Goal: Information Seeking & Learning: Find contact information

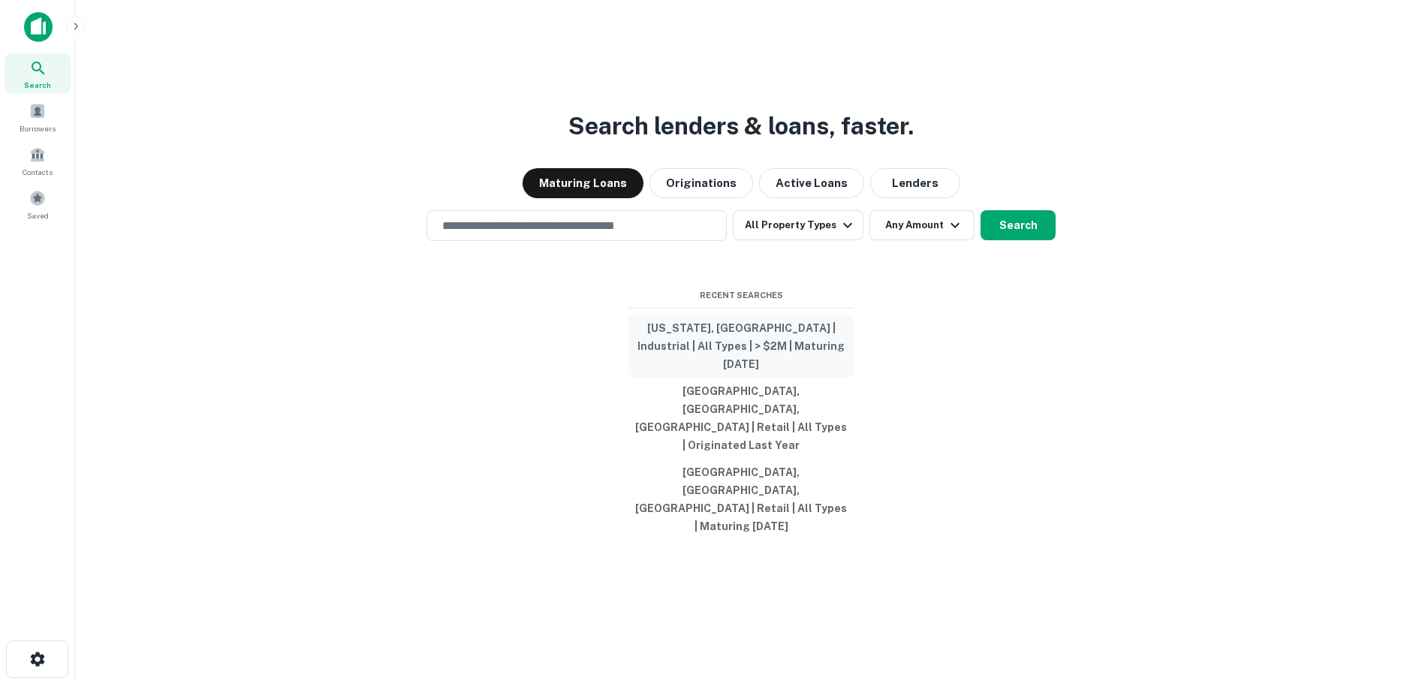
click at [735, 376] on button "[US_STATE], [GEOGRAPHIC_DATA] | Industrial | All Types | > $2M | Maturing [DATE]" at bounding box center [740, 345] width 225 height 63
type input "**********"
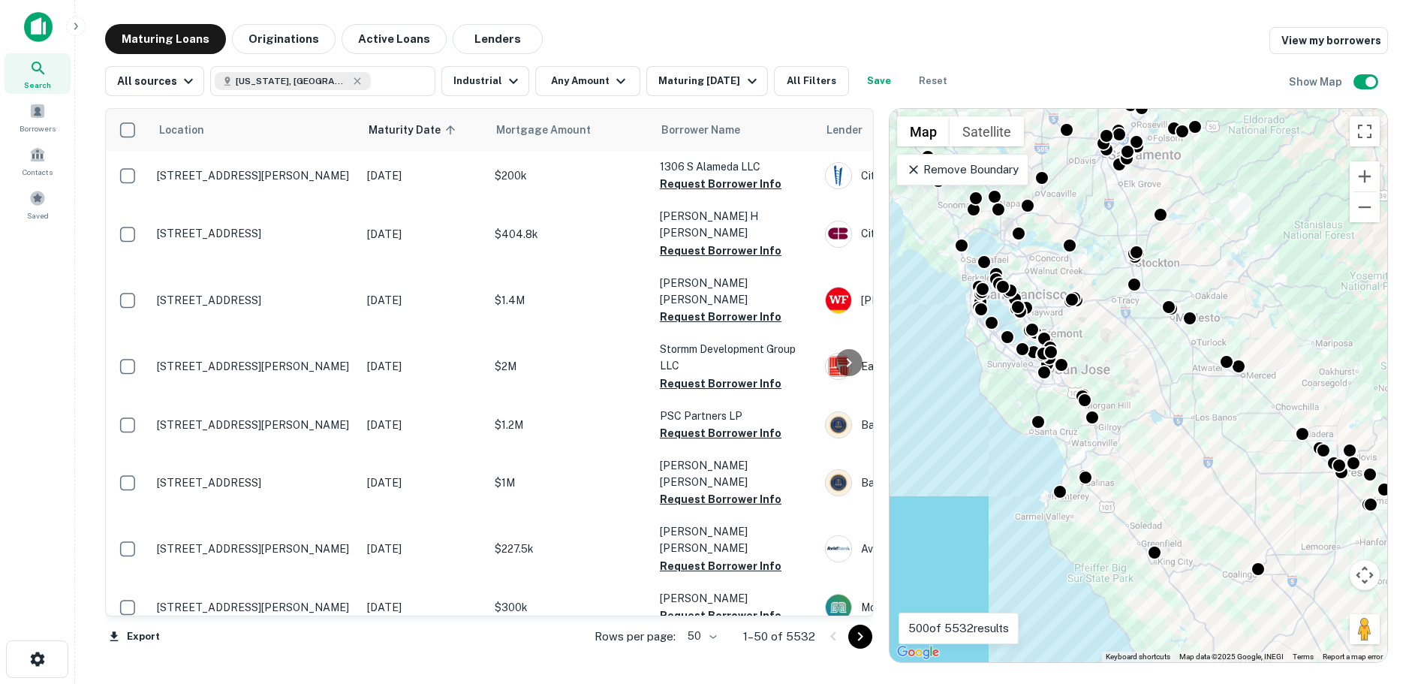
drag, startPoint x: 1043, startPoint y: 355, endPoint x: 1259, endPoint y: 321, distance: 219.5
click at [1259, 321] on div "To activate drag with keyboard, press Alt + Enter. Once in keyboard drag state,…" at bounding box center [1138, 385] width 498 height 553
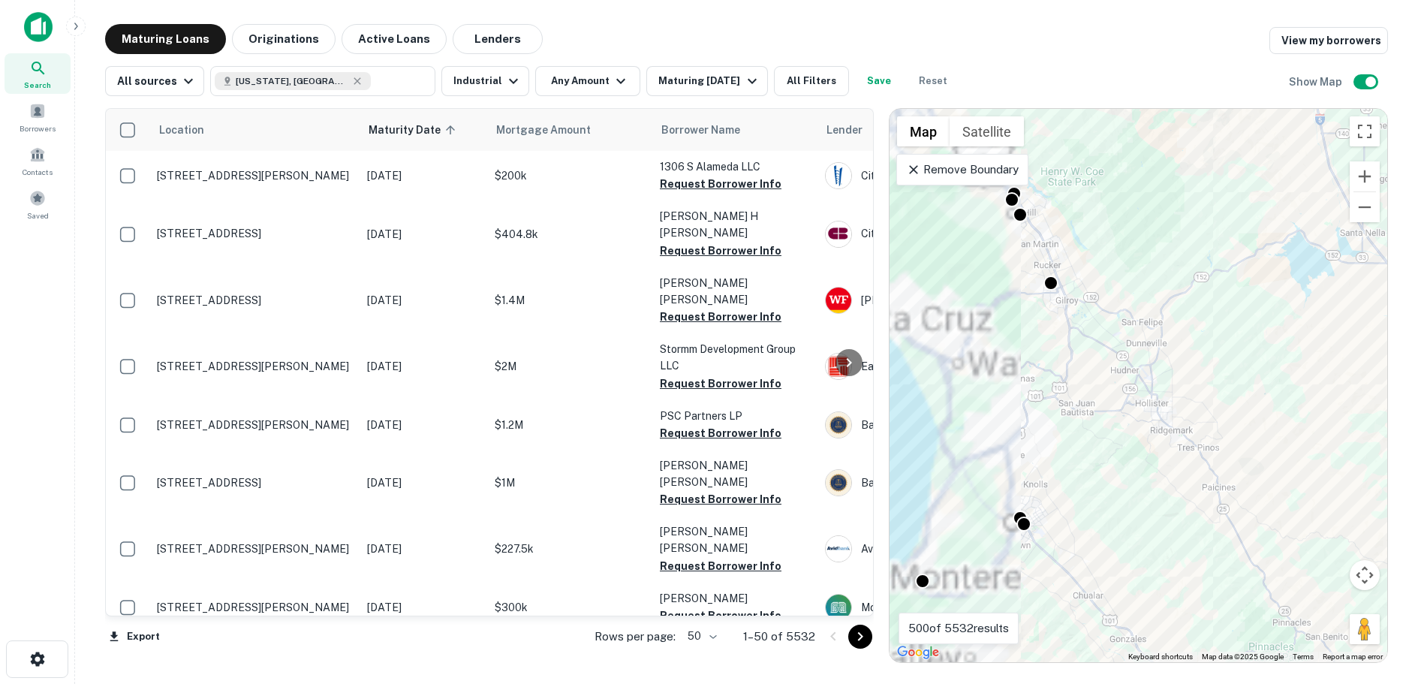
drag, startPoint x: 1139, startPoint y: 391, endPoint x: 1356, endPoint y: 398, distance: 217.0
click at [1356, 398] on div "To activate drag with keyboard, press Alt + Enter. Once in keyboard drag state,…" at bounding box center [1138, 385] width 498 height 553
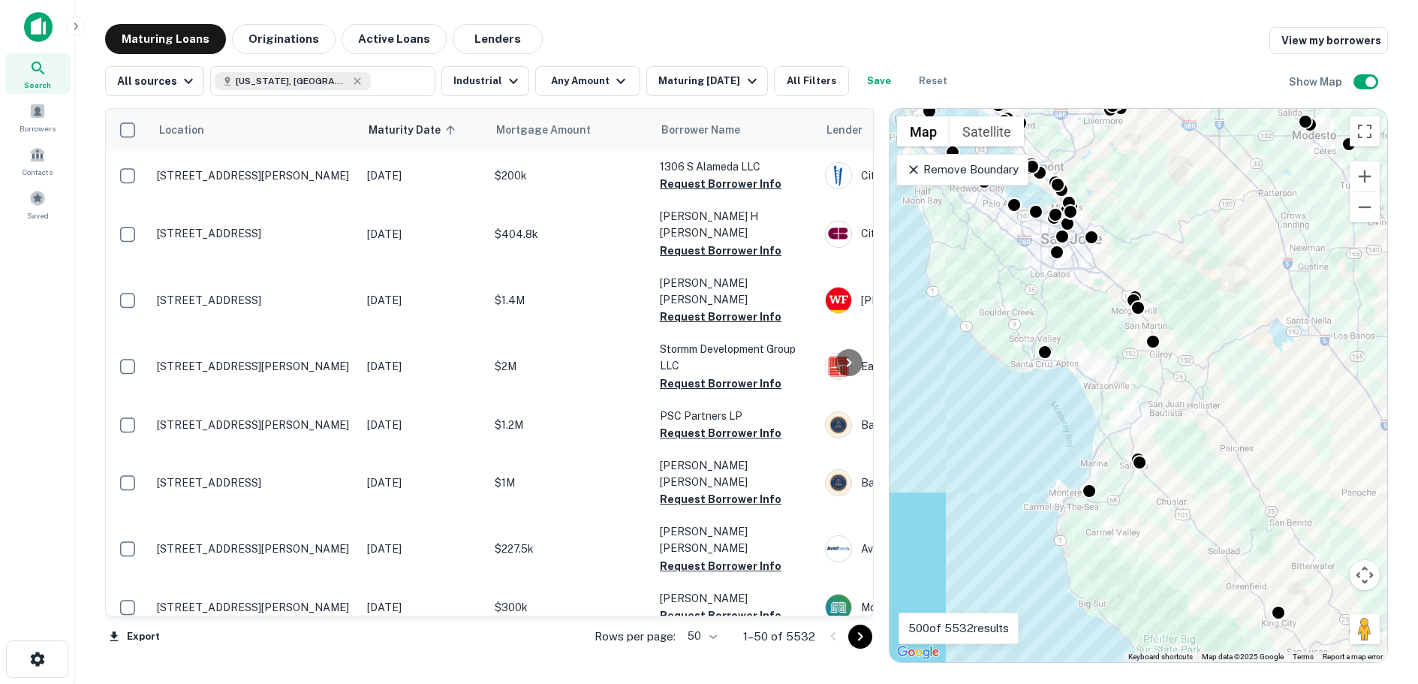
drag, startPoint x: 1123, startPoint y: 269, endPoint x: 1197, endPoint y: 288, distance: 76.8
click at [1197, 288] on div "To activate drag with keyboard, press Alt + Enter. Once in keyboard drag state,…" at bounding box center [1138, 385] width 498 height 553
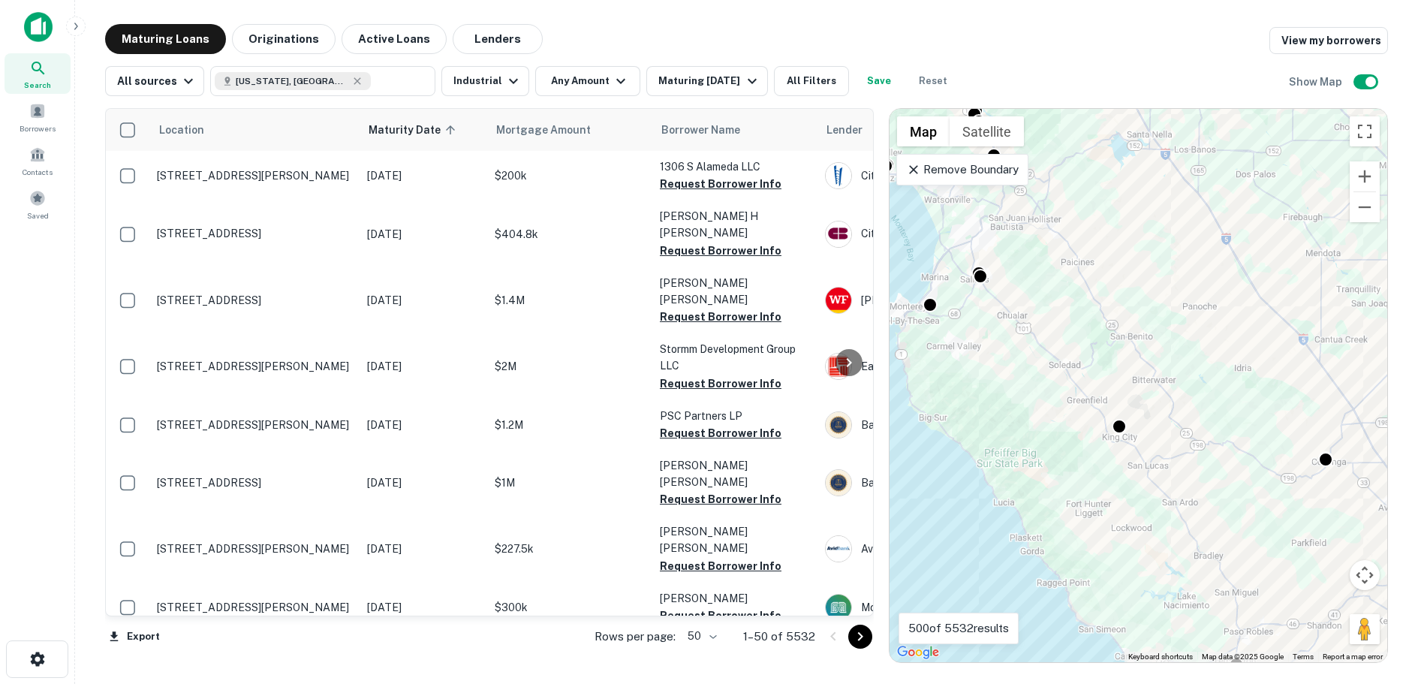
drag, startPoint x: 1270, startPoint y: 311, endPoint x: 1109, endPoint y: 127, distance: 244.7
click at [1109, 127] on div "To activate drag with keyboard, press Alt + Enter. Once in keyboard drag state,…" at bounding box center [1138, 385] width 498 height 553
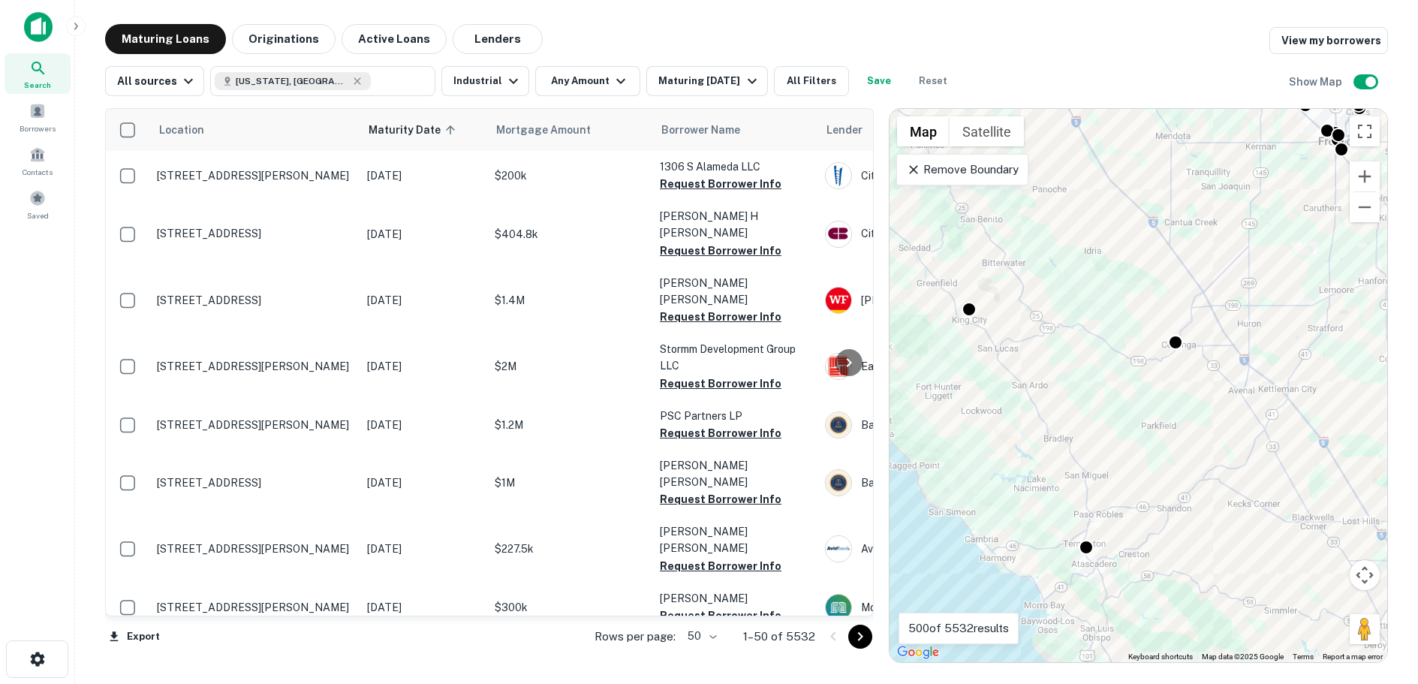
drag, startPoint x: 1280, startPoint y: 525, endPoint x: 1136, endPoint y: 417, distance: 180.1
click at [1136, 417] on div "To activate drag with keyboard, press Alt + Enter. Once in keyboard drag state,…" at bounding box center [1138, 385] width 498 height 553
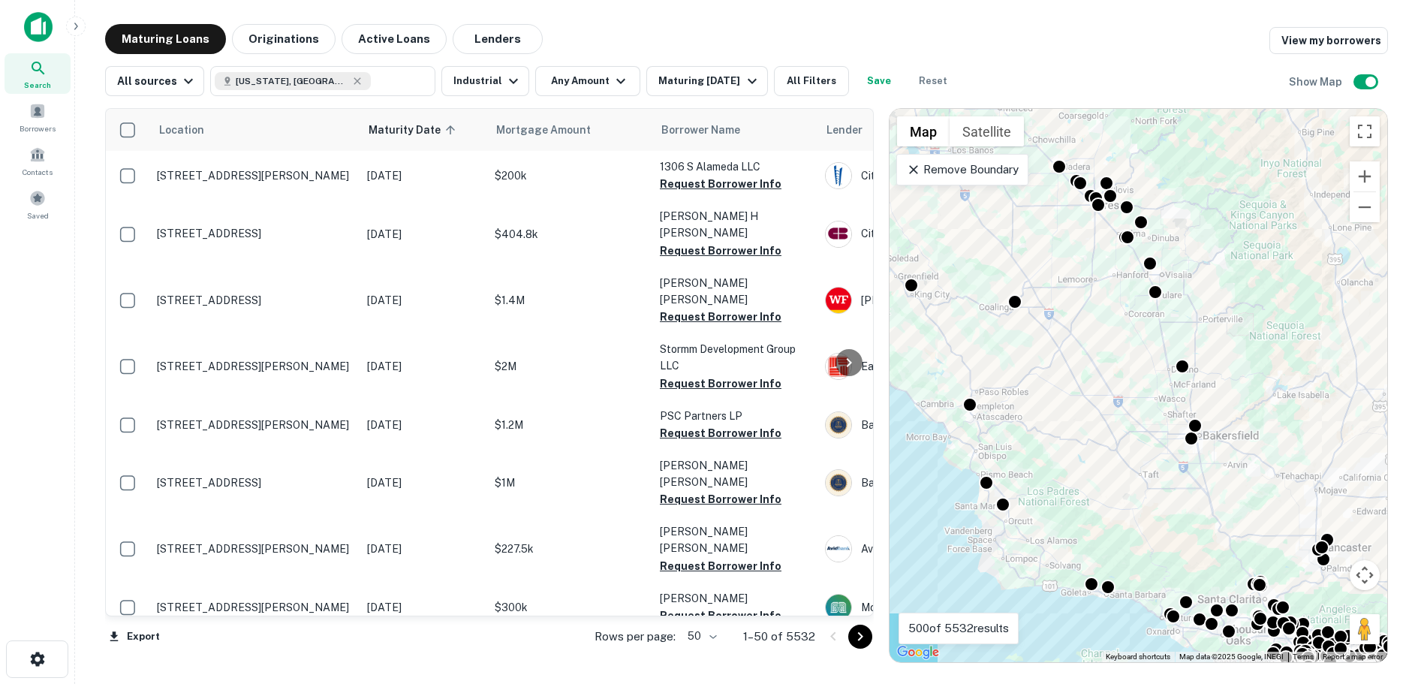
drag, startPoint x: 1229, startPoint y: 434, endPoint x: 1105, endPoint y: 369, distance: 139.7
click at [1105, 369] on div "To activate drag with keyboard, press Alt + Enter. Once in keyboard drag state,…" at bounding box center [1138, 385] width 498 height 553
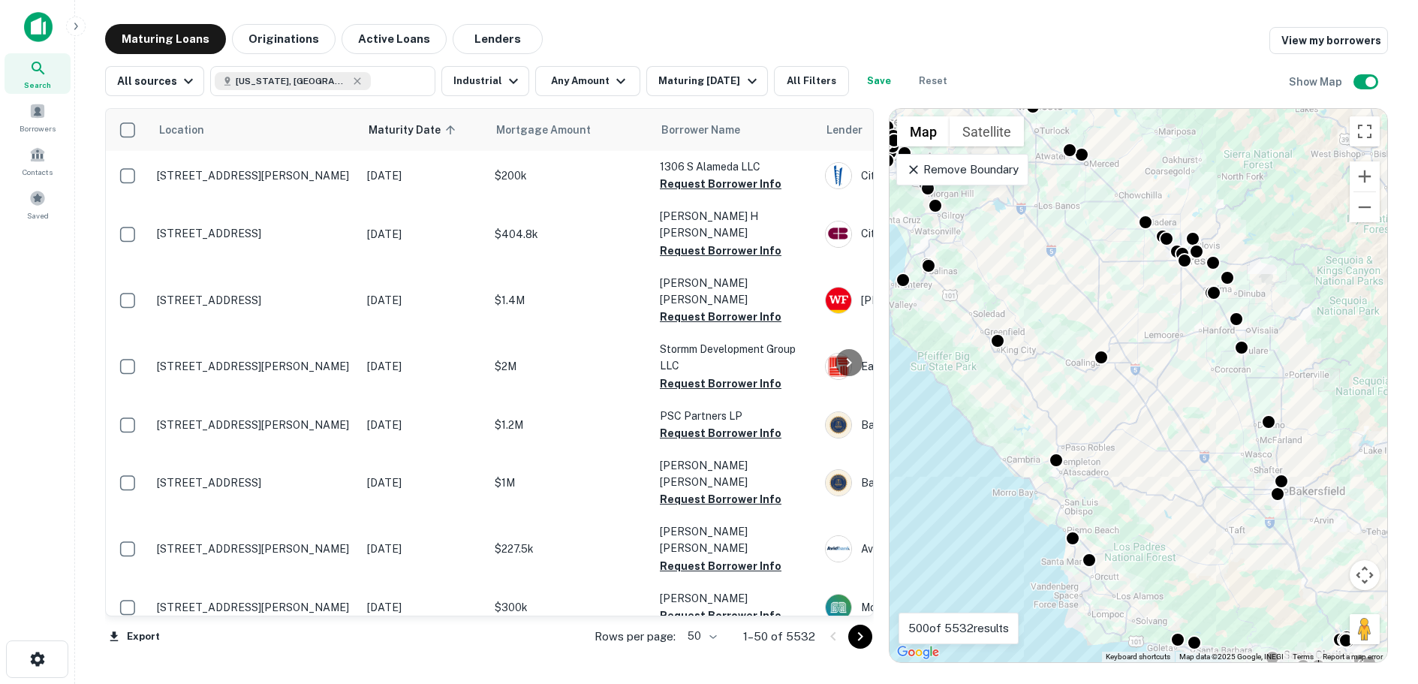
drag, startPoint x: 1094, startPoint y: 445, endPoint x: 1182, endPoint y: 501, distance: 104.3
click at [1182, 501] on div "To activate drag with keyboard, press Alt + Enter. Once in keyboard drag state,…" at bounding box center [1138, 385] width 498 height 553
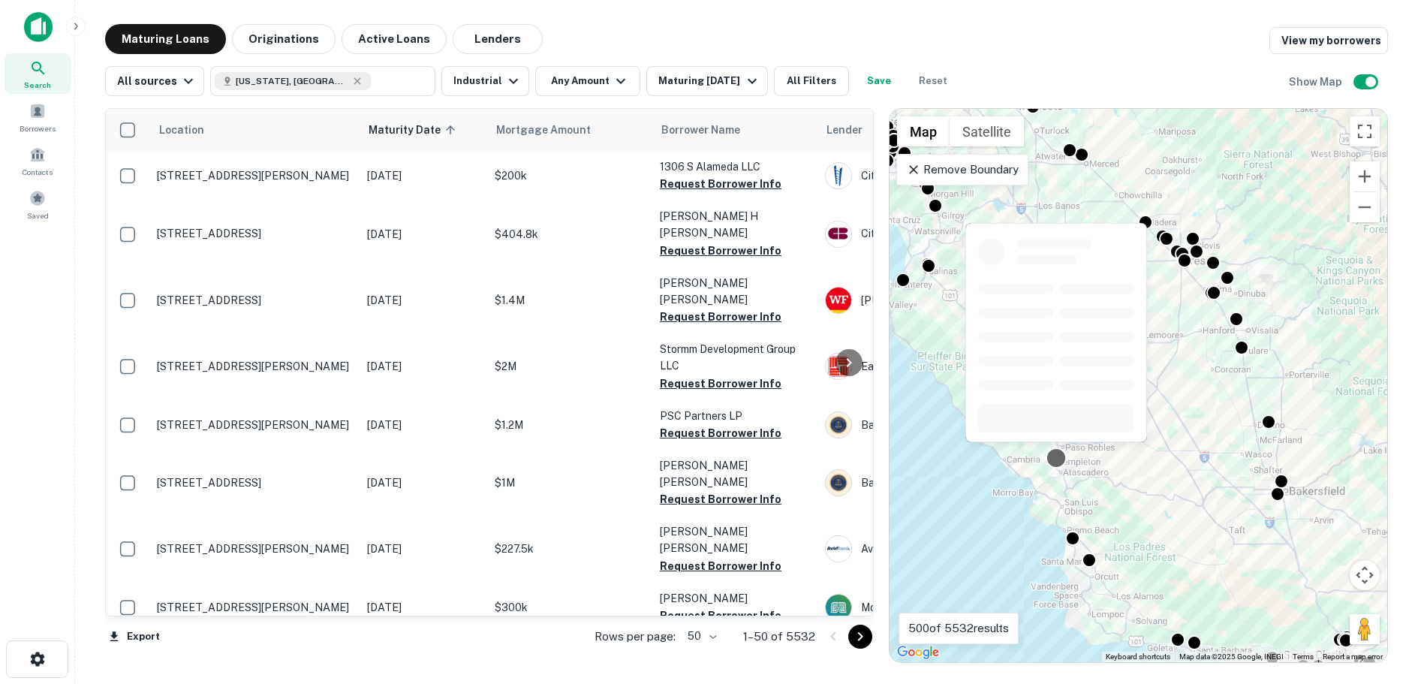
click at [1056, 458] on div at bounding box center [1057, 458] width 22 height 22
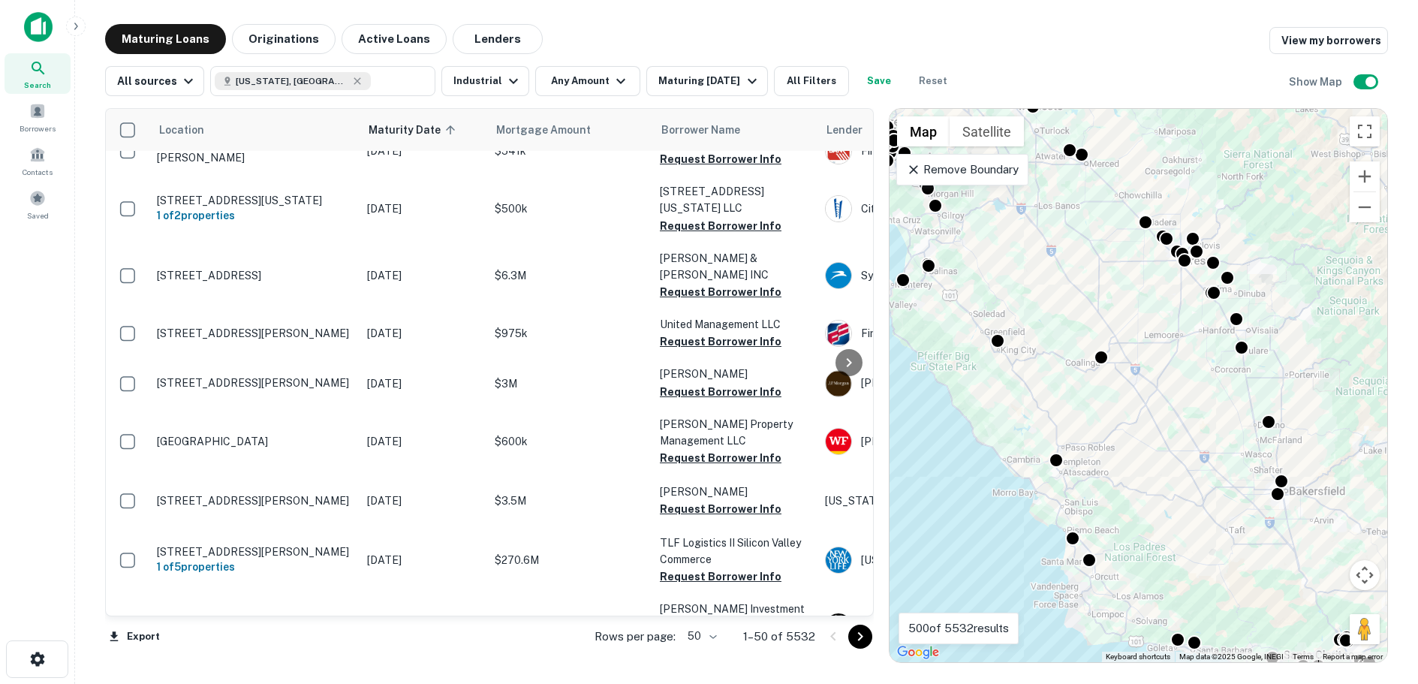
scroll to position [2253, 0]
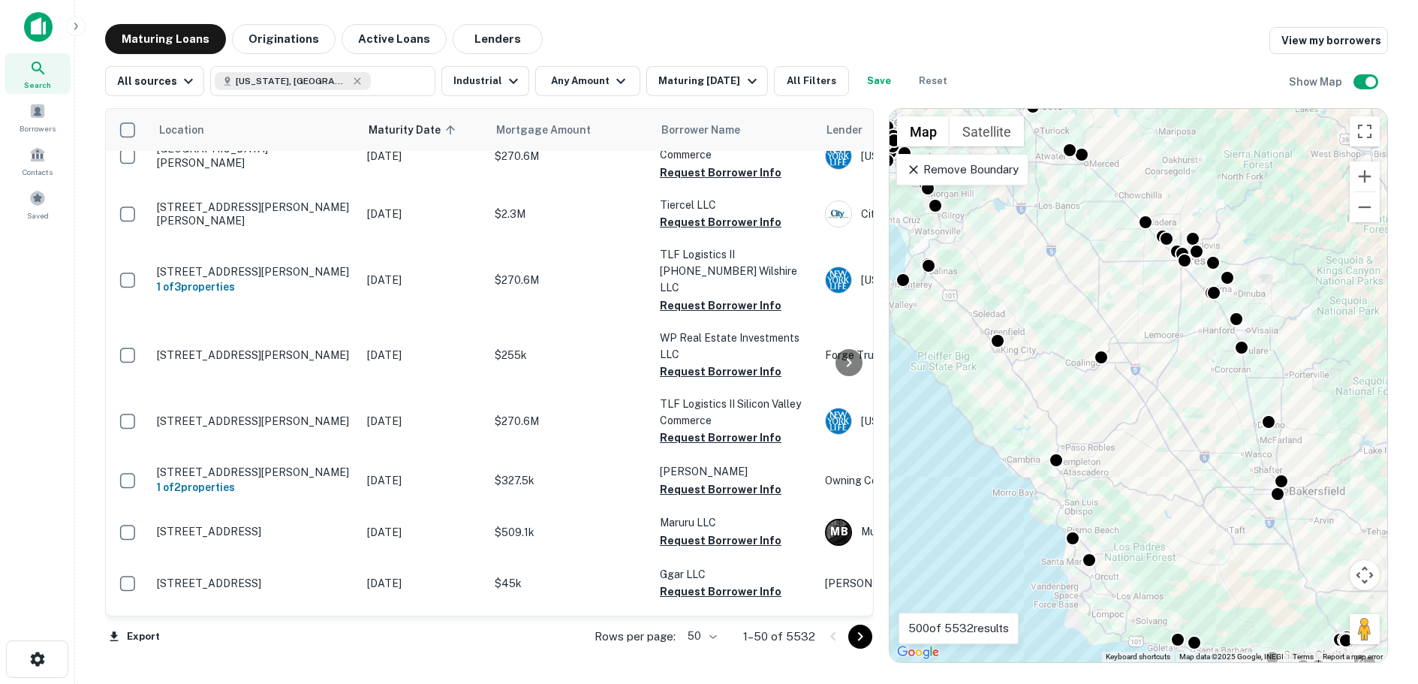
click at [856, 636] on icon "Go to next page" at bounding box center [860, 636] width 18 height 18
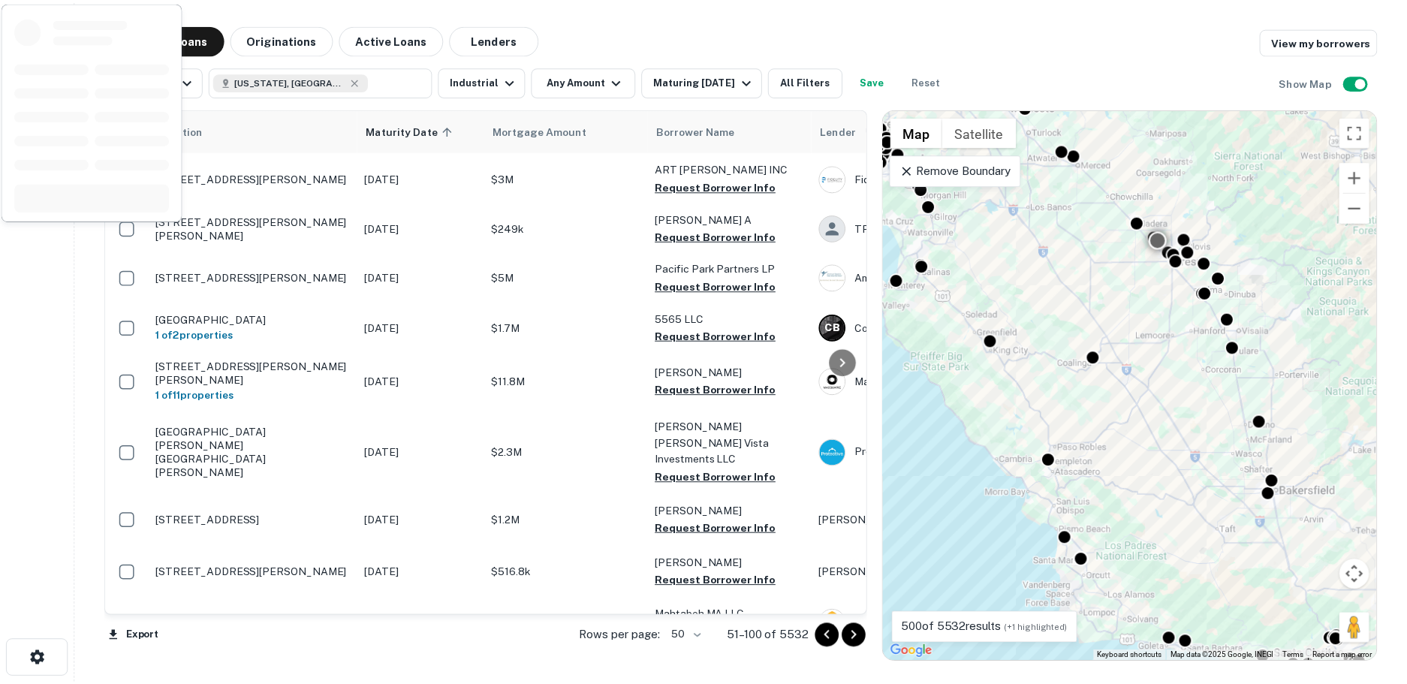
scroll to position [2230, 0]
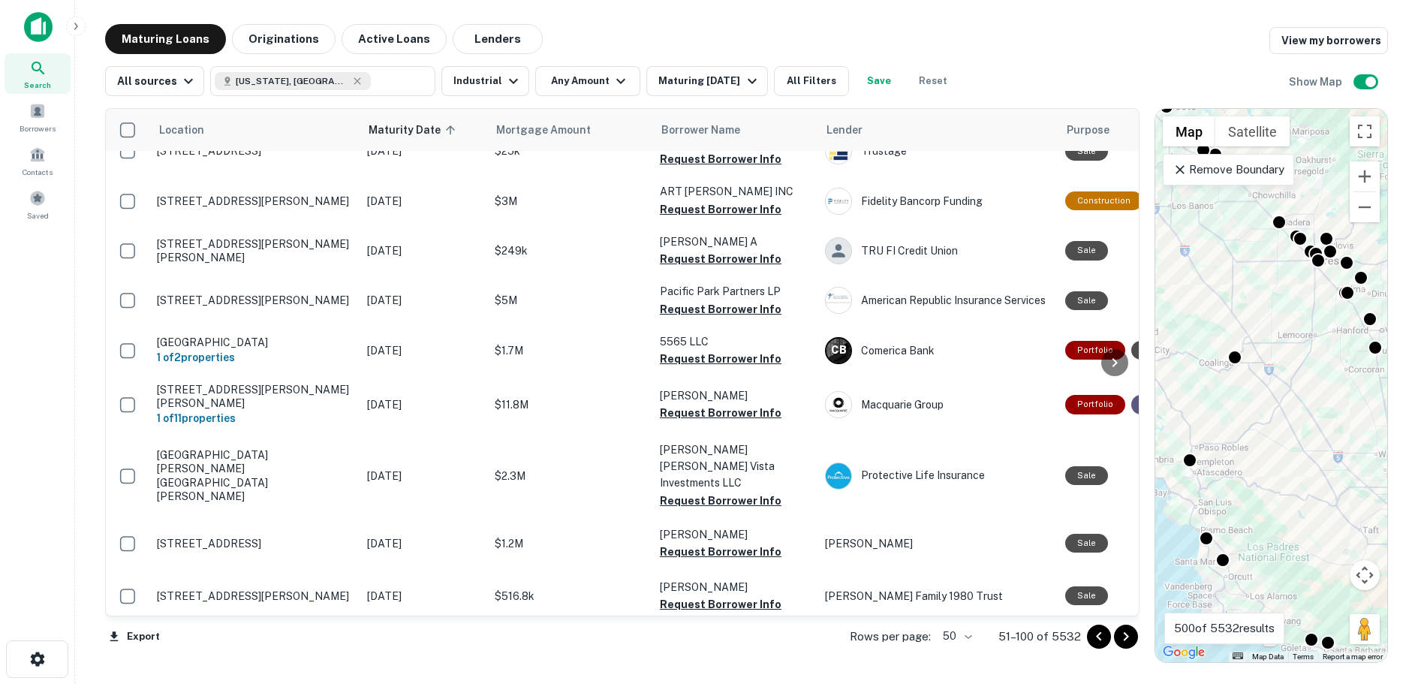
drag, startPoint x: 875, startPoint y: 471, endPoint x: 1142, endPoint y: 486, distance: 266.8
click at [1142, 486] on div at bounding box center [1146, 385] width 15 height 555
click at [250, 640] on p "[STREET_ADDRESS]" at bounding box center [254, 647] width 195 height 14
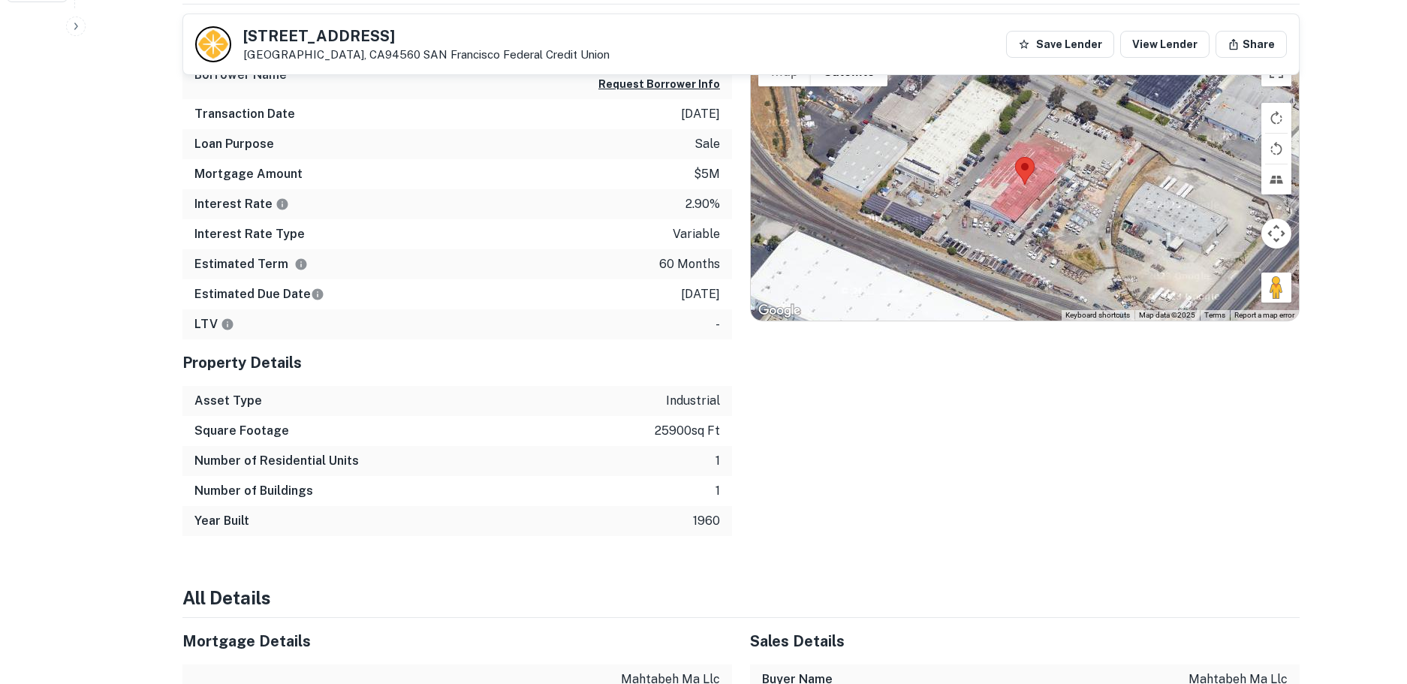
scroll to position [1051, 0]
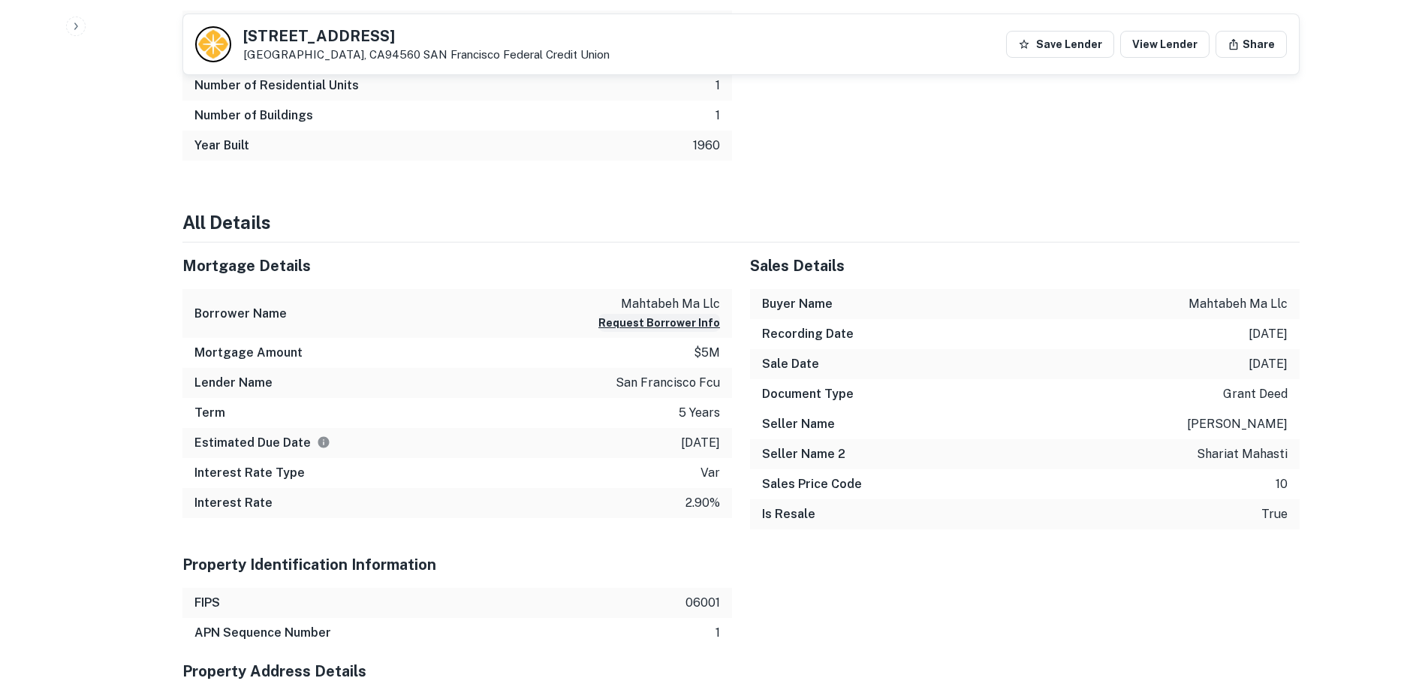
click at [660, 323] on button "Request Borrower Info" at bounding box center [659, 323] width 122 height 18
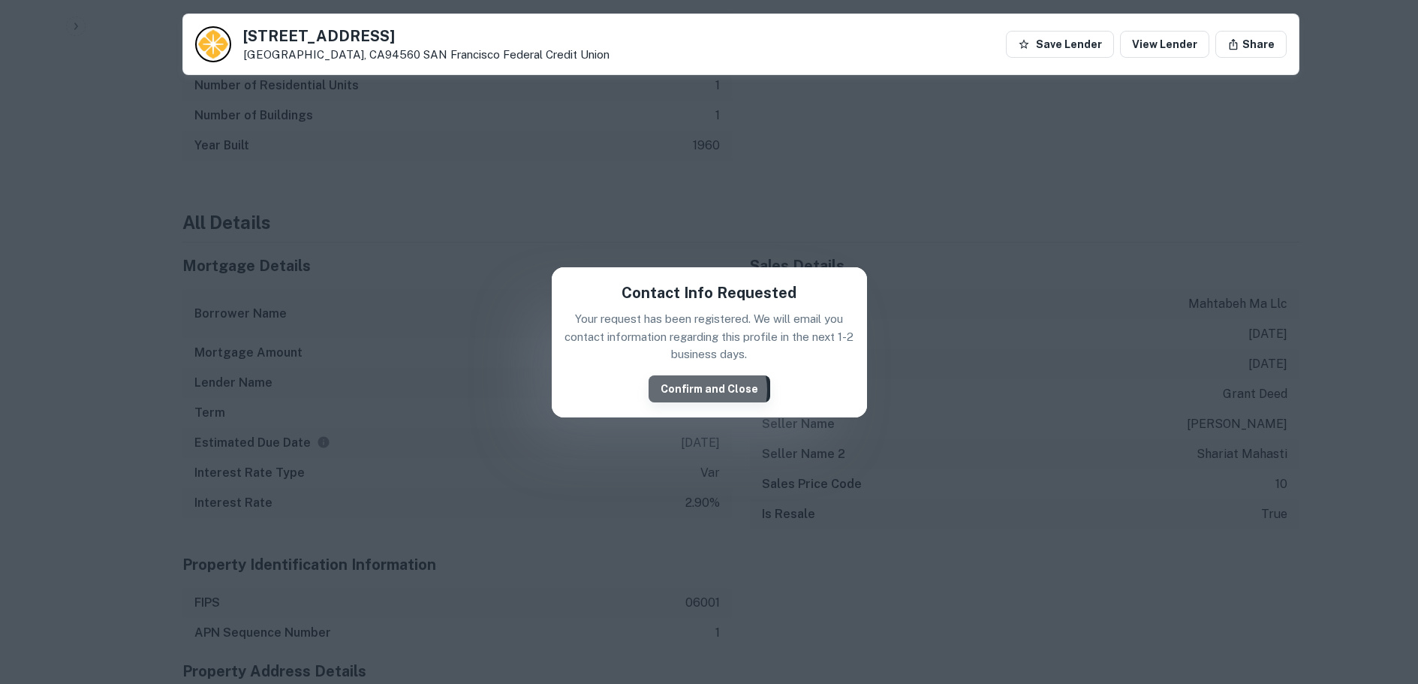
click at [701, 390] on button "Confirm and Close" at bounding box center [709, 388] width 122 height 27
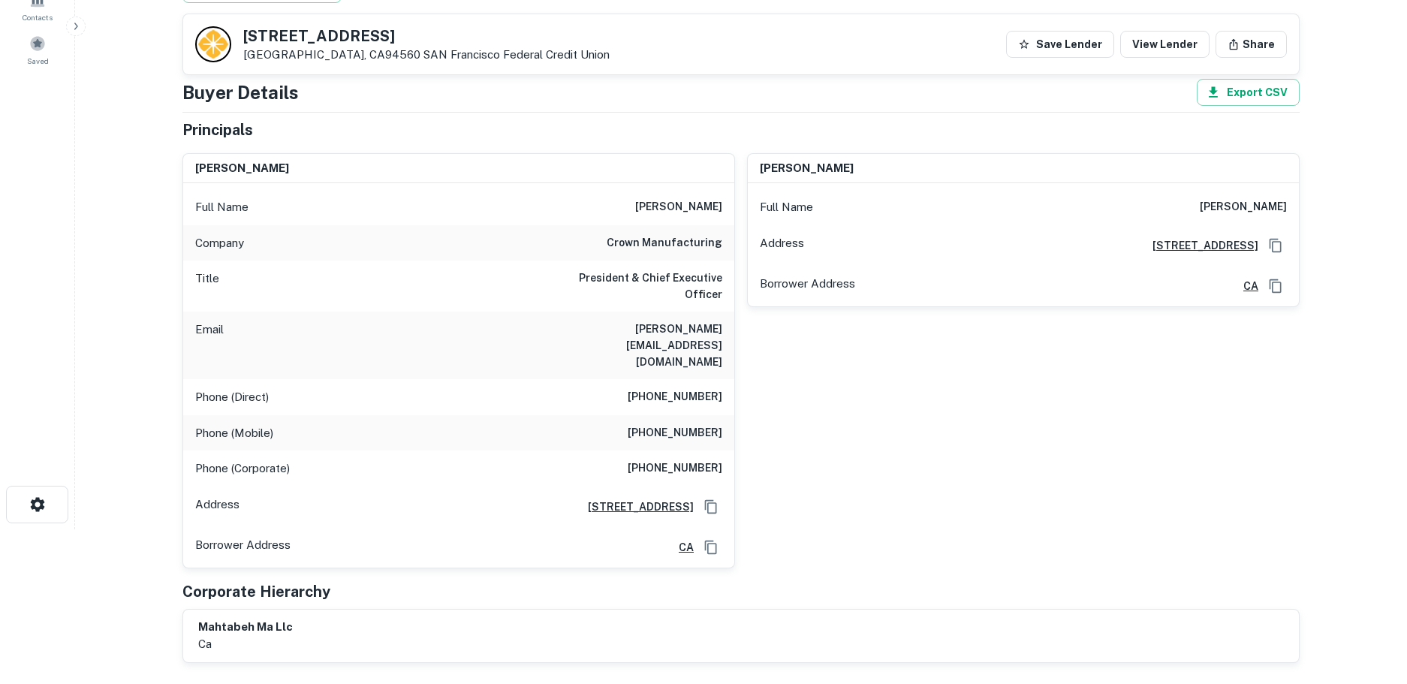
scroll to position [155, 0]
click at [240, 618] on h6 "mahtabeh ma llc" at bounding box center [245, 626] width 95 height 17
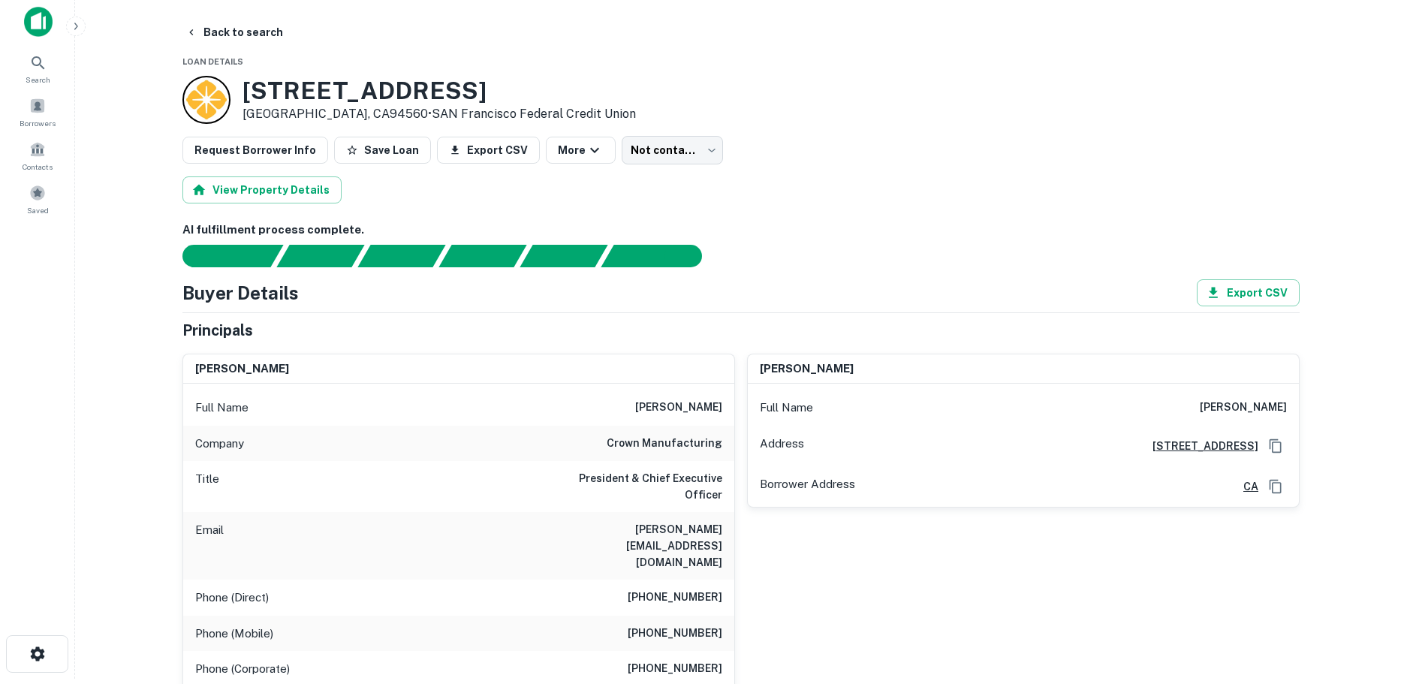
scroll to position [80, 0]
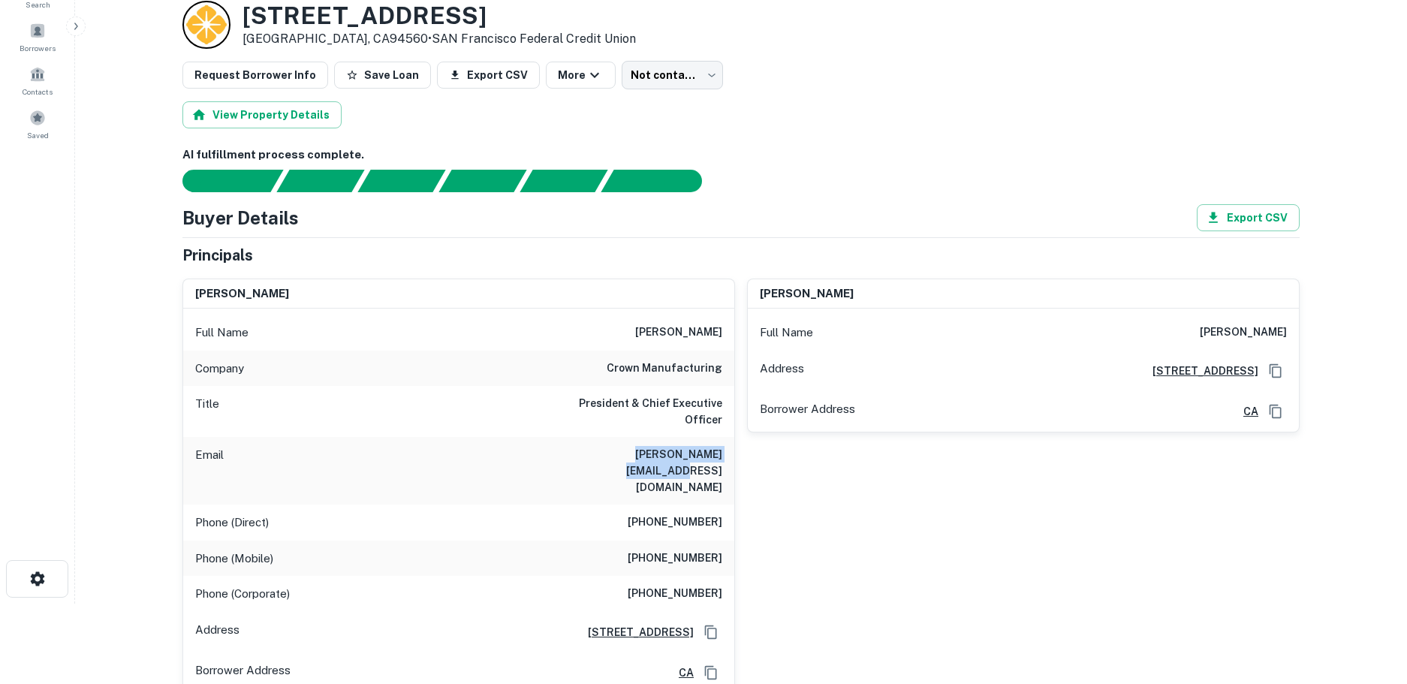
drag, startPoint x: 723, startPoint y: 441, endPoint x: 598, endPoint y: 441, distance: 124.6
click at [598, 441] on div "Email aziz@crown-plastics.com" at bounding box center [458, 471] width 551 height 68
copy h6 "aziz@crown-plastics.com"
drag, startPoint x: 282, startPoint y: 293, endPoint x: 182, endPoint y: 293, distance: 99.8
click at [182, 293] on div "aziz shariat Full Name aziz shariat Company crown manufacturing Title President…" at bounding box center [458, 485] width 552 height 415
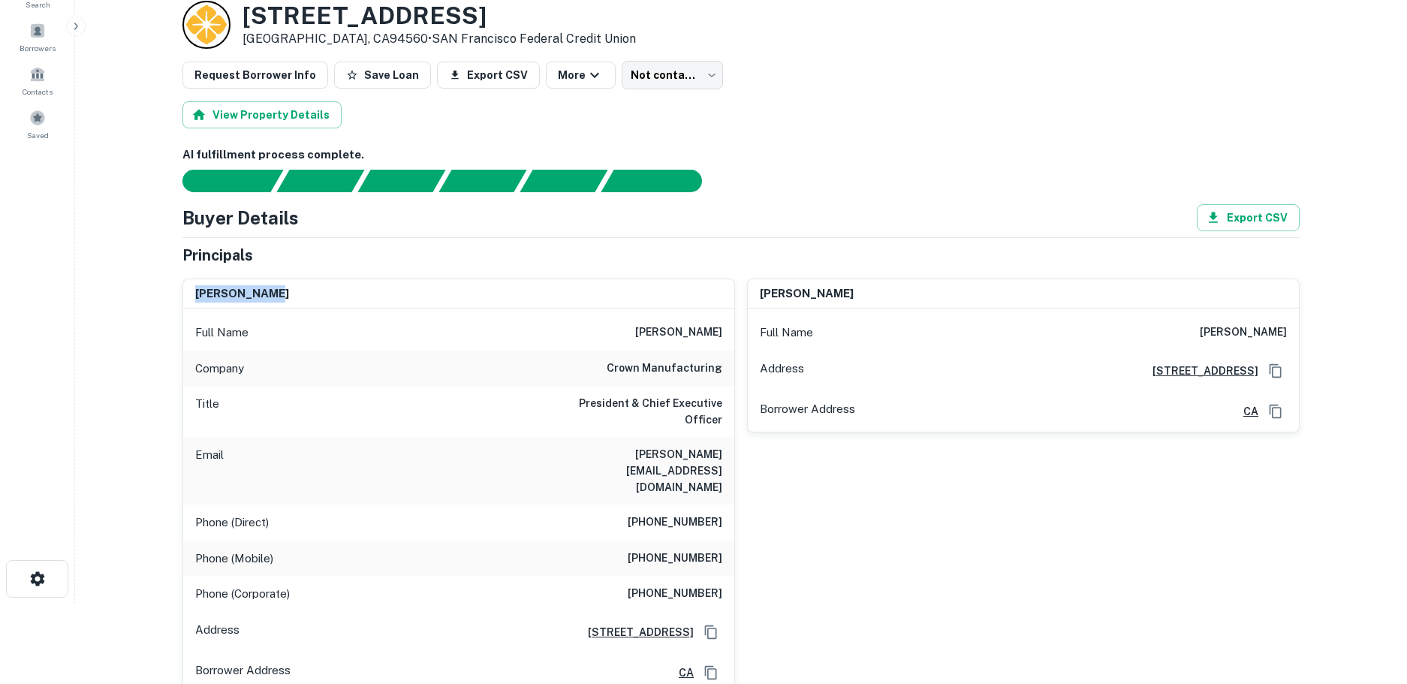
copy h6 "aziz shariat"
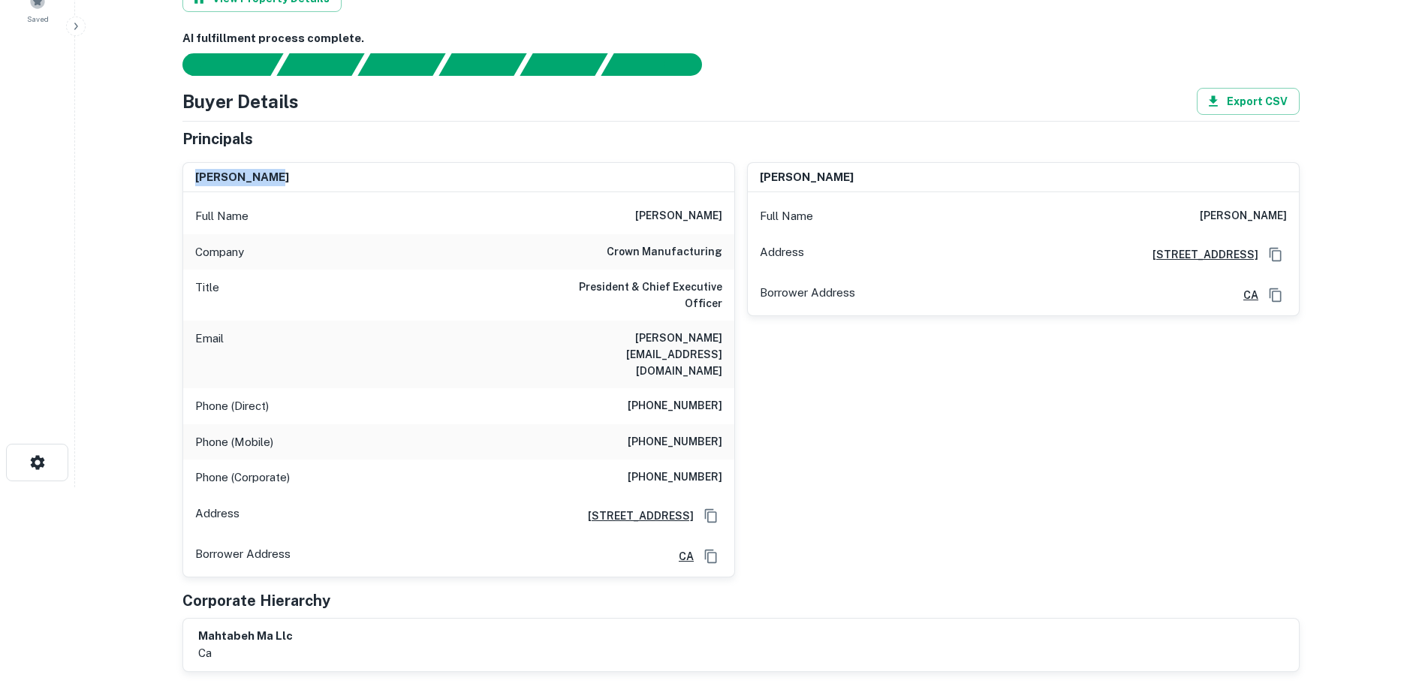
scroll to position [0, 0]
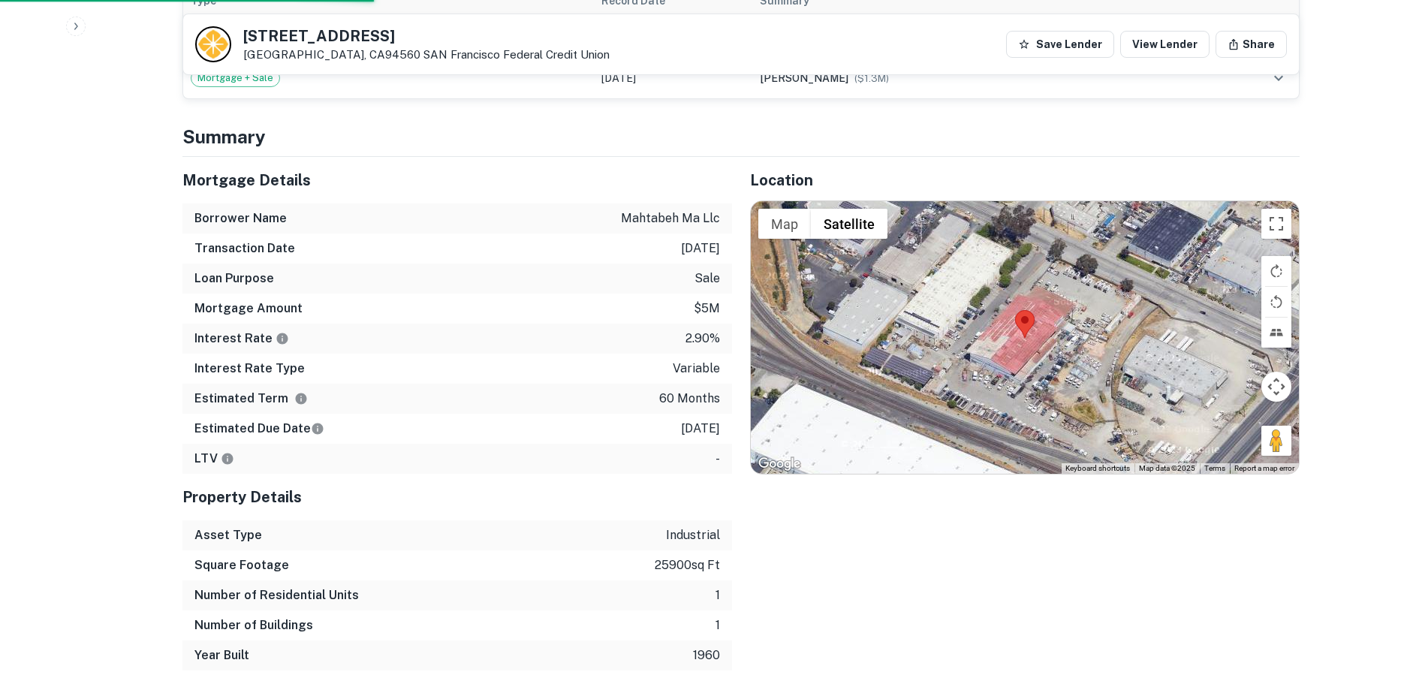
scroll to position [901, 0]
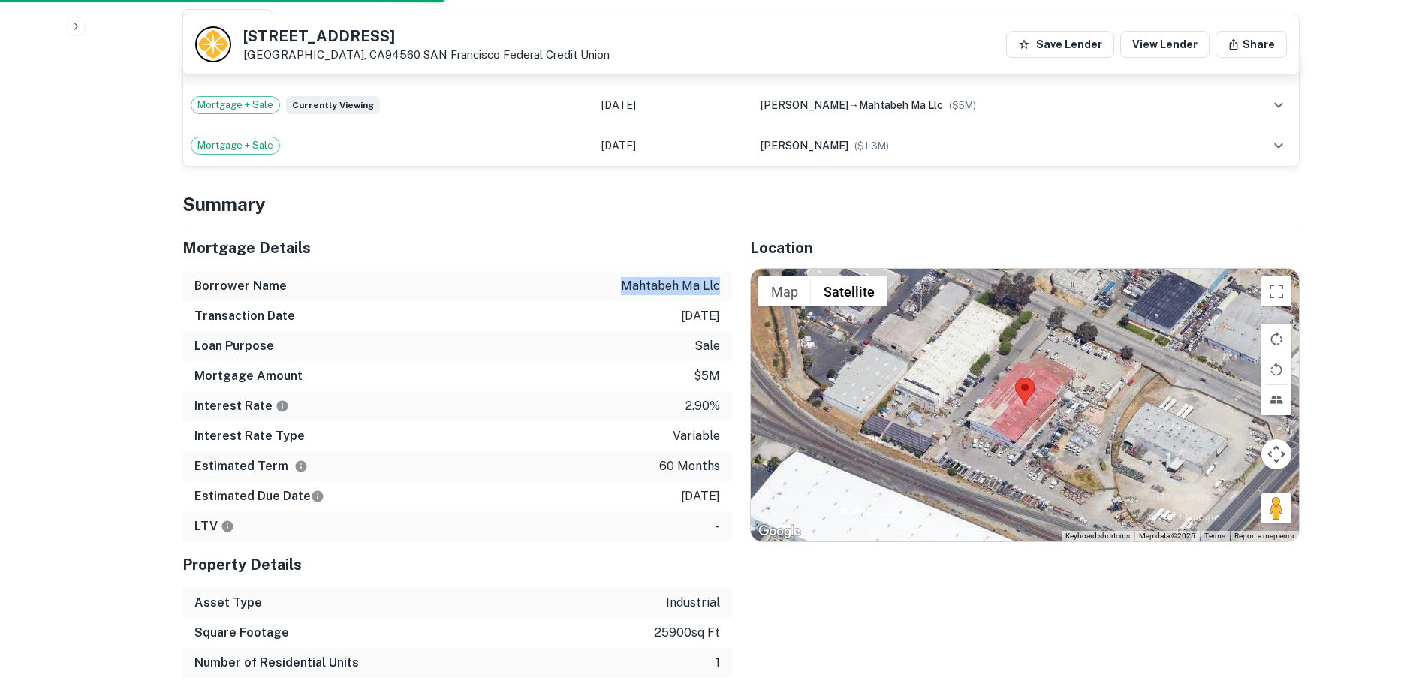
drag, startPoint x: 721, startPoint y: 238, endPoint x: 619, endPoint y: 242, distance: 101.4
click at [619, 271] on div "Borrower Name mahtabeh ma llc" at bounding box center [456, 286] width 549 height 30
copy p "mahtabeh ma llc"
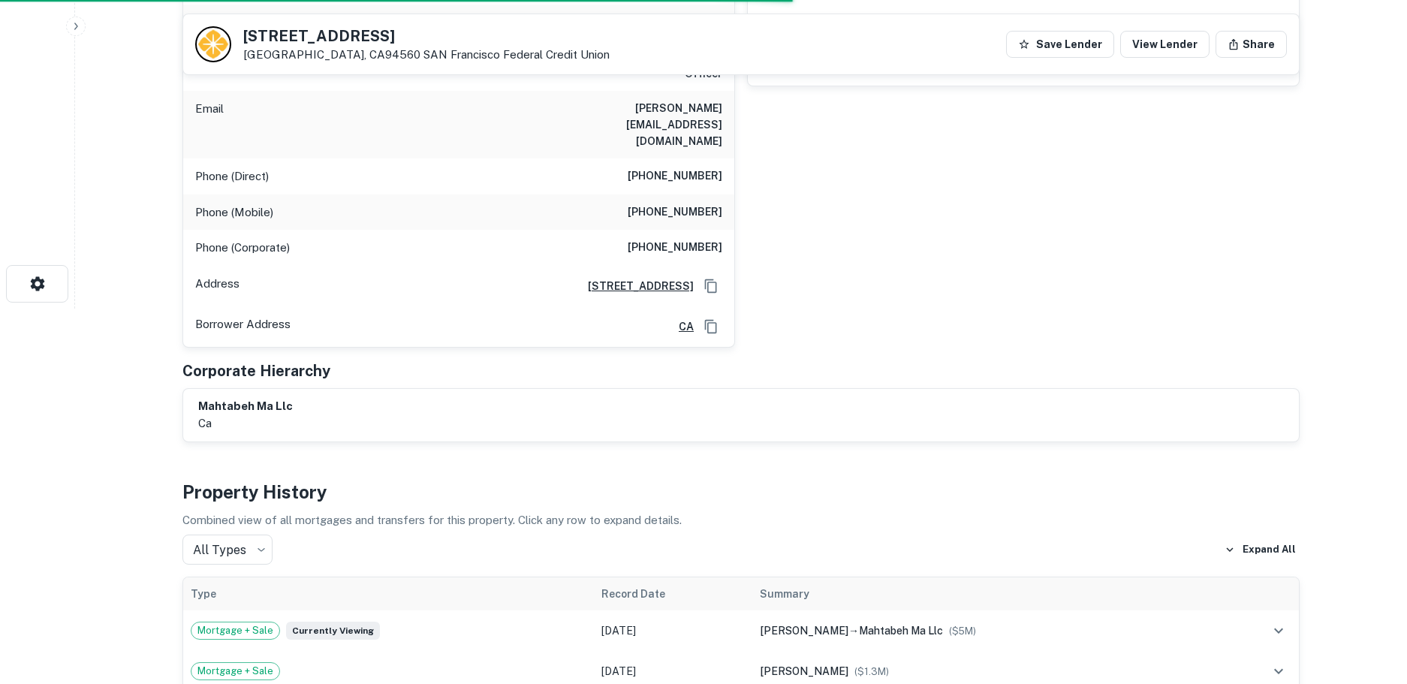
scroll to position [0, 0]
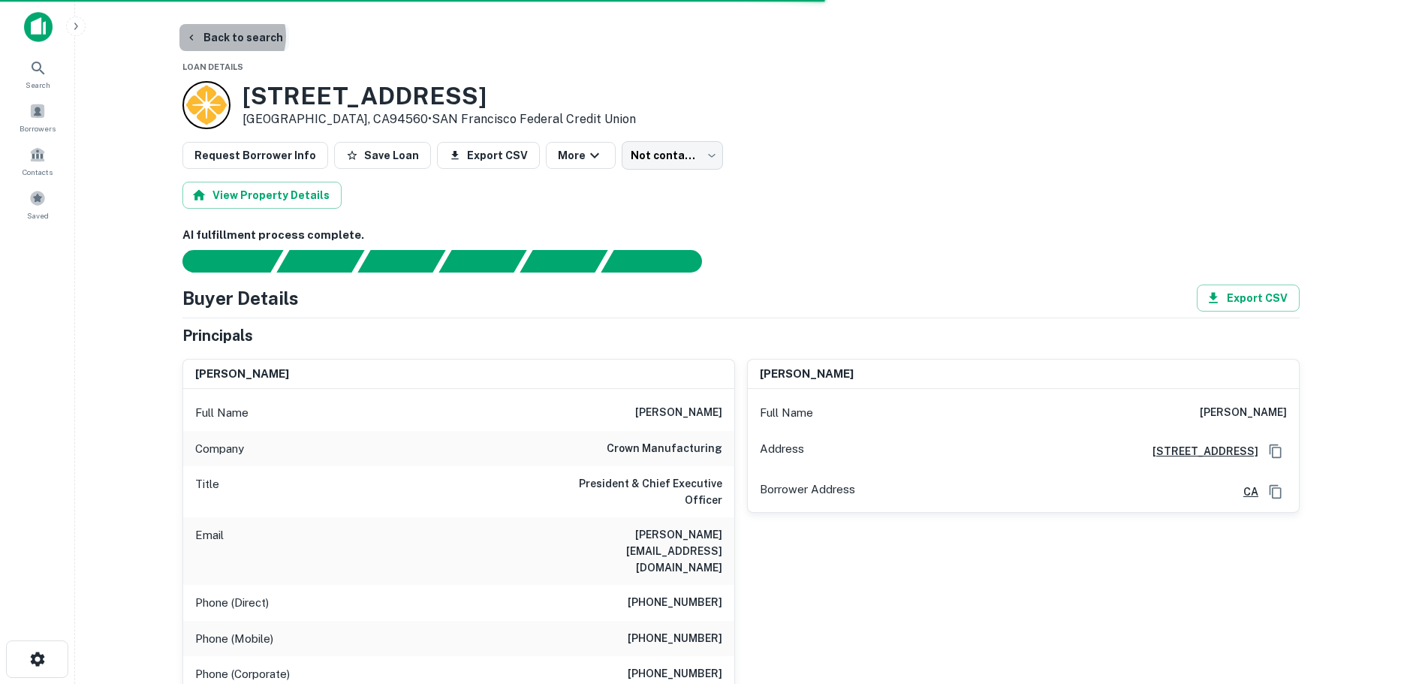
click at [226, 36] on button "Back to search" at bounding box center [234, 37] width 110 height 27
click at [221, 38] on button "Back to search" at bounding box center [234, 37] width 110 height 27
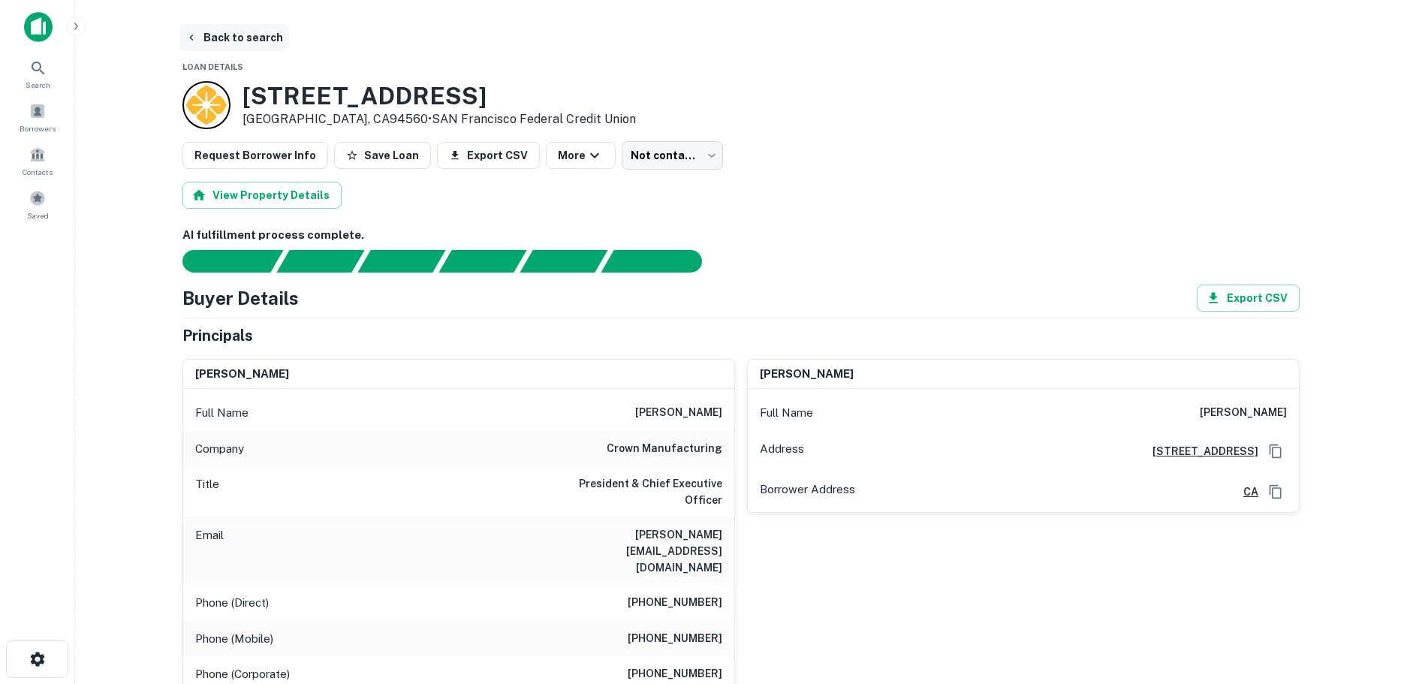
click at [221, 38] on button "Back to search" at bounding box center [234, 37] width 110 height 27
click at [38, 28] on img at bounding box center [38, 27] width 29 height 30
click at [34, 68] on icon at bounding box center [38, 68] width 18 height 18
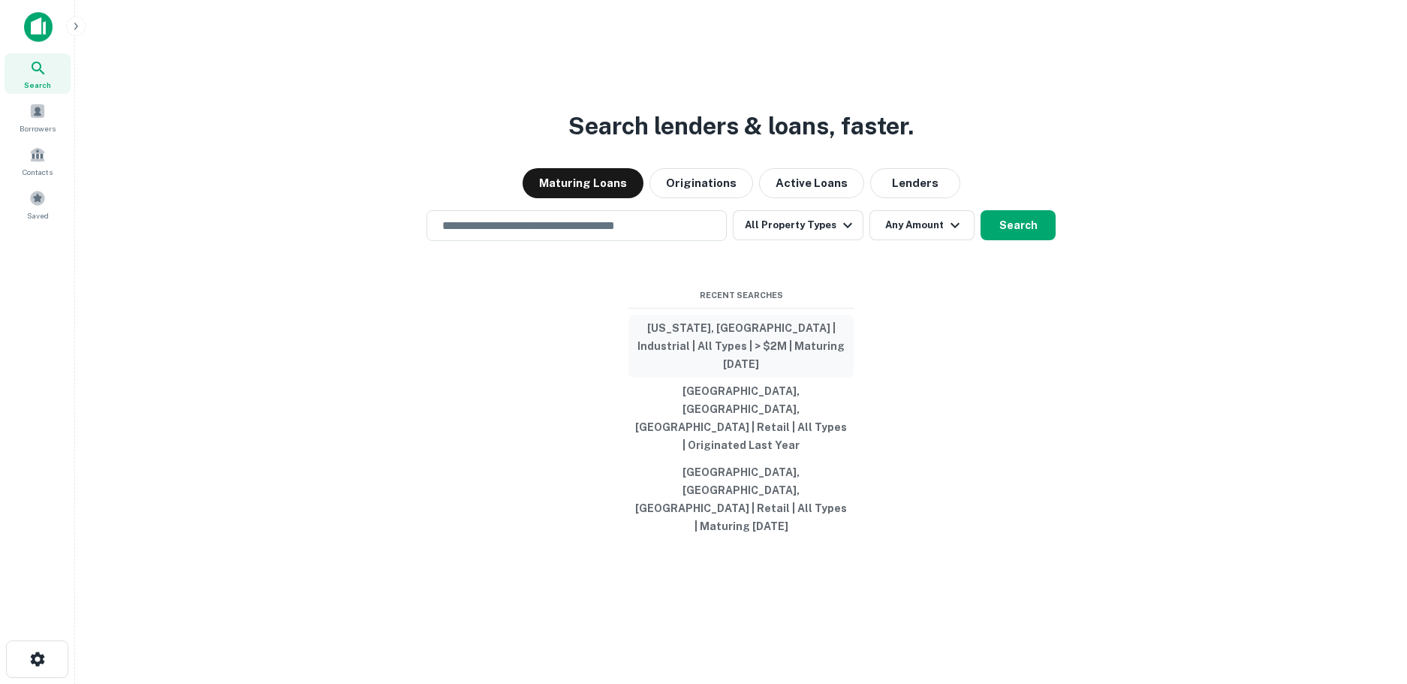
click at [730, 378] on button "[US_STATE], [GEOGRAPHIC_DATA] | Industrial | All Types | > $2M | Maturing [DATE]" at bounding box center [740, 345] width 225 height 63
type input "**********"
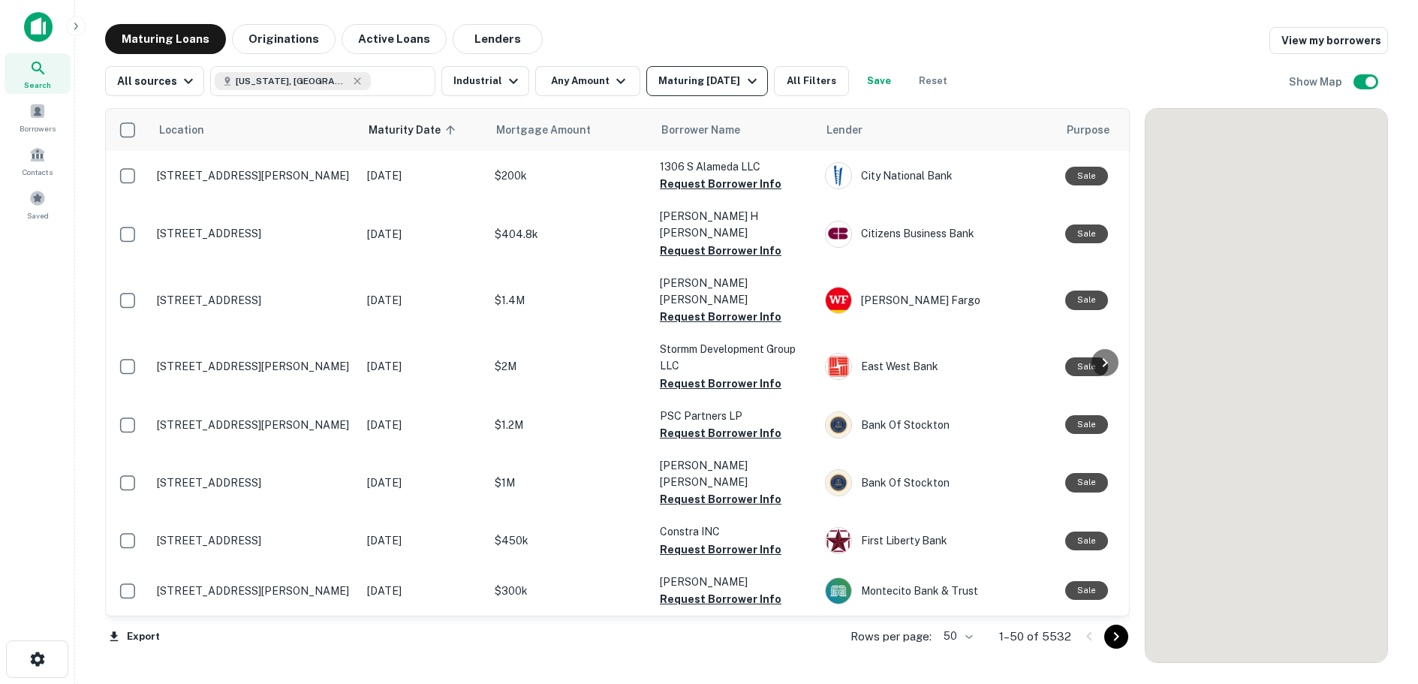
scroll to position [2230, 0]
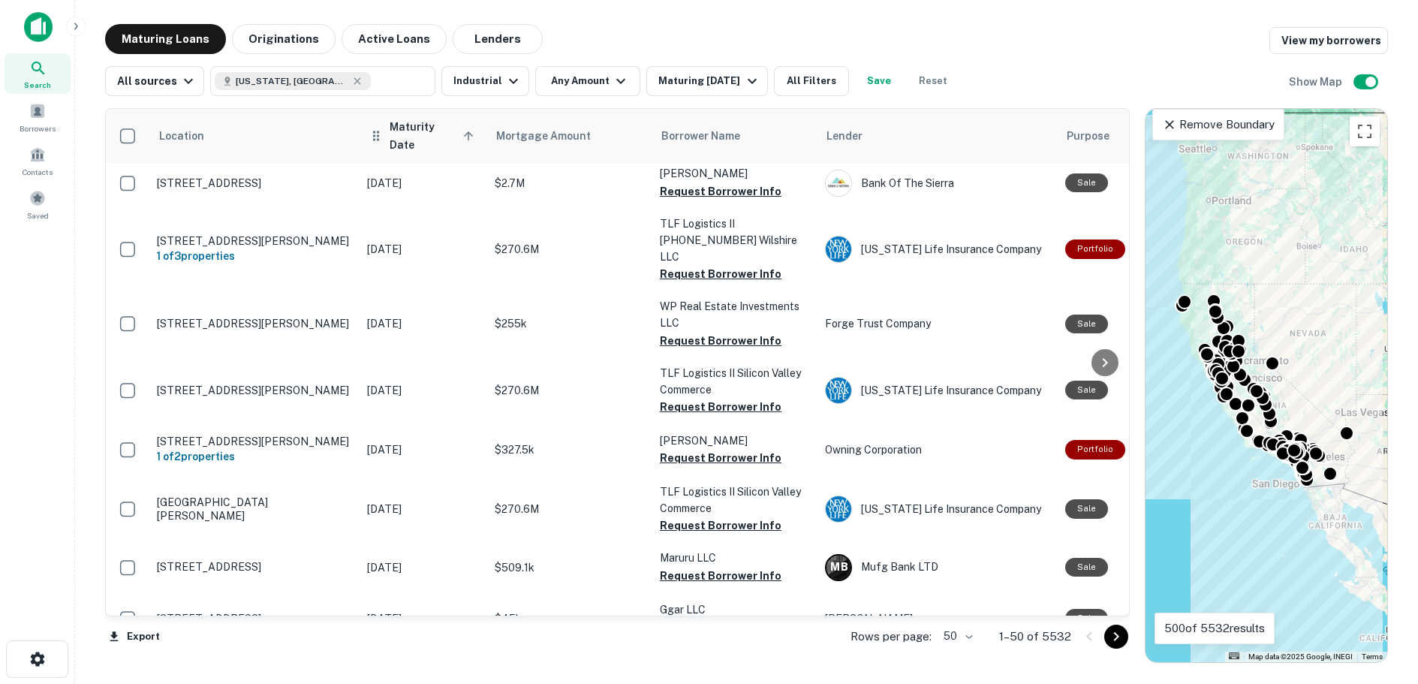
click at [408, 129] on span "Maturity Date sorted ascending" at bounding box center [434, 136] width 89 height 36
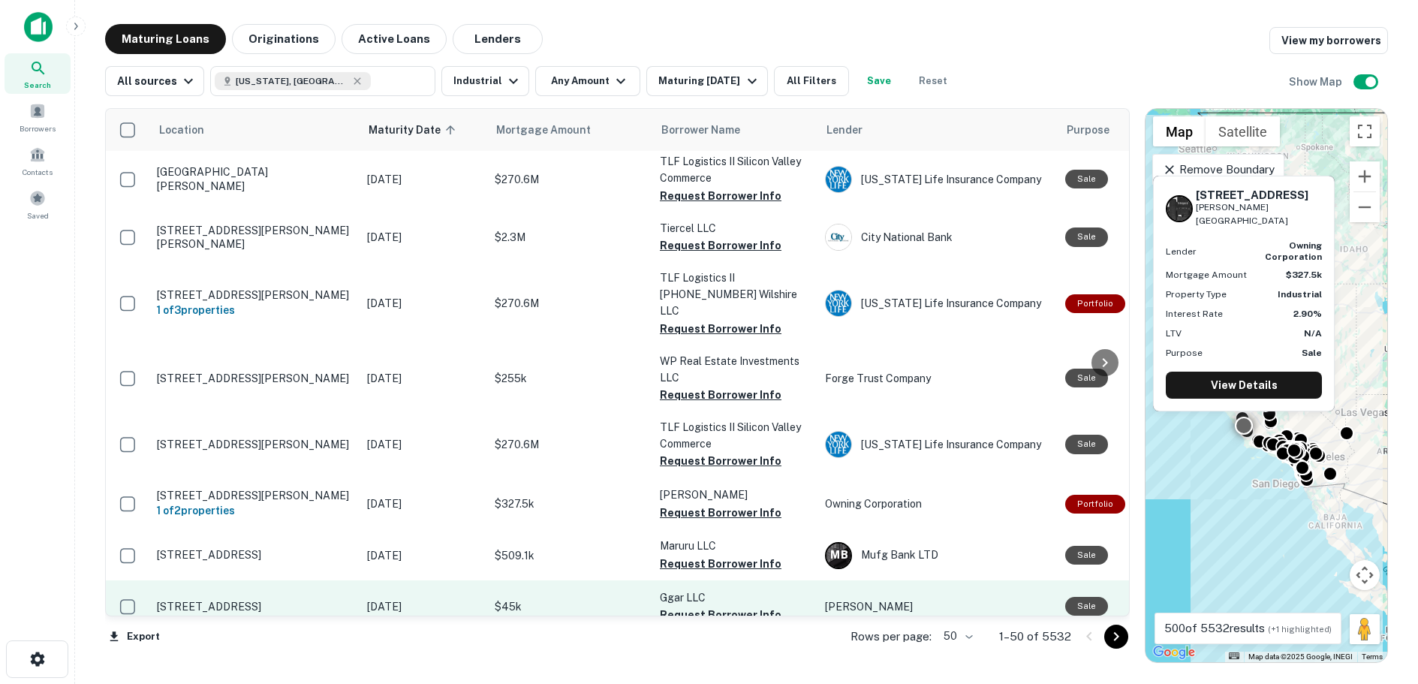
scroll to position [2253, 0]
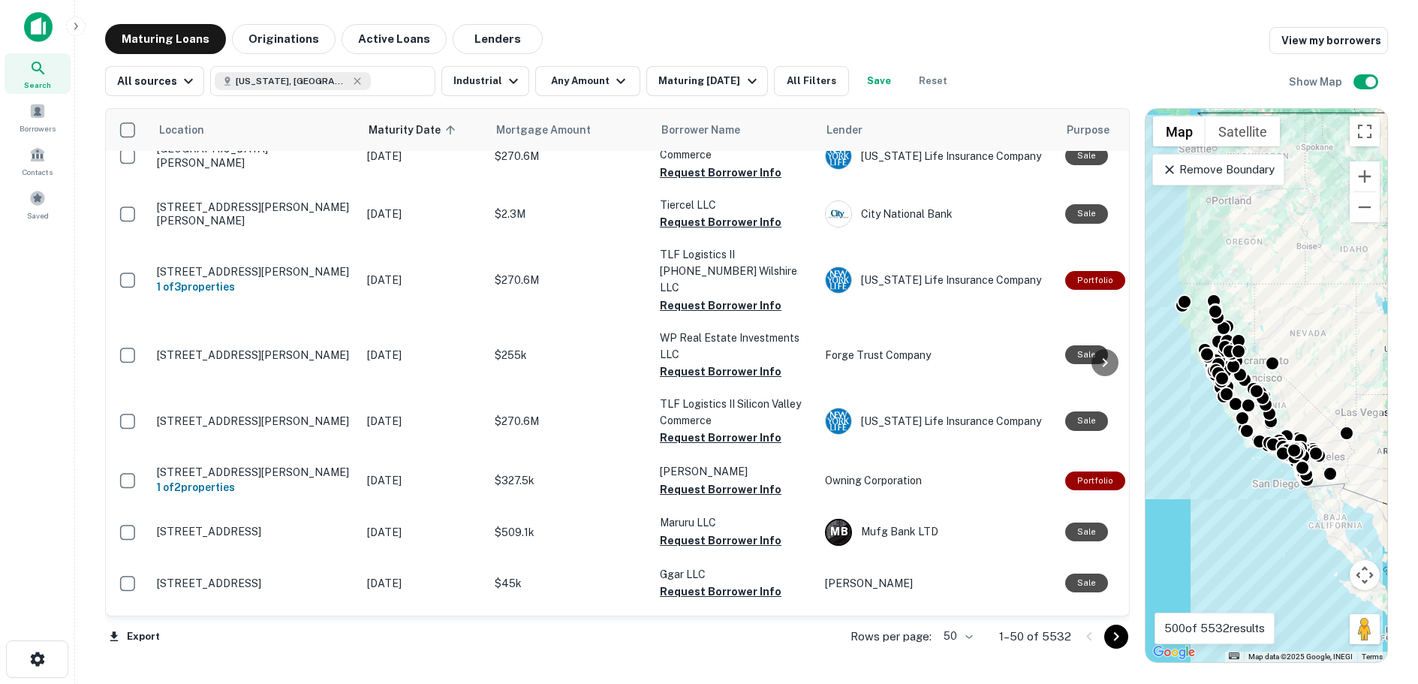
click at [1108, 636] on icon "Go to next page" at bounding box center [1116, 636] width 18 height 18
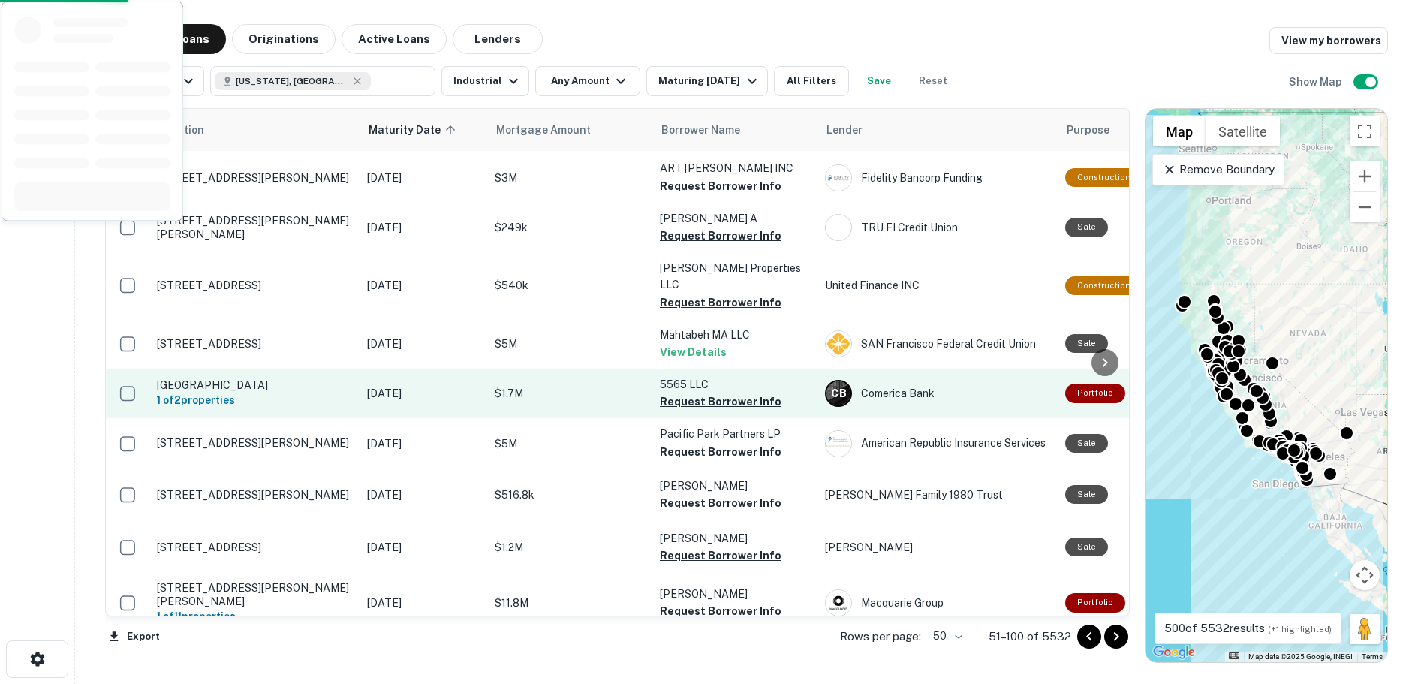
scroll to position [2216, 0]
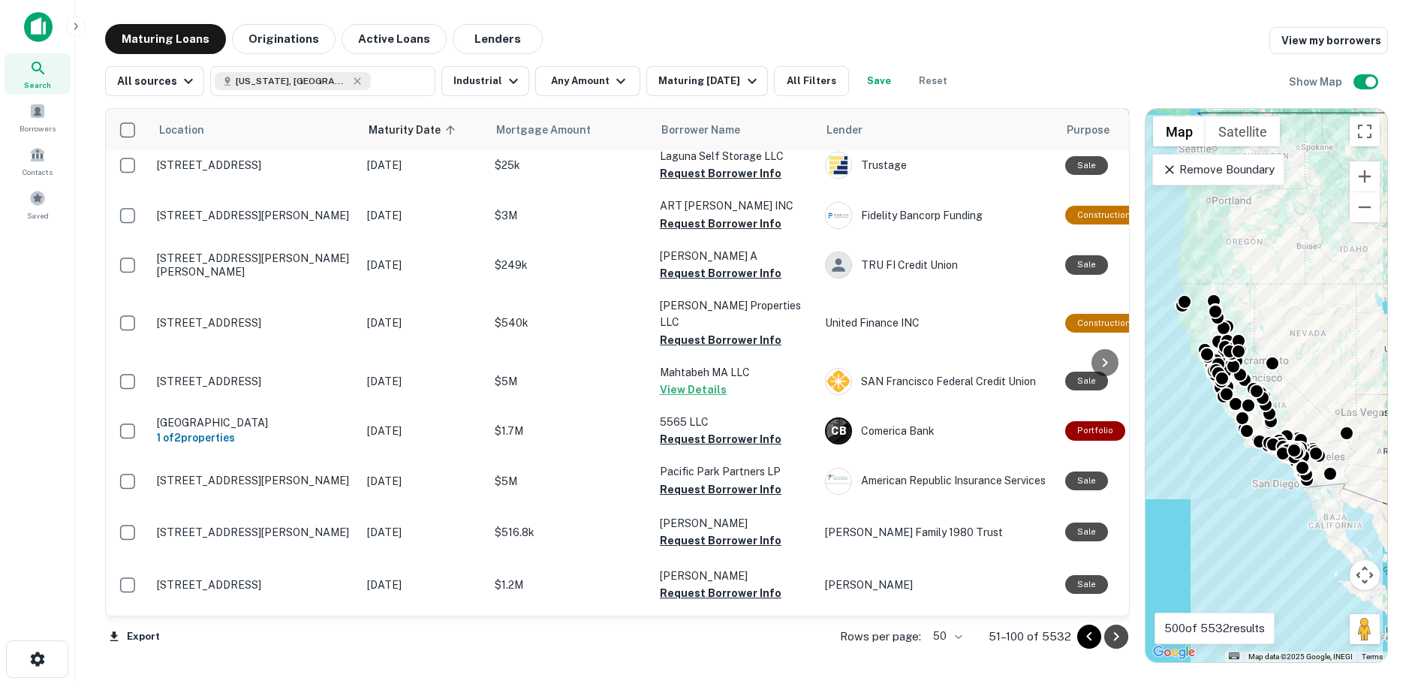
click at [1115, 636] on icon "Go to next page" at bounding box center [1116, 636] width 18 height 18
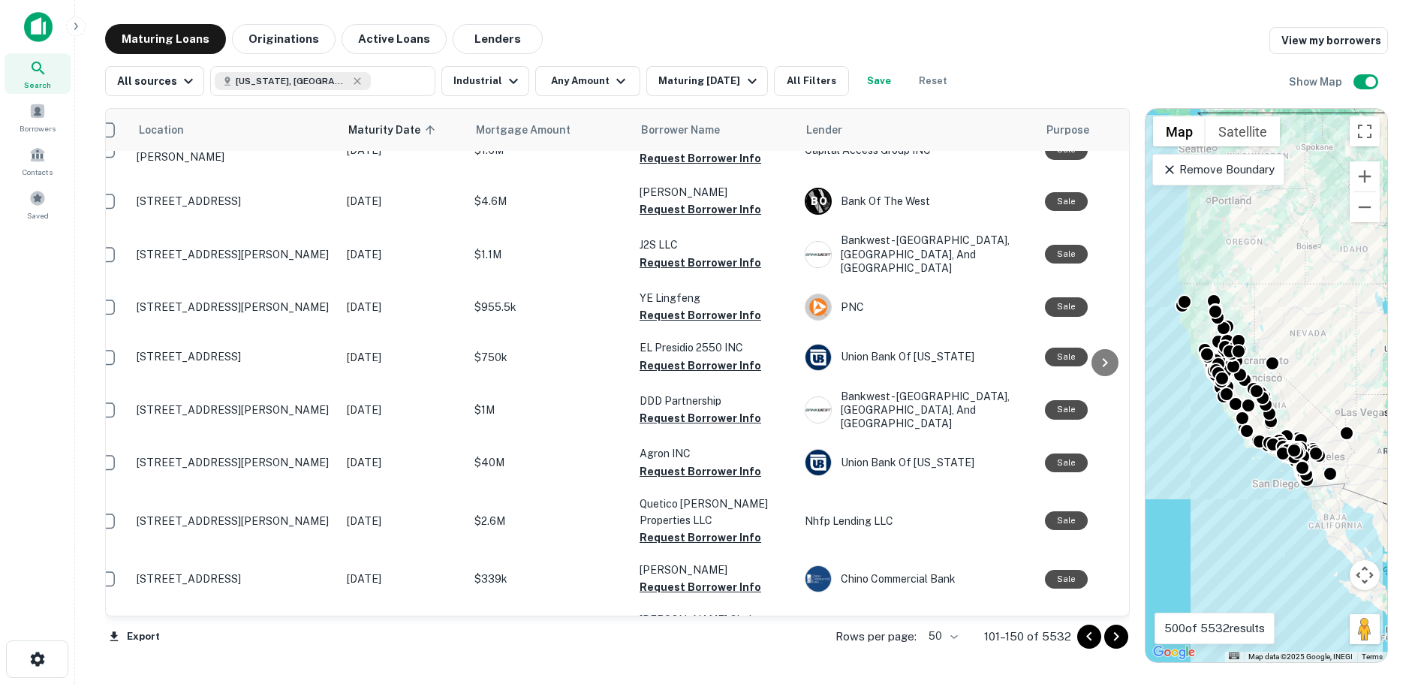
scroll to position [2204, 45]
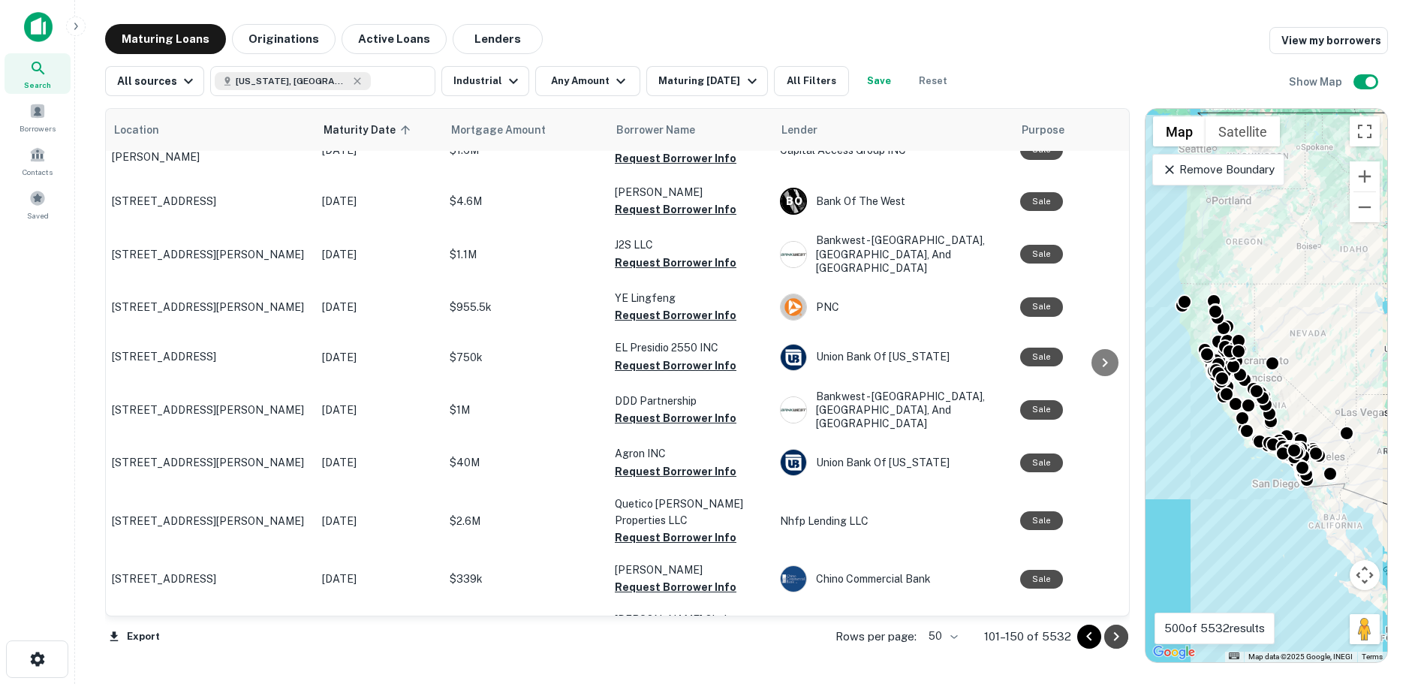
click at [1118, 635] on icon "Go to next page" at bounding box center [1115, 636] width 5 height 9
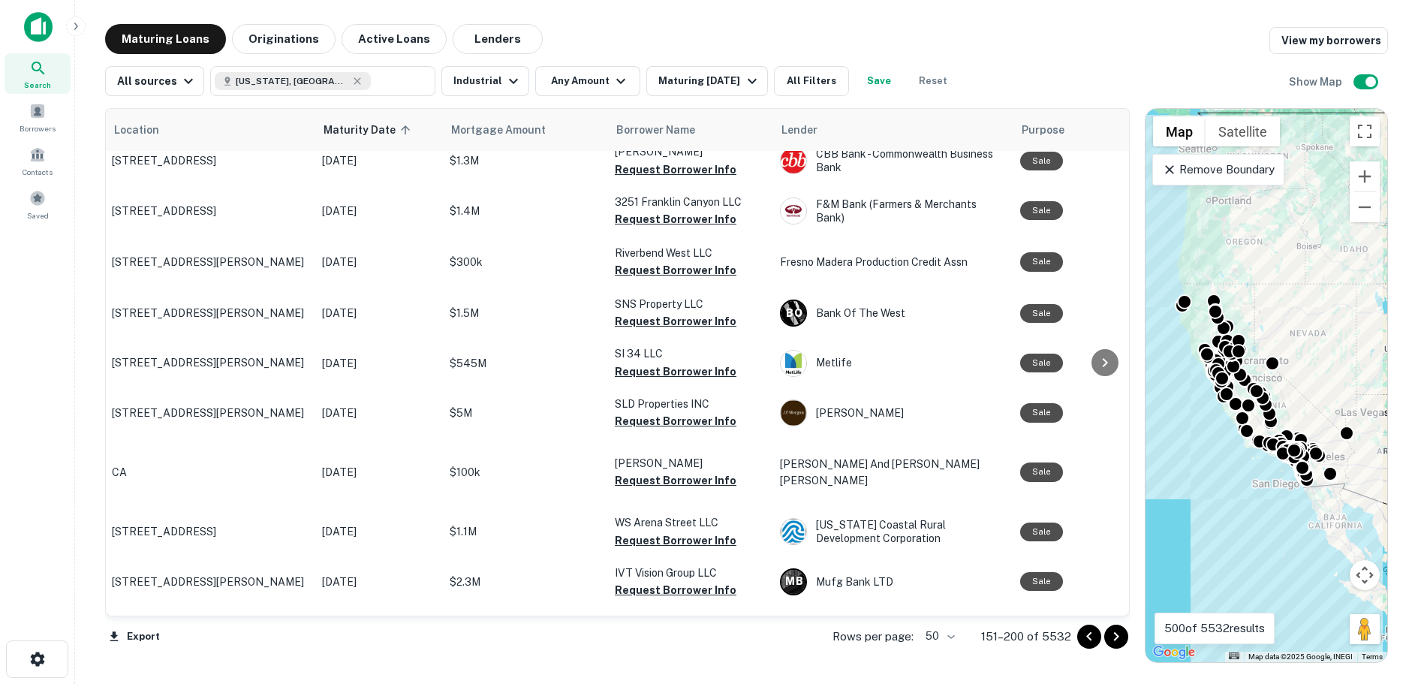
scroll to position [2137, 45]
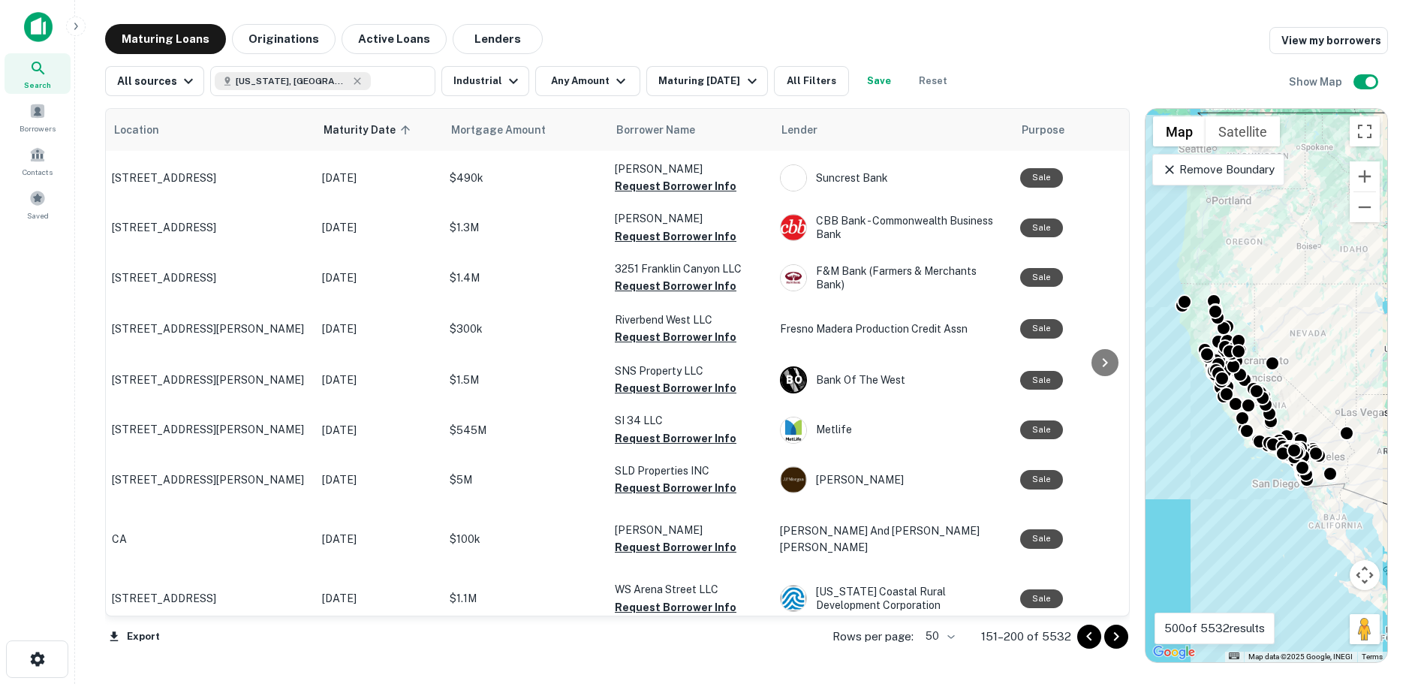
click at [1117, 636] on icon "Go to next page" at bounding box center [1115, 636] width 5 height 9
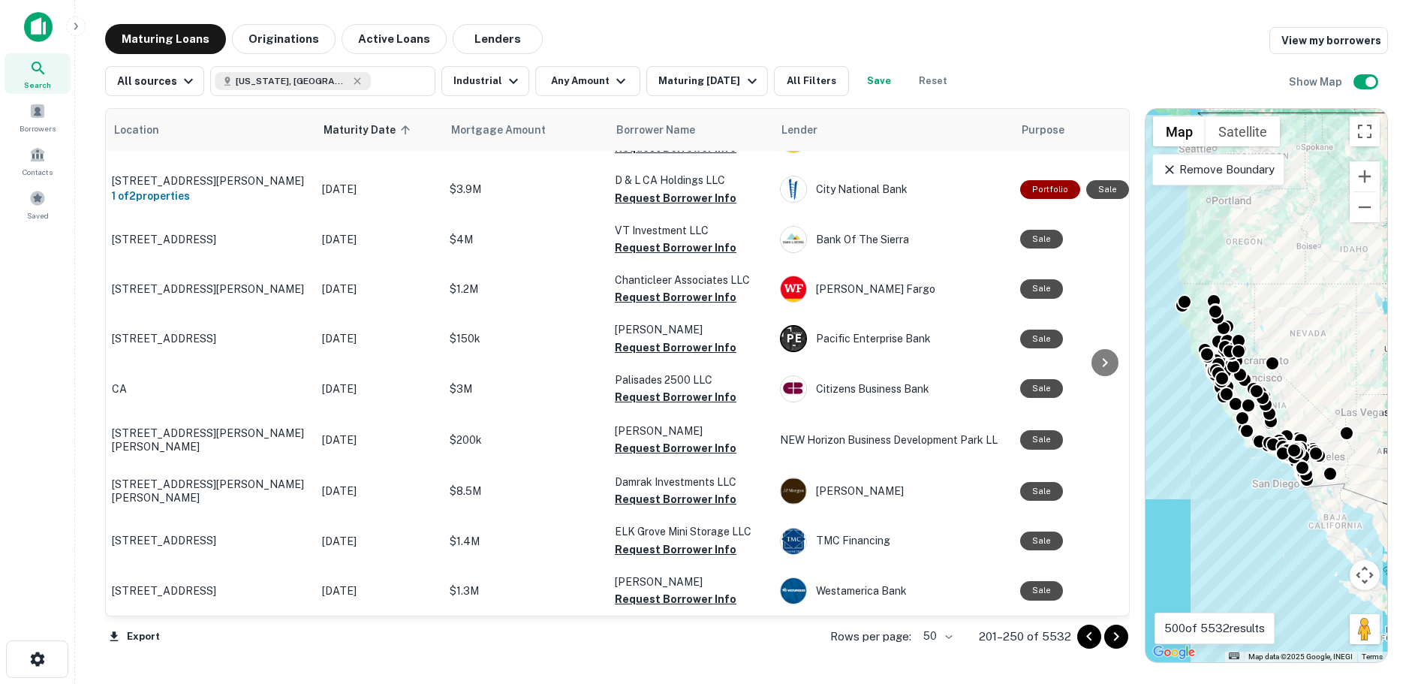
scroll to position [2195, 45]
click at [1117, 636] on icon "Go to next page" at bounding box center [1115, 636] width 5 height 9
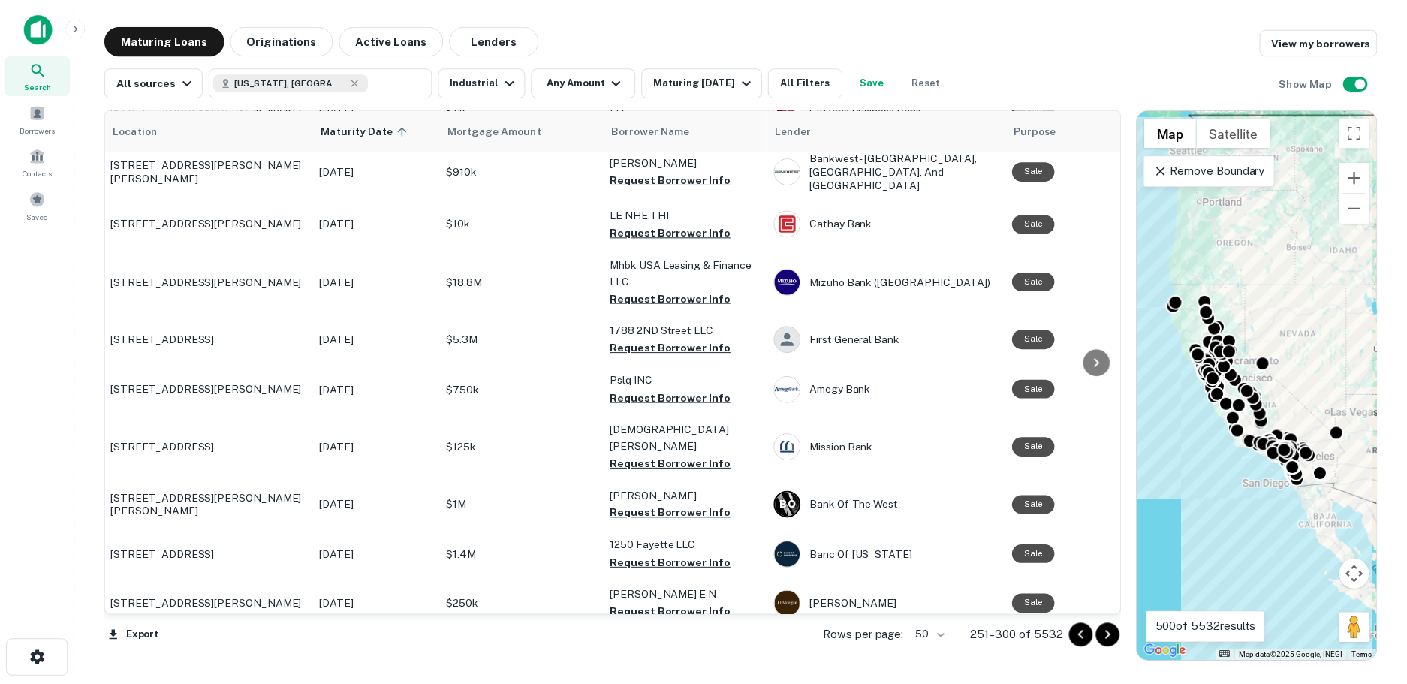
scroll to position [2088, 45]
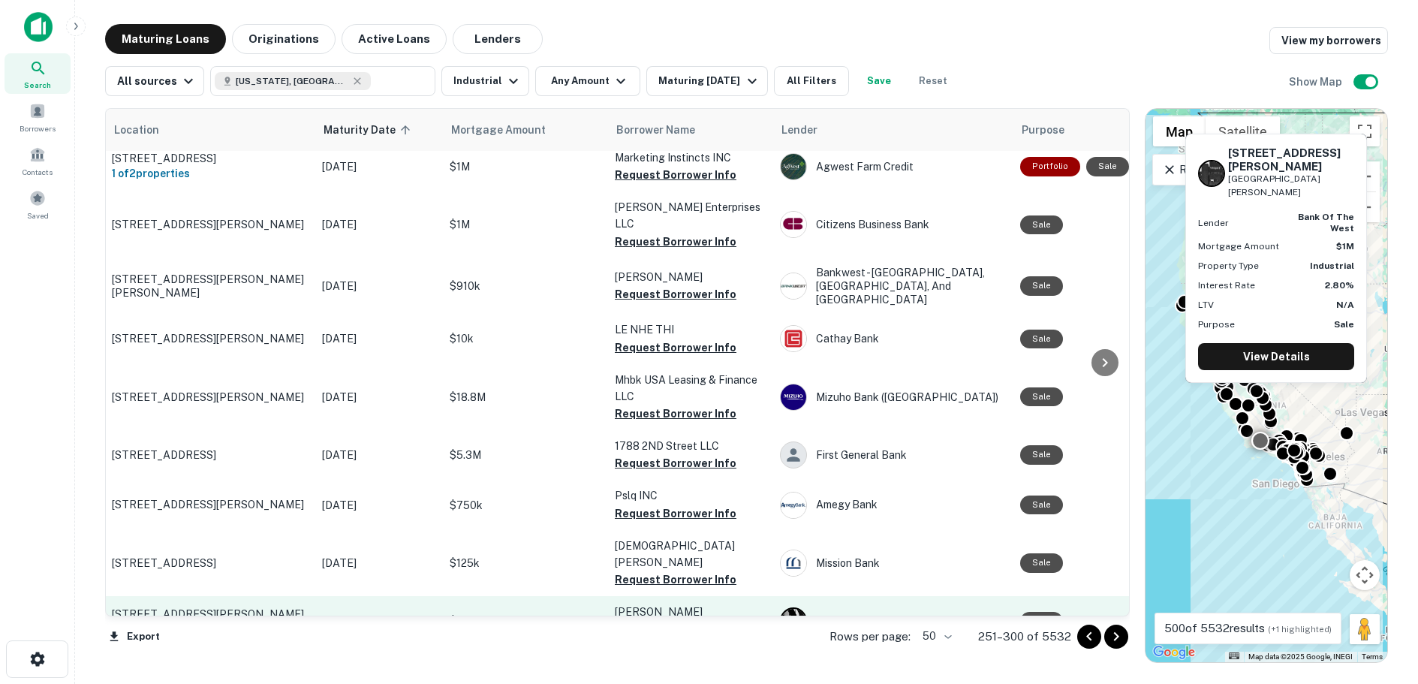
click at [204, 607] on p "[STREET_ADDRESS][PERSON_NAME][PERSON_NAME]" at bounding box center [209, 620] width 195 height 27
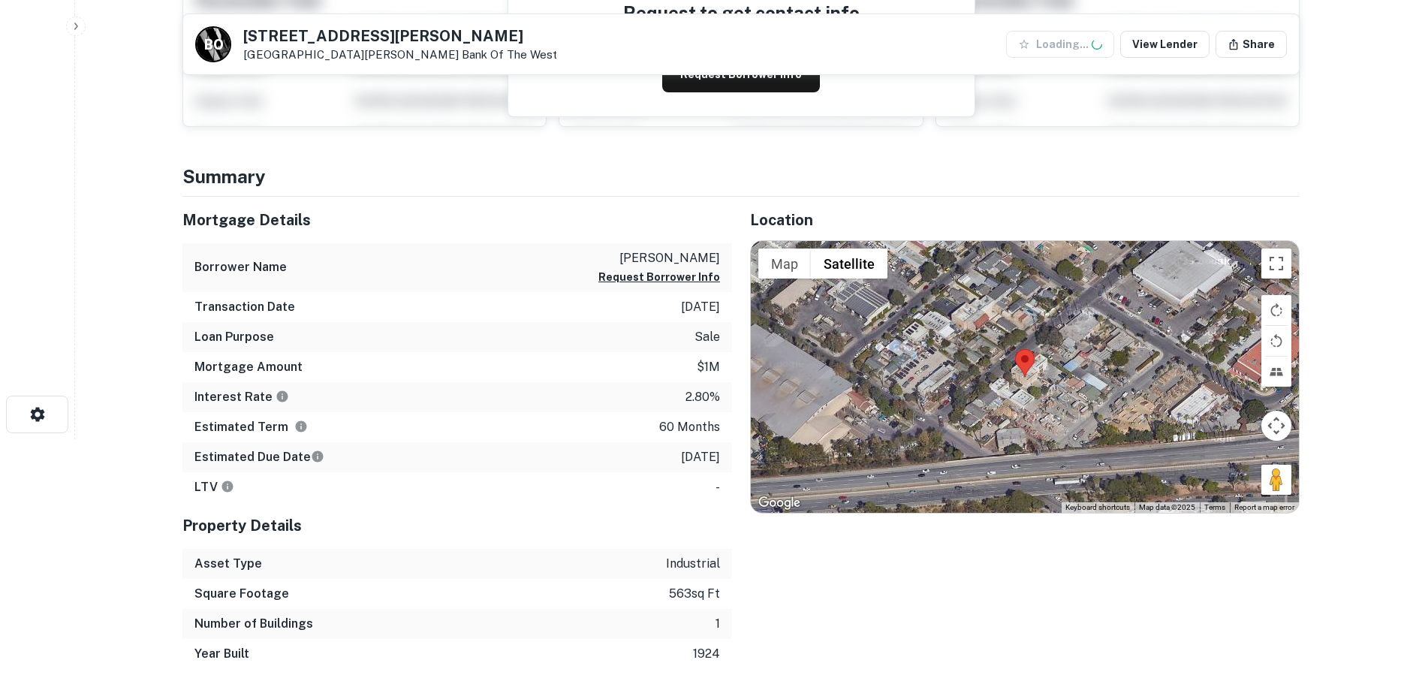
scroll to position [300, 0]
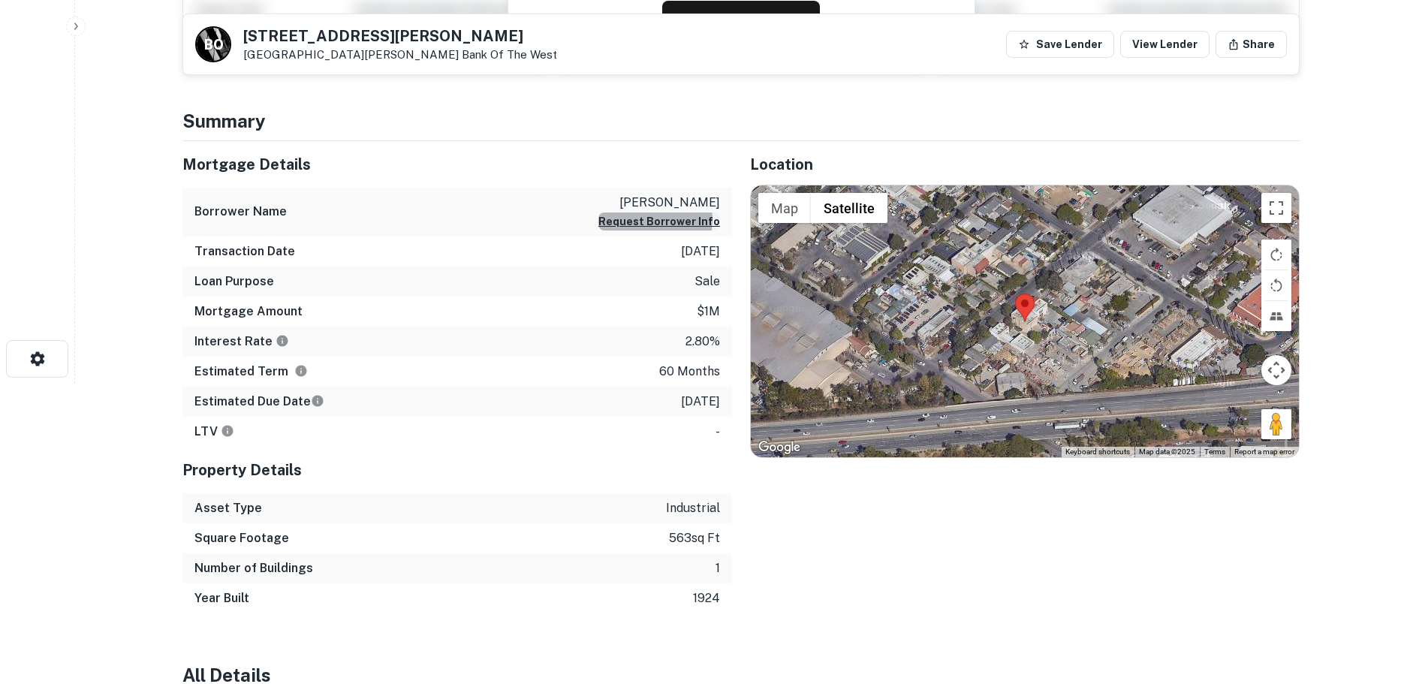
click at [661, 220] on button "Request Borrower Info" at bounding box center [659, 221] width 122 height 18
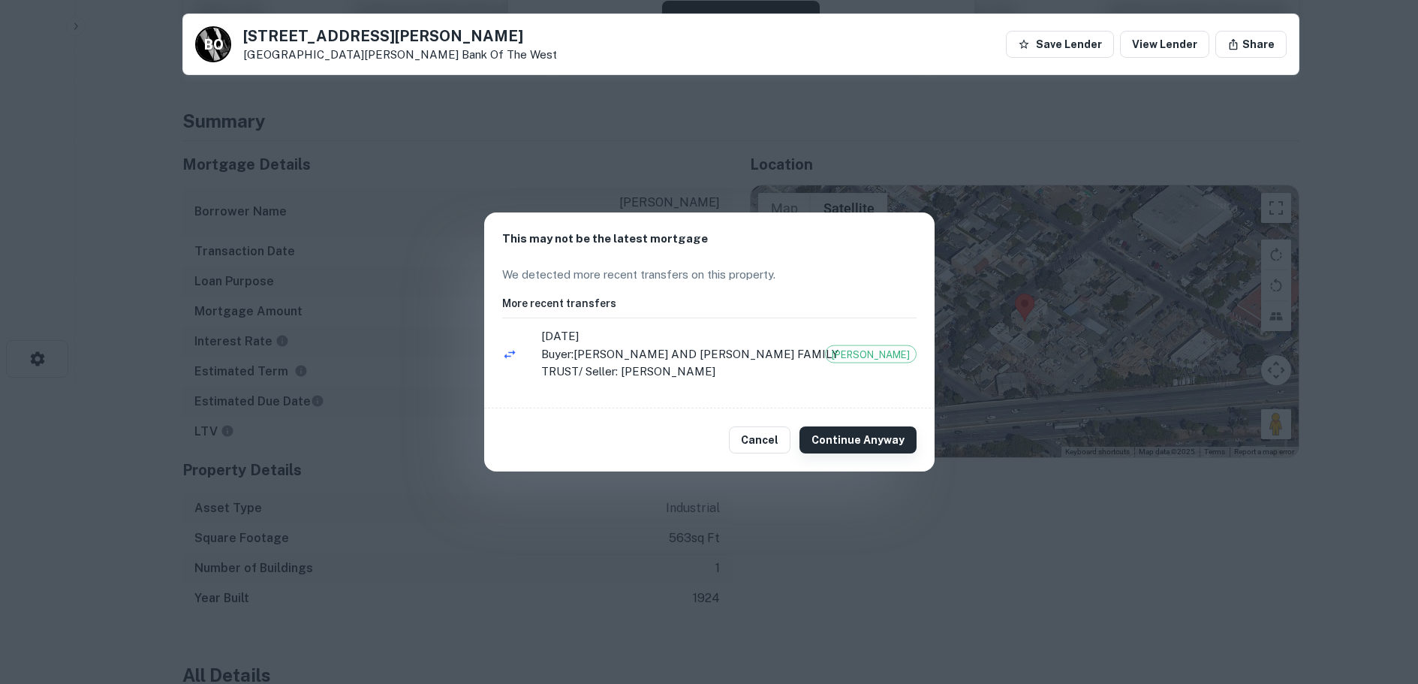
click at [872, 441] on button "Continue Anyway" at bounding box center [857, 439] width 117 height 27
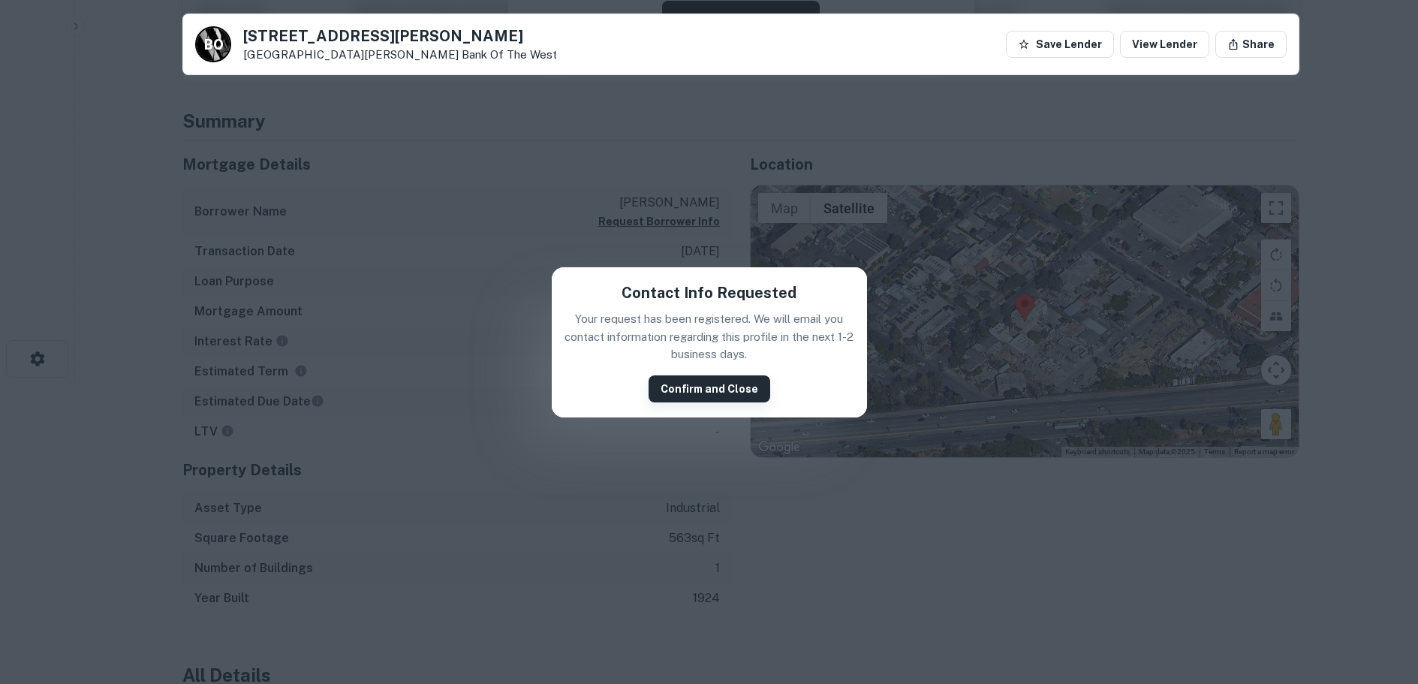
click at [704, 390] on button "Confirm and Close" at bounding box center [709, 388] width 122 height 27
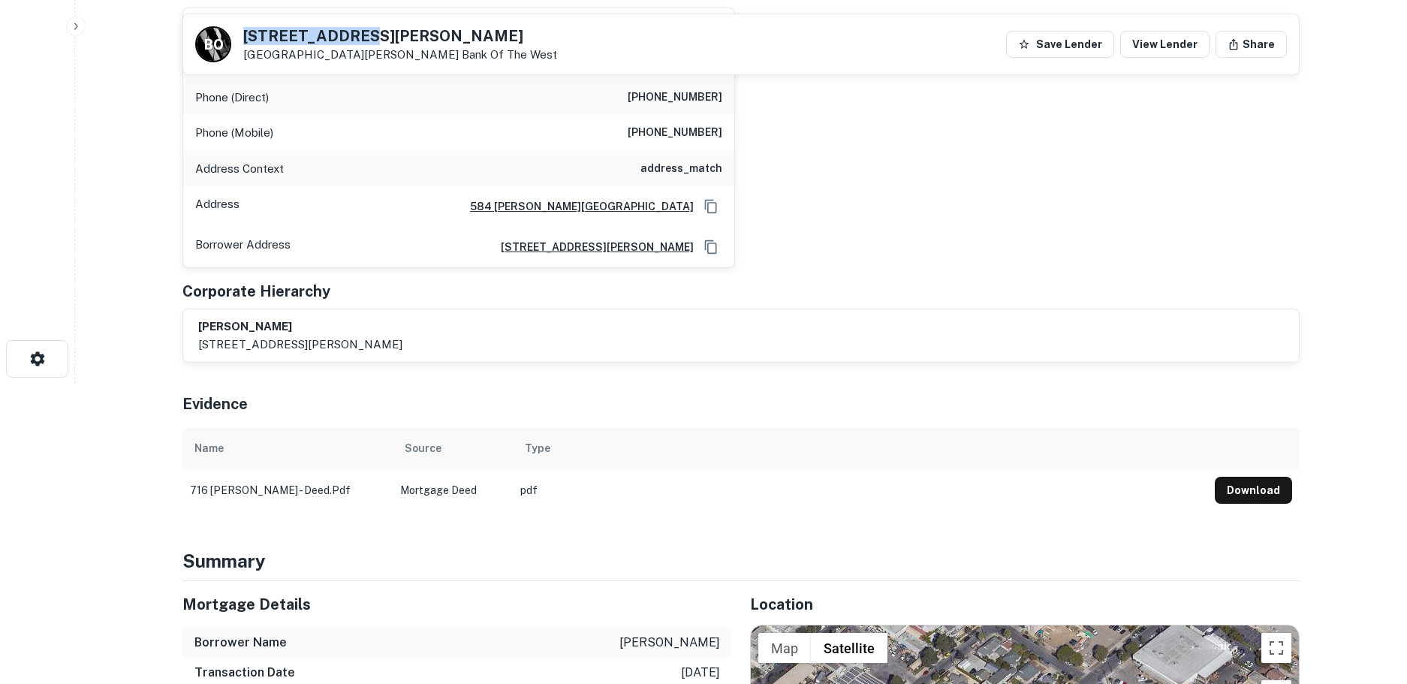
drag, startPoint x: 389, startPoint y: 37, endPoint x: 239, endPoint y: 33, distance: 150.2
click at [239, 33] on div "B O 716 E Mason St Santa Barbara, CA93103 Bank Of The West" at bounding box center [376, 44] width 362 height 36
copy h5 "716 E Mason St"
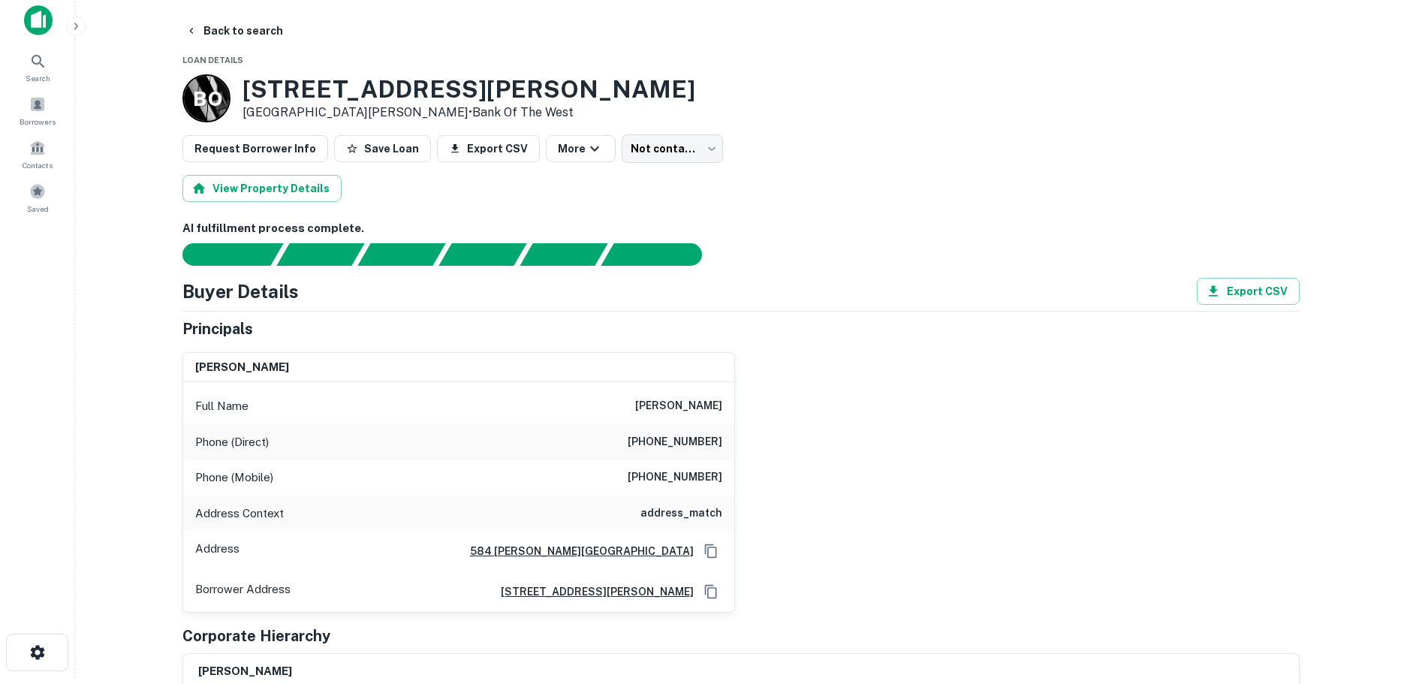
scroll to position [0, 0]
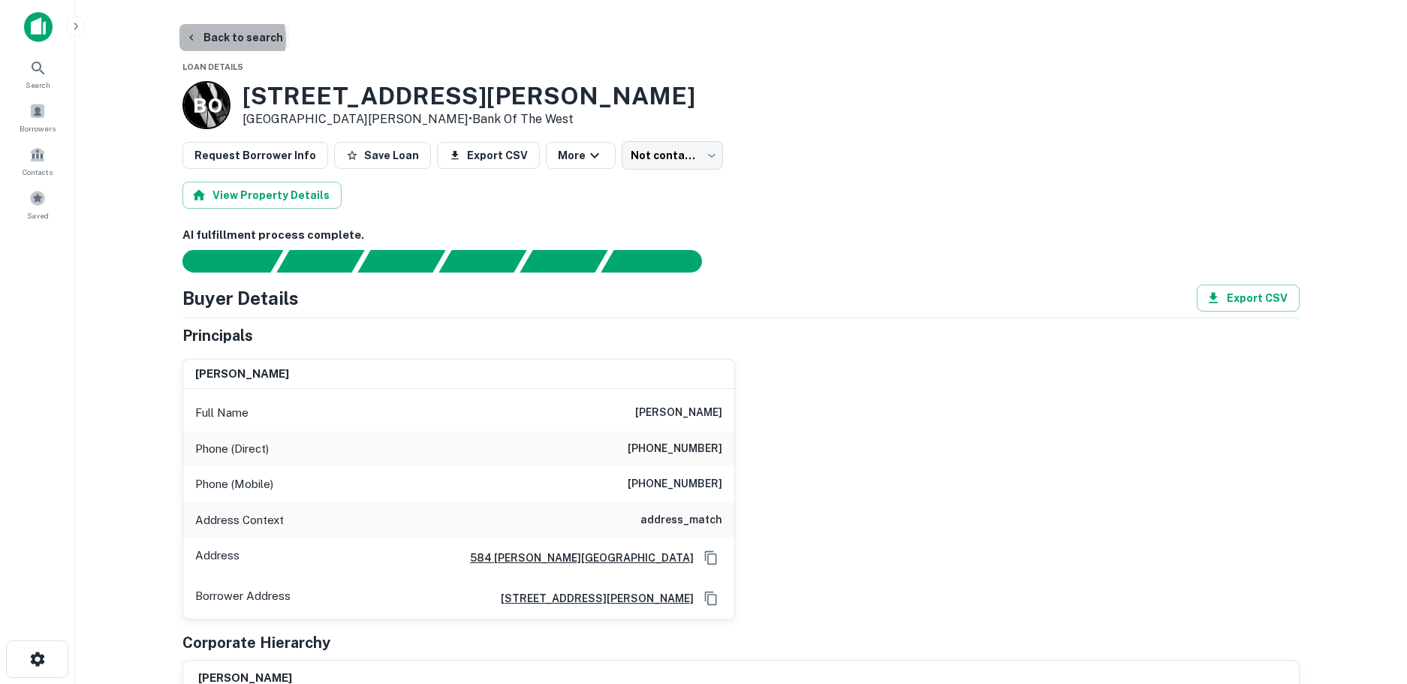
click at [219, 40] on button "Back to search" at bounding box center [234, 37] width 110 height 27
click at [32, 75] on icon at bounding box center [38, 68] width 18 height 18
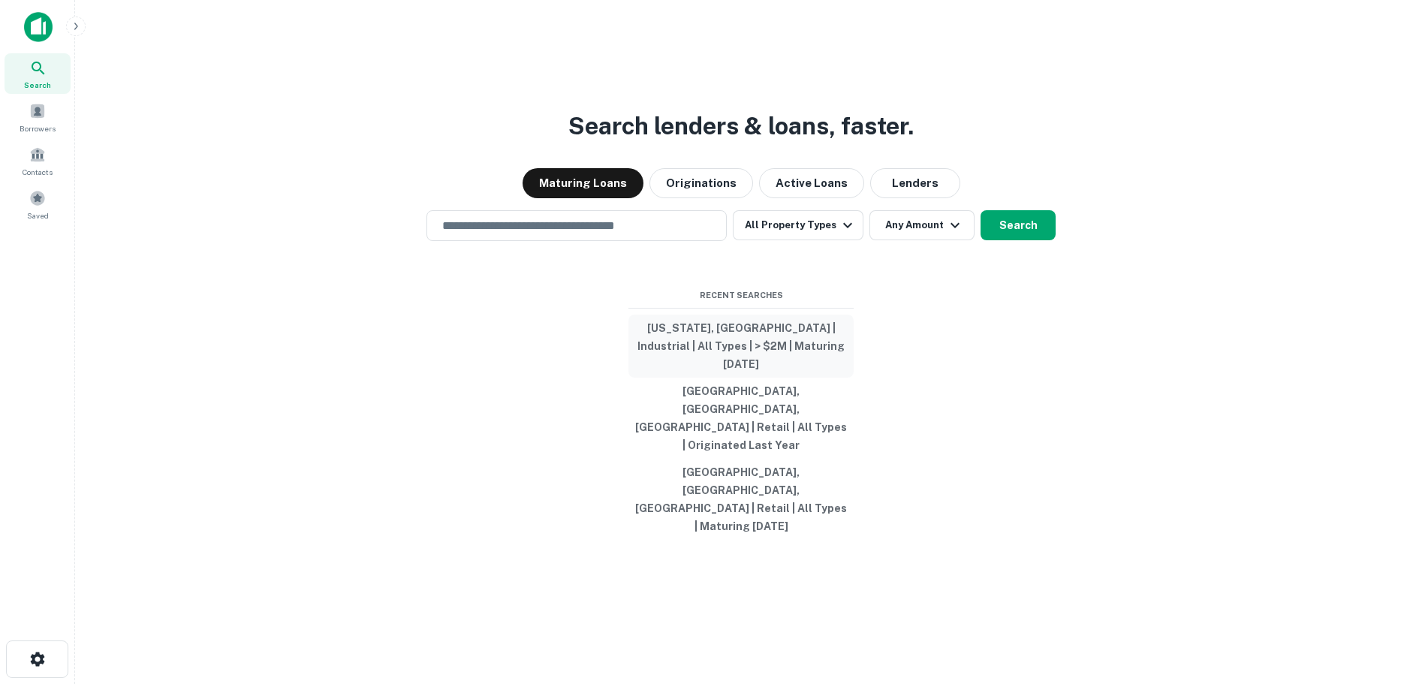
click at [715, 375] on button "[US_STATE], [GEOGRAPHIC_DATA] | Industrial | All Types | > $2M | Maturing [DATE]" at bounding box center [740, 345] width 225 height 63
type input "**********"
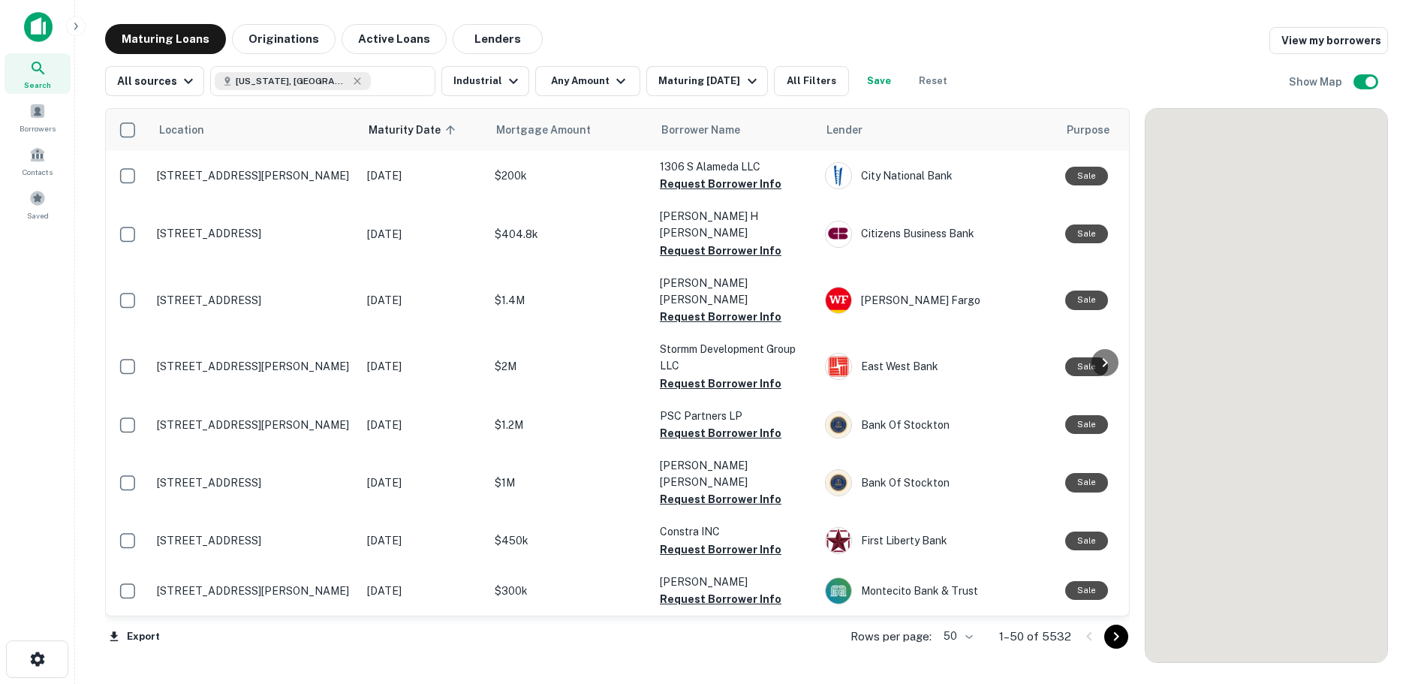
scroll to position [2088, 0]
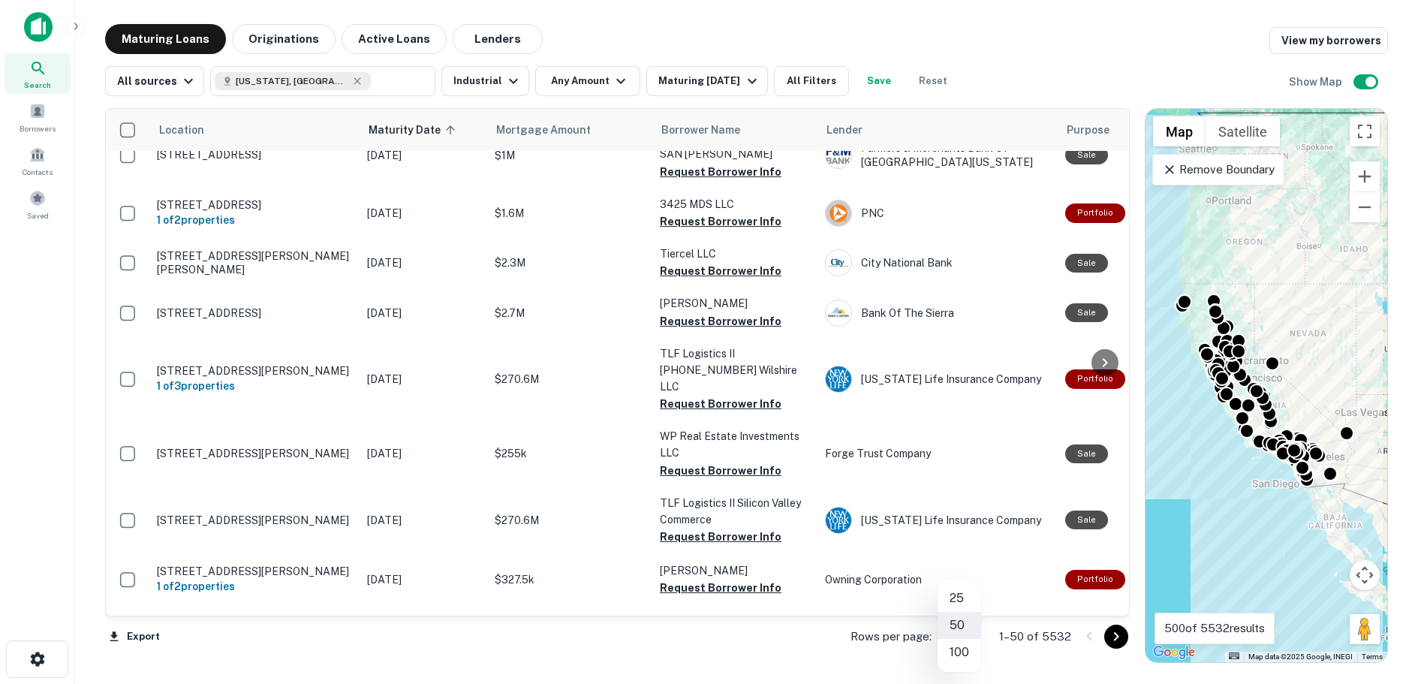
click at [968, 639] on body "Search Borrowers Contacts Saved Maturing Loans Originations Active Loans Lender…" at bounding box center [709, 342] width 1418 height 684
click at [962, 654] on li "100" at bounding box center [959, 652] width 44 height 27
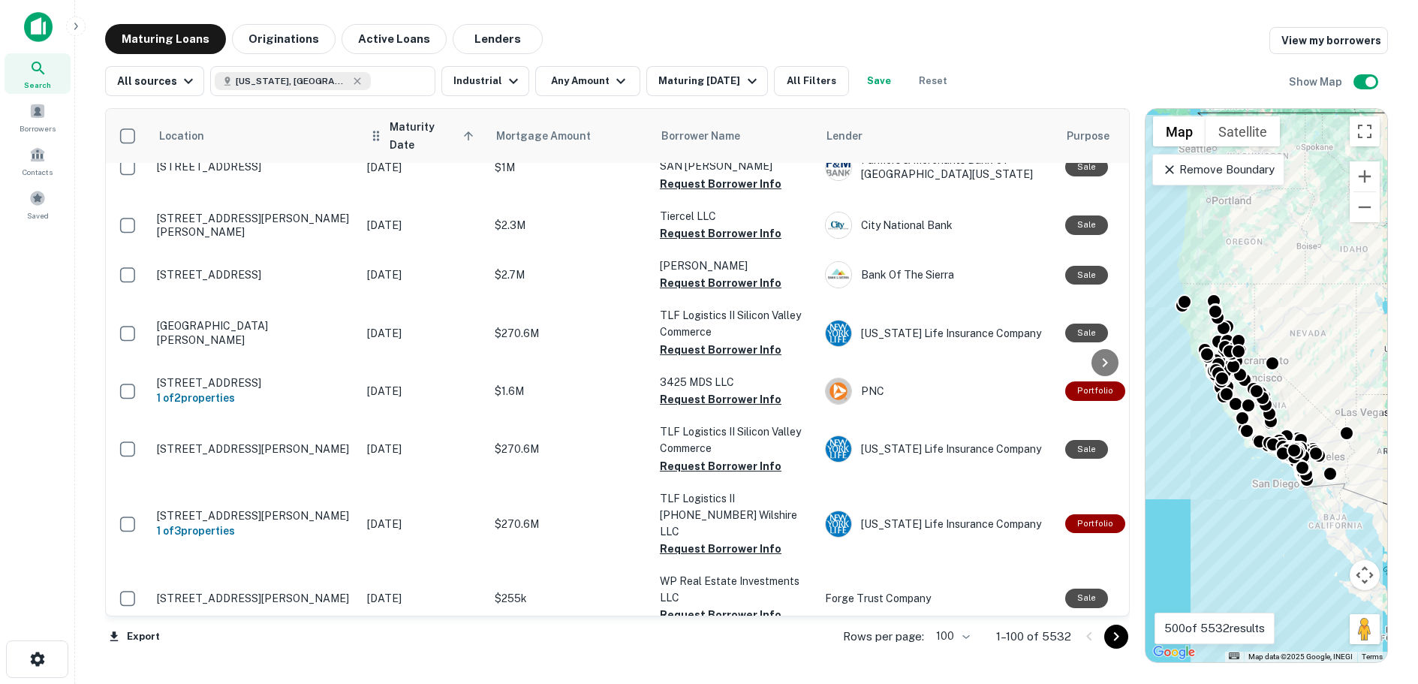
click at [466, 129] on icon at bounding box center [469, 136] width 14 height 14
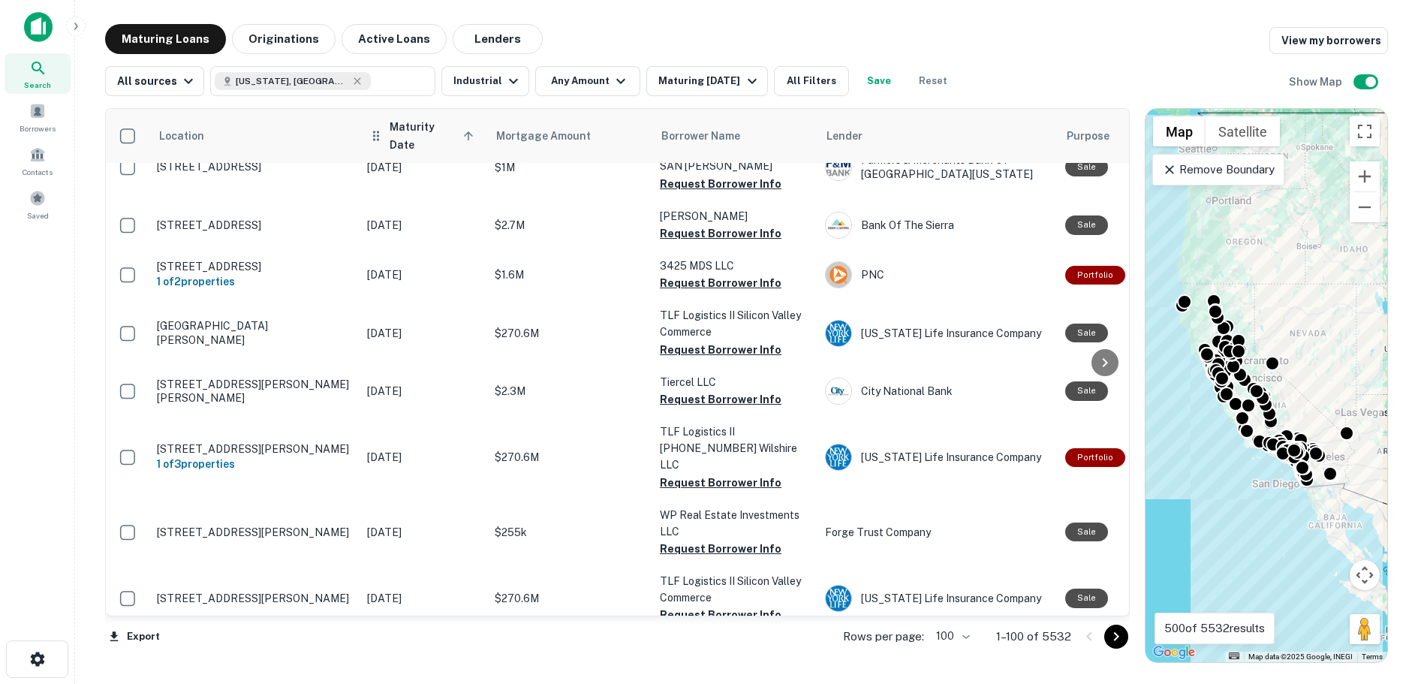
click at [375, 133] on icon at bounding box center [376, 136] width 15 height 18
click at [465, 131] on icon at bounding box center [468, 135] width 9 height 9
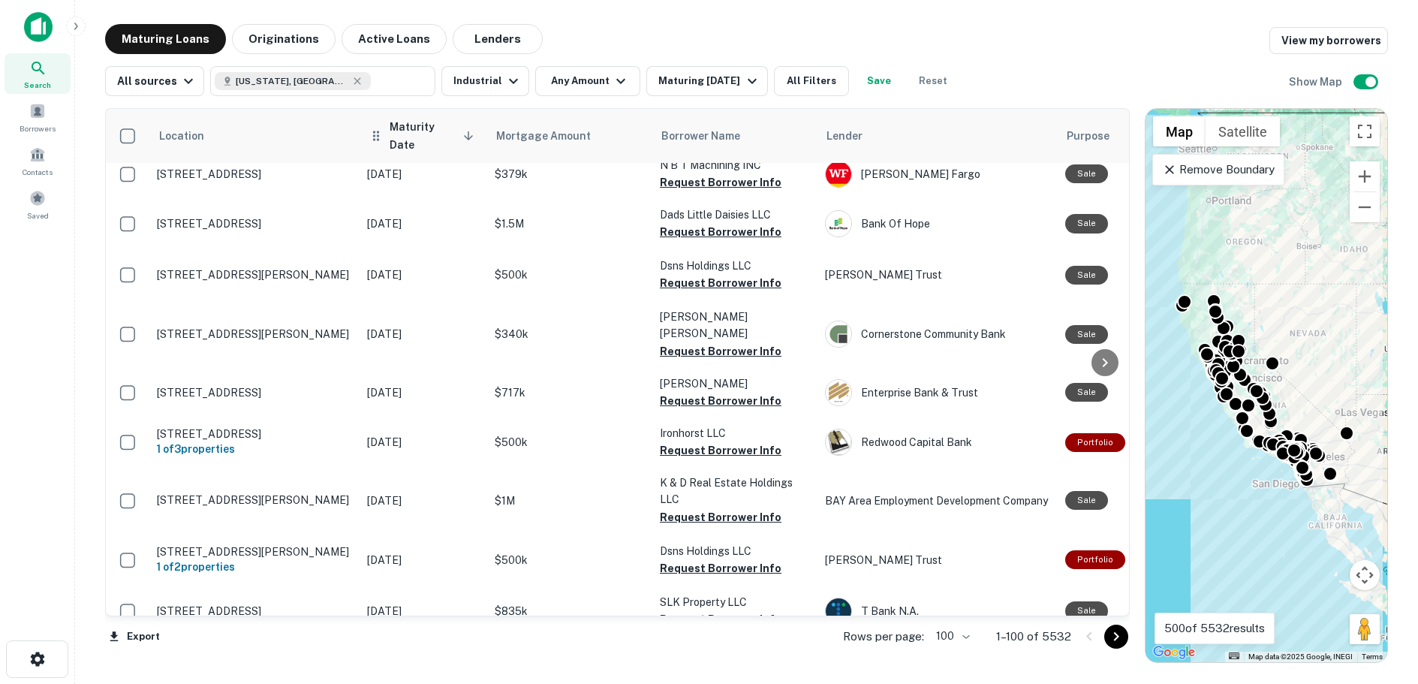
click at [465, 133] on icon at bounding box center [469, 136] width 14 height 14
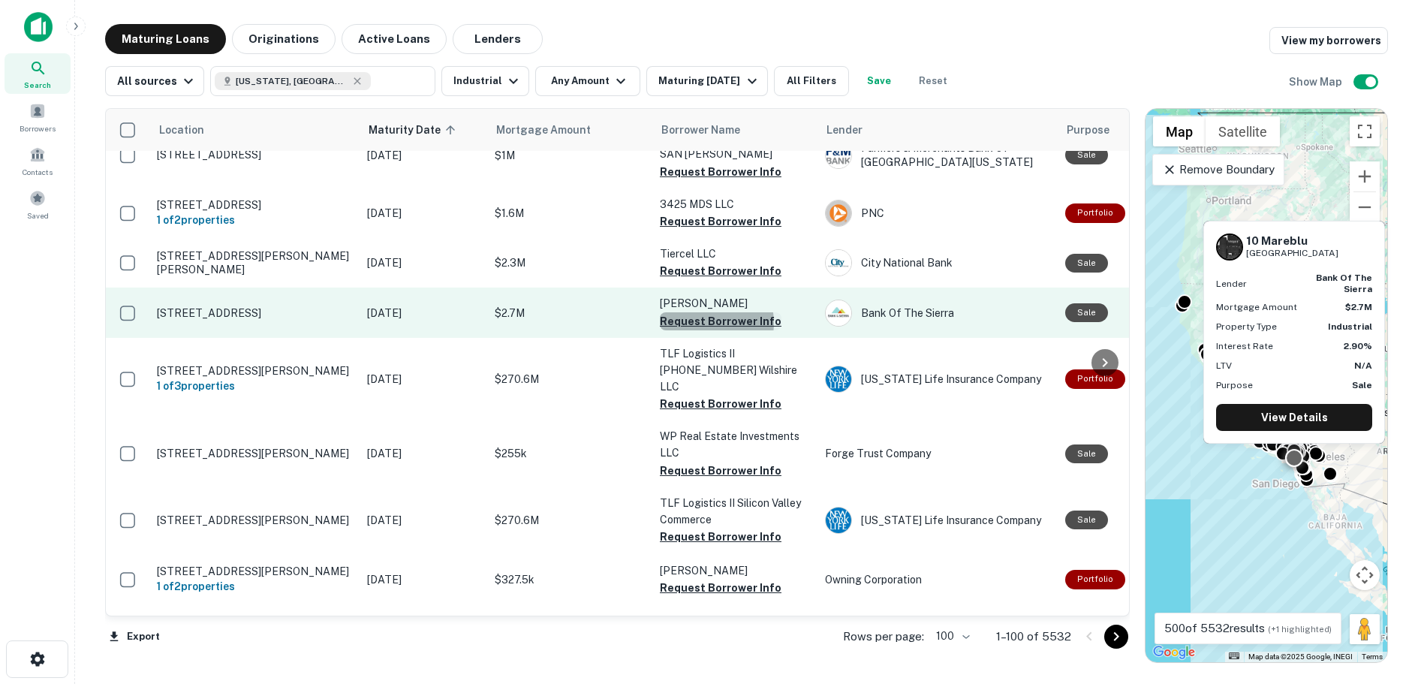
click at [703, 312] on button "Request Borrower Info" at bounding box center [721, 321] width 122 height 18
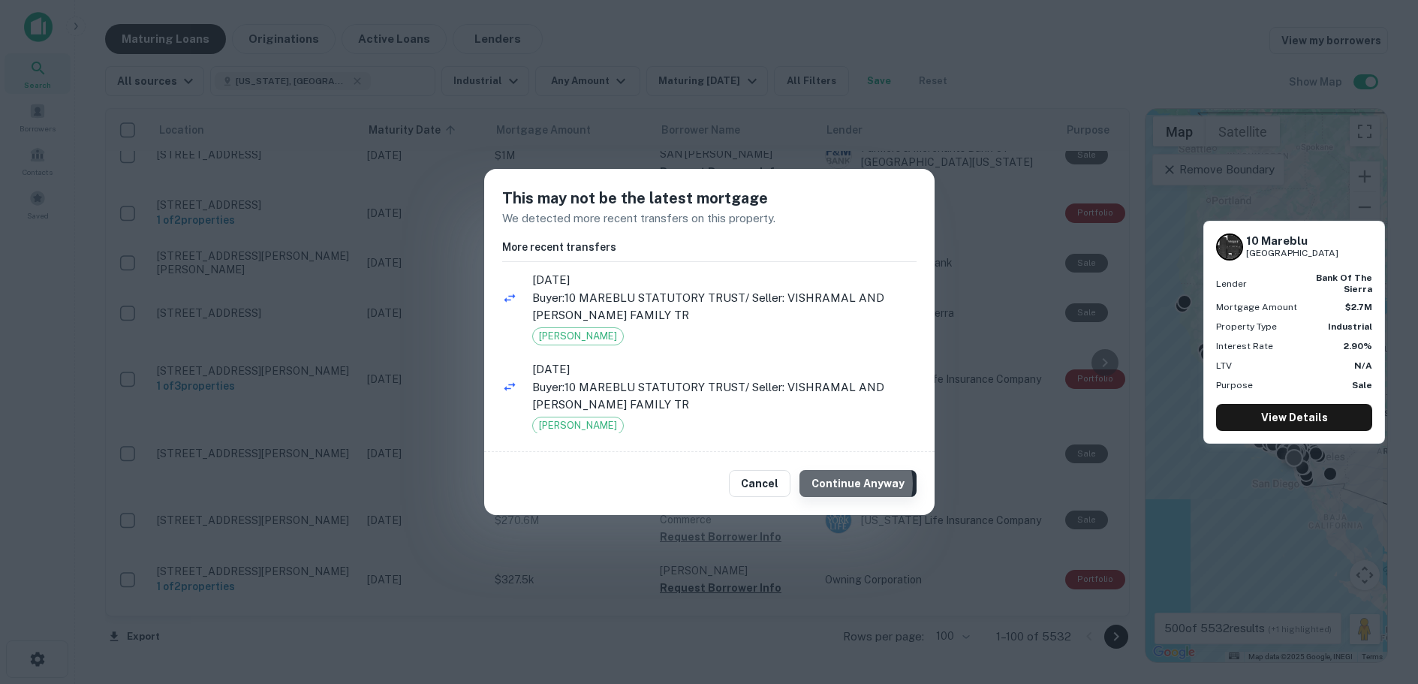
click at [853, 483] on button "Continue Anyway" at bounding box center [857, 483] width 117 height 27
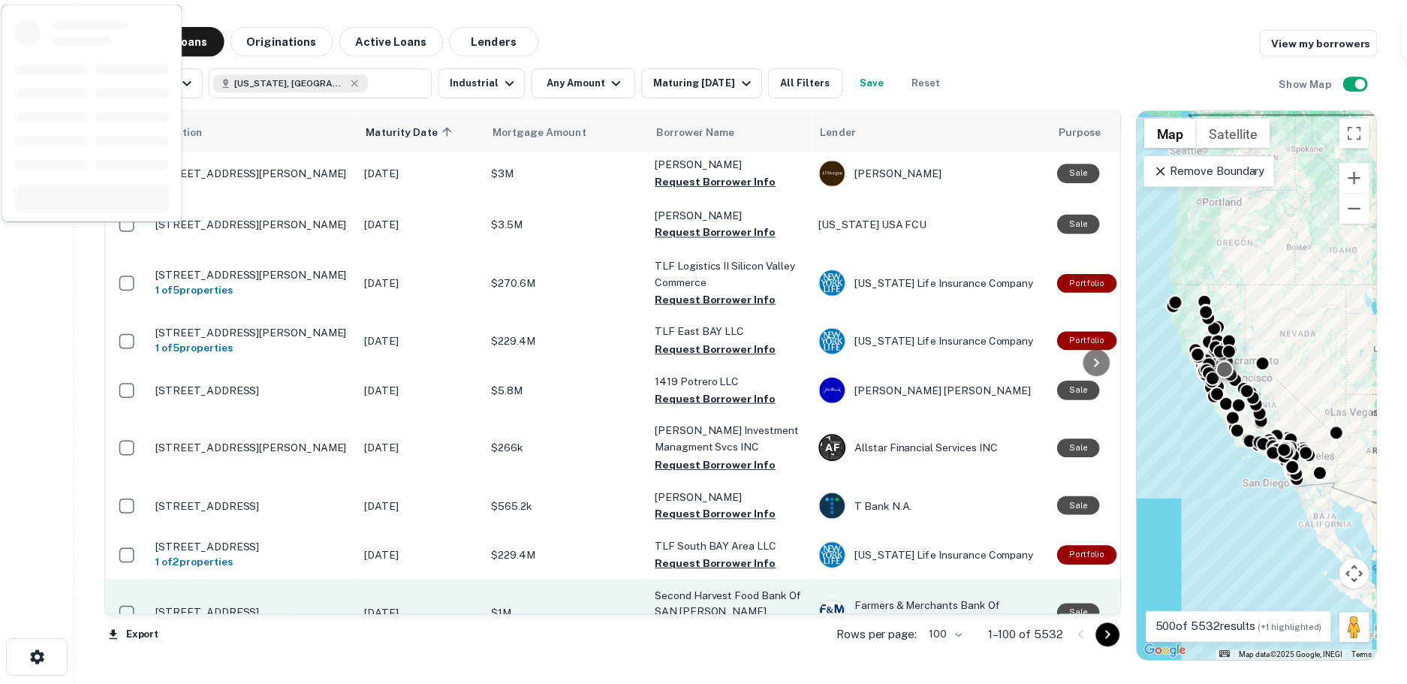
scroll to position [1788, 0]
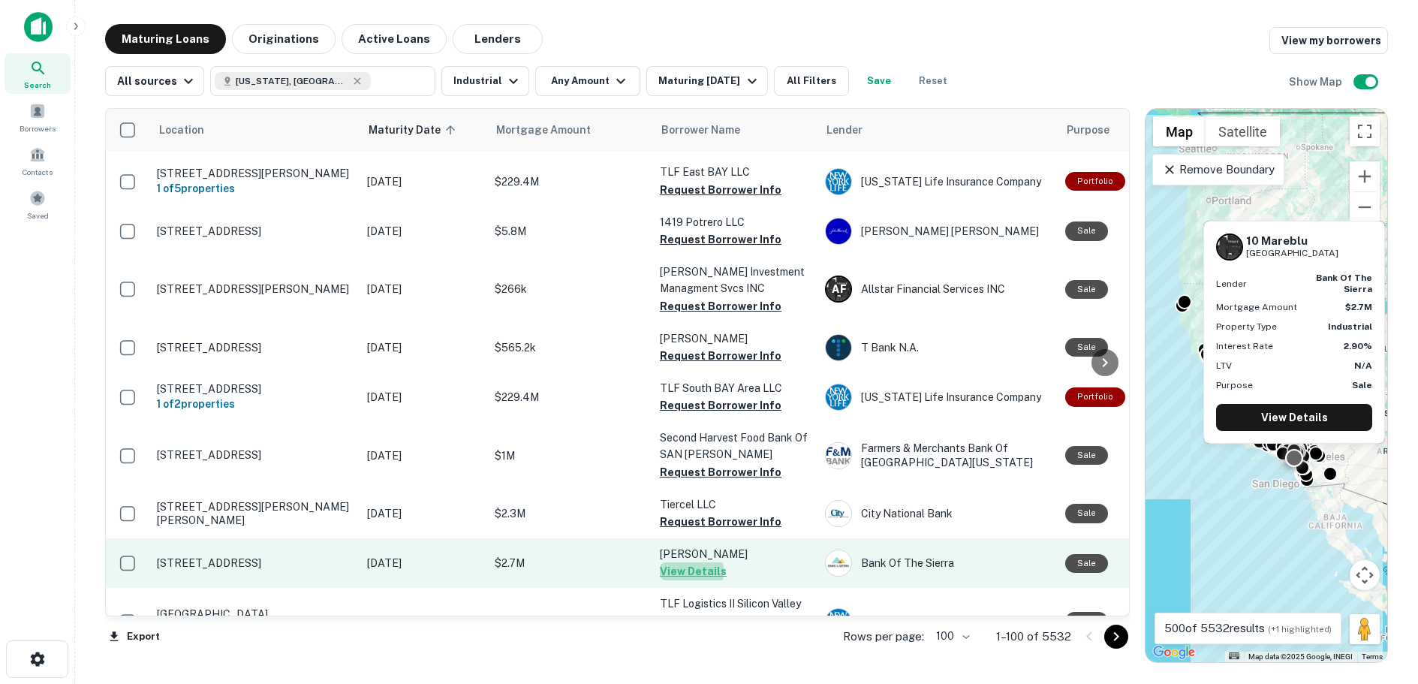
click at [676, 562] on button "View Details" at bounding box center [693, 571] width 67 height 18
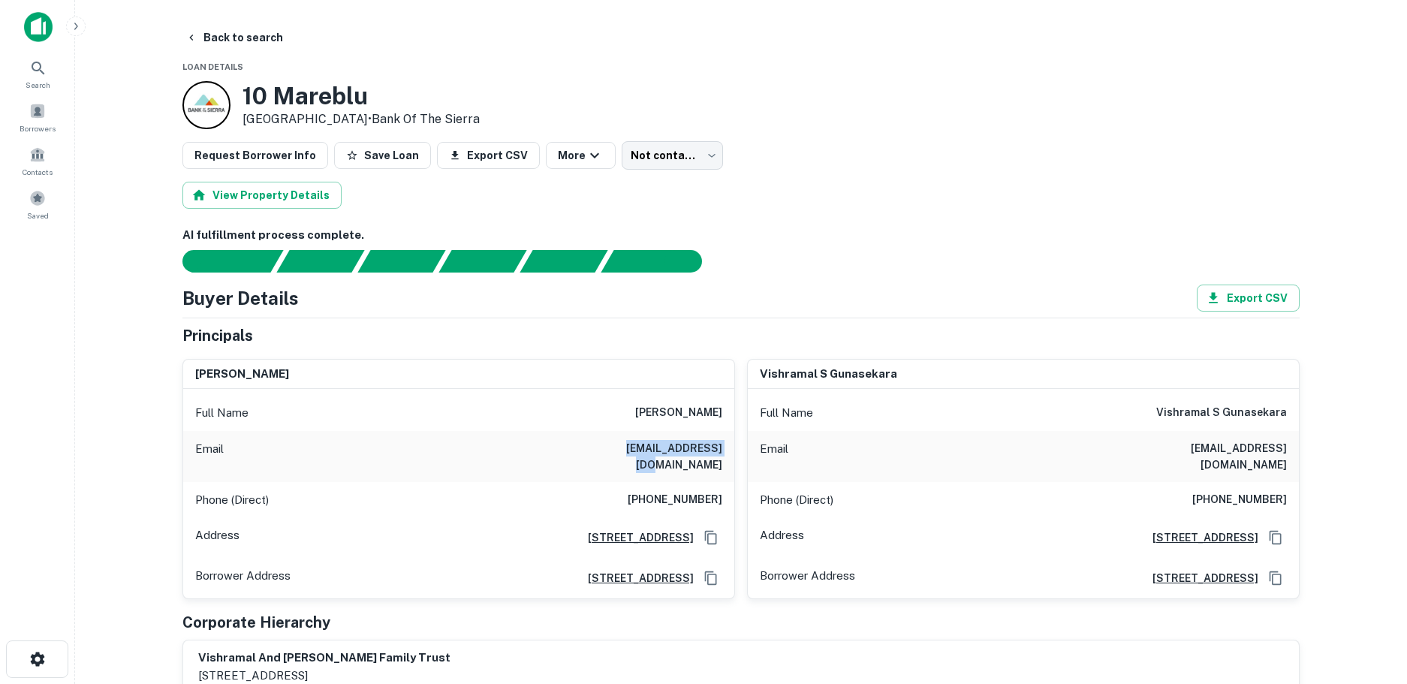
drag, startPoint x: 727, startPoint y: 448, endPoint x: 600, endPoint y: 448, distance: 127.6
click at [600, 448] on div "Email mgunasekara@go.com" at bounding box center [458, 456] width 551 height 51
copy h6 "mgunasekara@go.com"
drag, startPoint x: 1288, startPoint y: 446, endPoint x: 1145, endPoint y: 444, distance: 143.4
click at [1145, 444] on div "Email sgunasekara@hotmail.com" at bounding box center [1023, 456] width 551 height 51
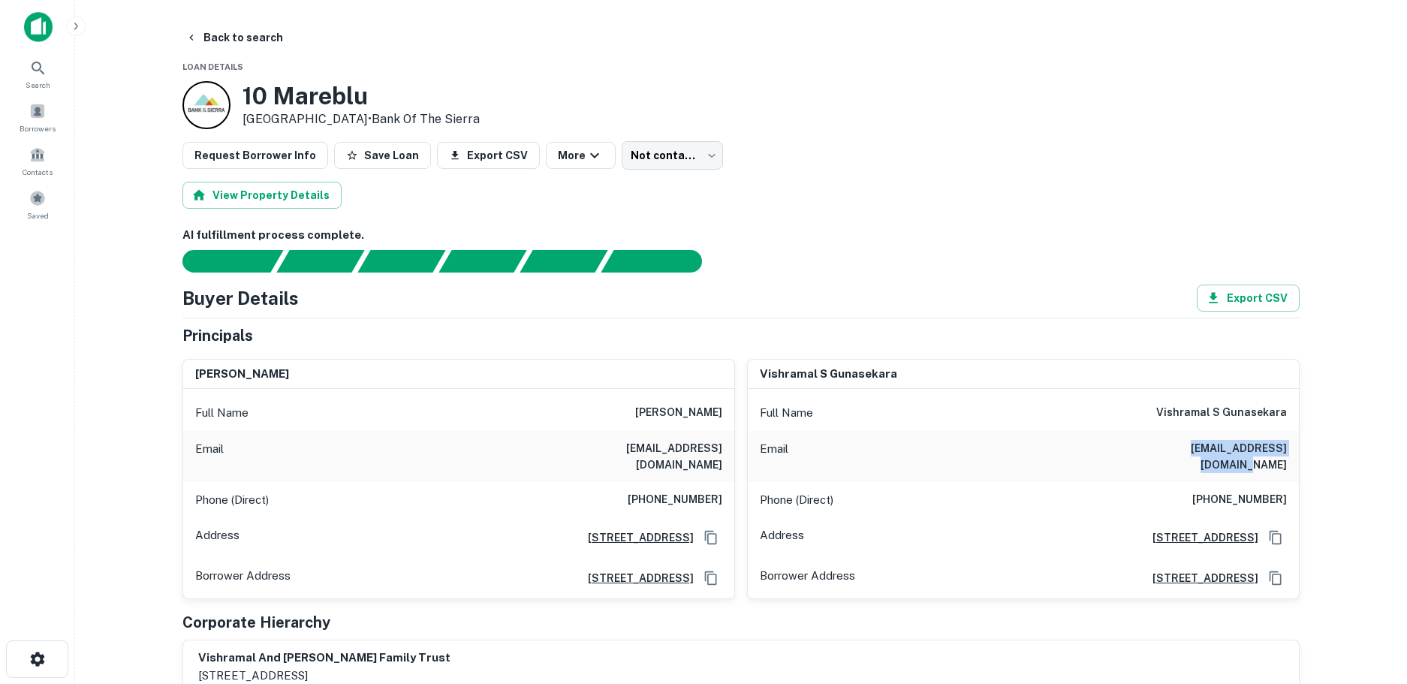
copy h6 "sgunasekara@hotmail.com"
click at [212, 35] on button "Back to search" at bounding box center [234, 37] width 110 height 27
click at [941, 197] on div "View Property Details" at bounding box center [740, 195] width 1117 height 27
click at [227, 37] on button "Back to search" at bounding box center [234, 37] width 110 height 27
click at [231, 41] on button "Back to search" at bounding box center [234, 37] width 110 height 27
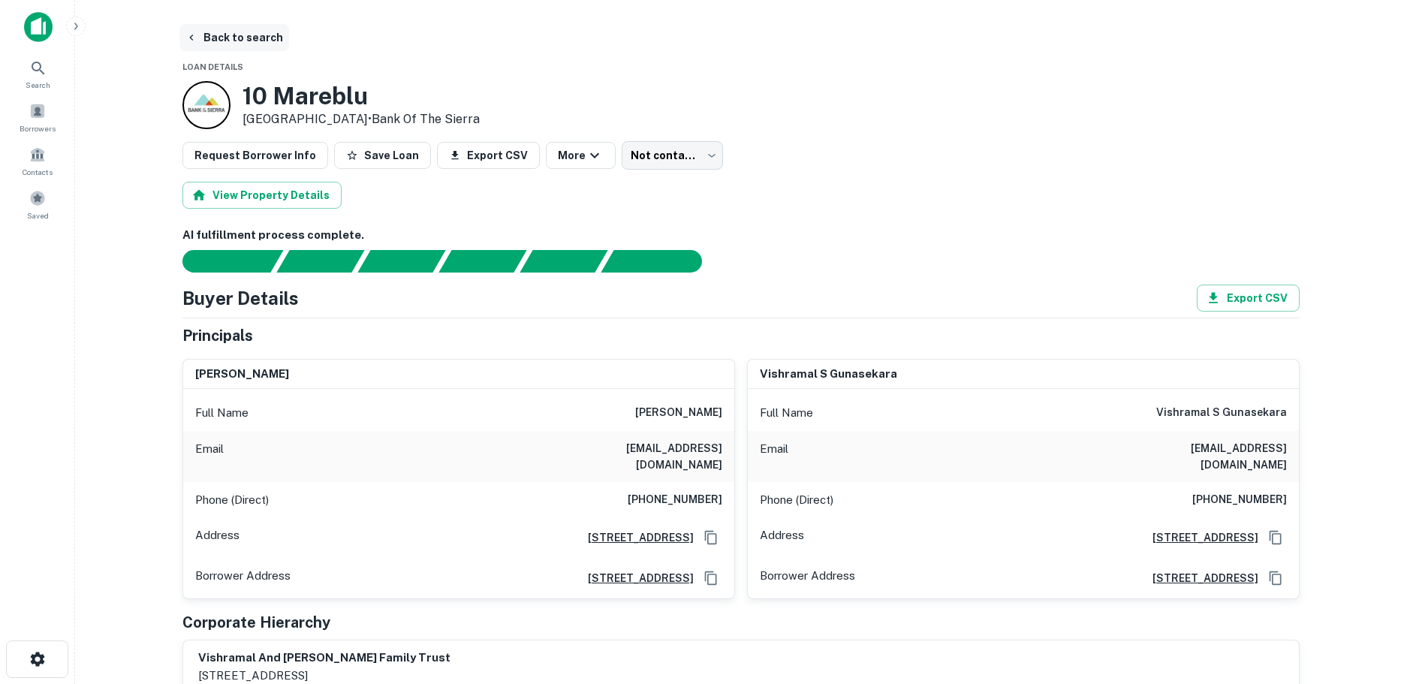
click at [214, 38] on button "Back to search" at bounding box center [234, 37] width 110 height 27
click at [39, 72] on icon at bounding box center [38, 68] width 18 height 18
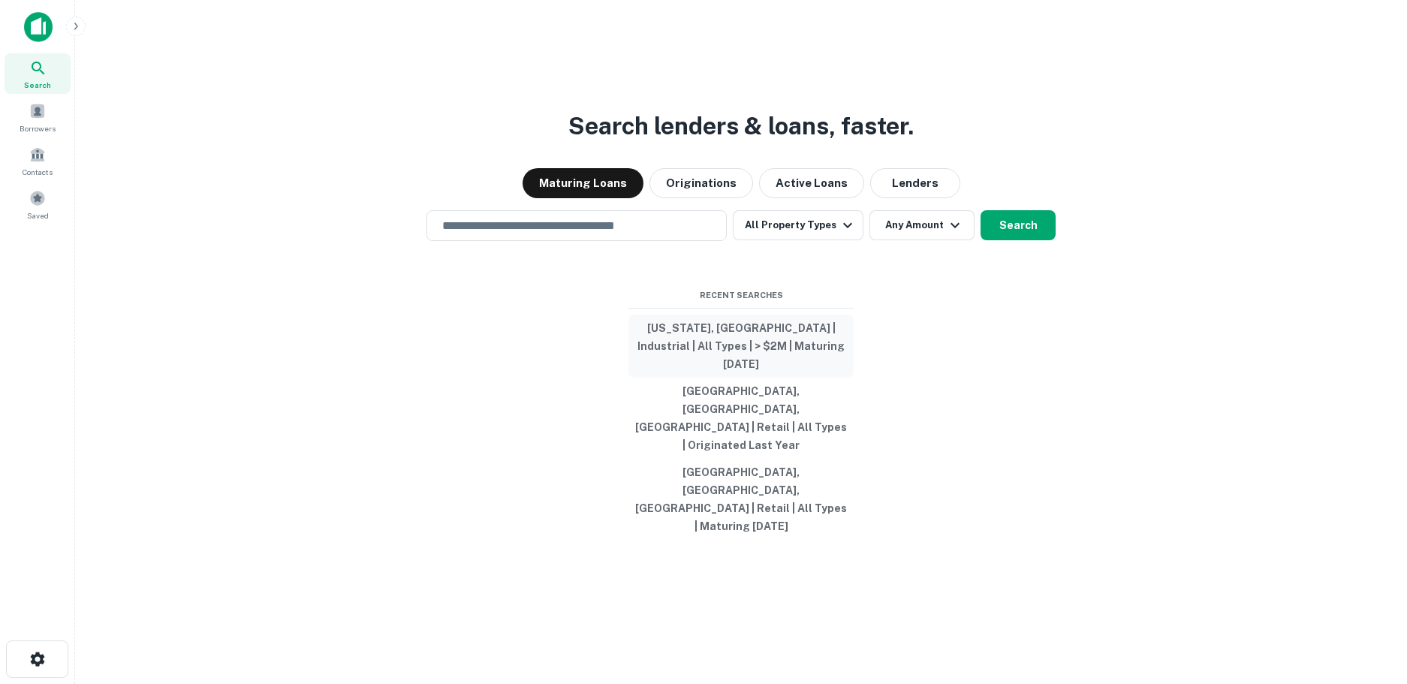
click at [736, 378] on button "[US_STATE], [GEOGRAPHIC_DATA] | Industrial | All Types | > $2M | Maturing [DATE]" at bounding box center [740, 345] width 225 height 63
type input "**********"
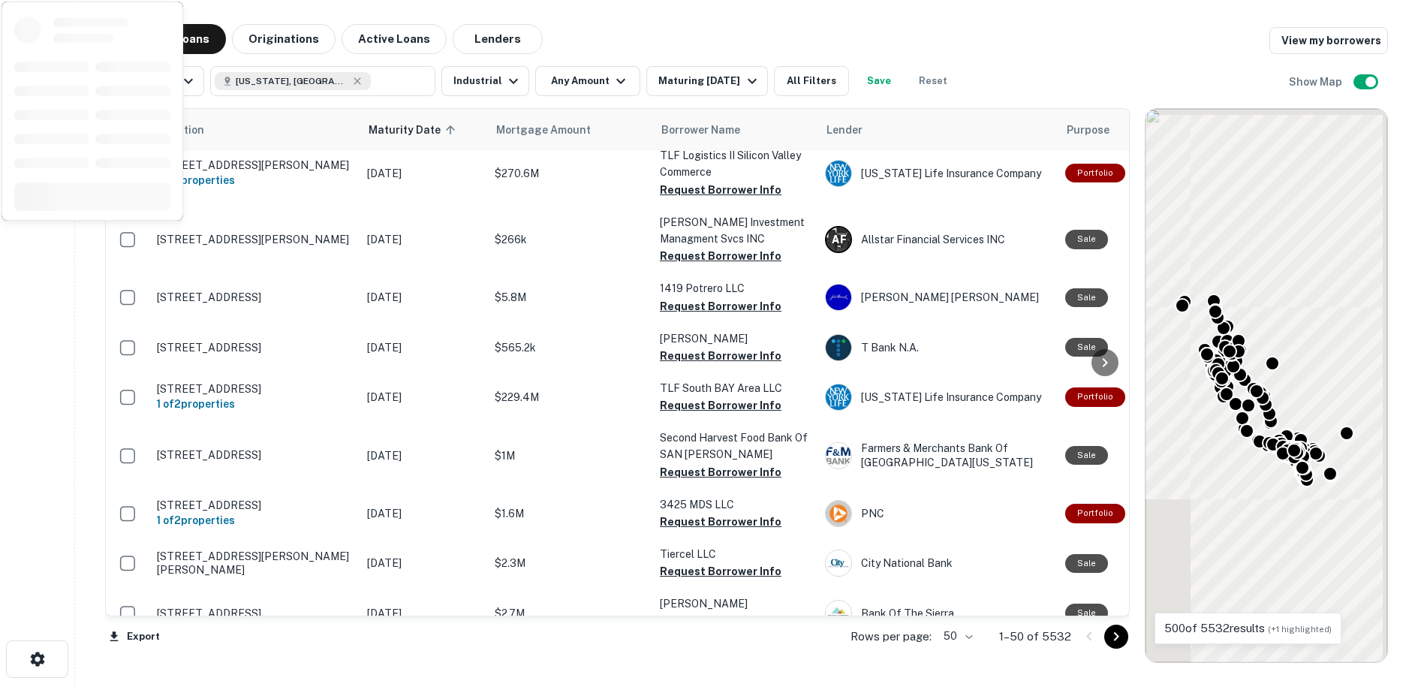
scroll to position [2253, 0]
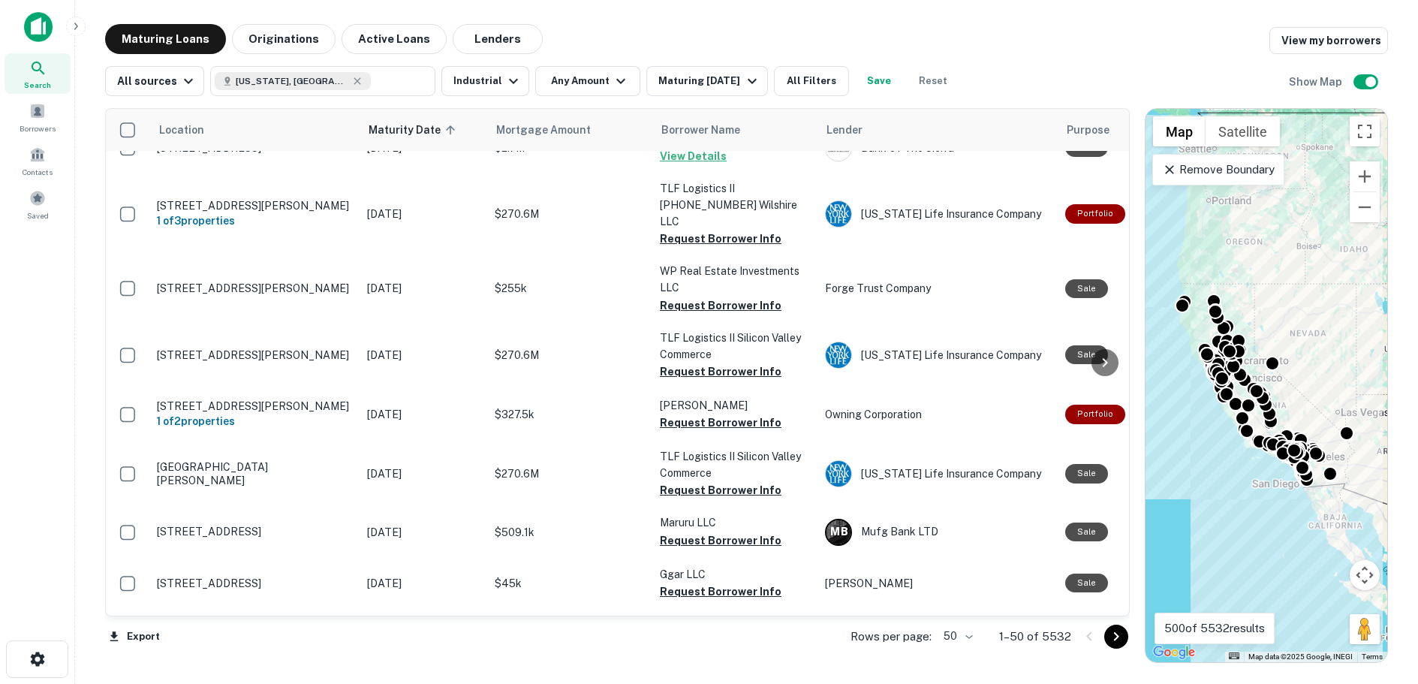
click at [968, 638] on body "Search Borrowers Contacts Saved Maturing Loans Originations Active Loans Lender…" at bounding box center [709, 342] width 1418 height 684
drag, startPoint x: 963, startPoint y: 654, endPoint x: 1016, endPoint y: 661, distance: 53.8
click at [962, 653] on li "100" at bounding box center [959, 652] width 44 height 27
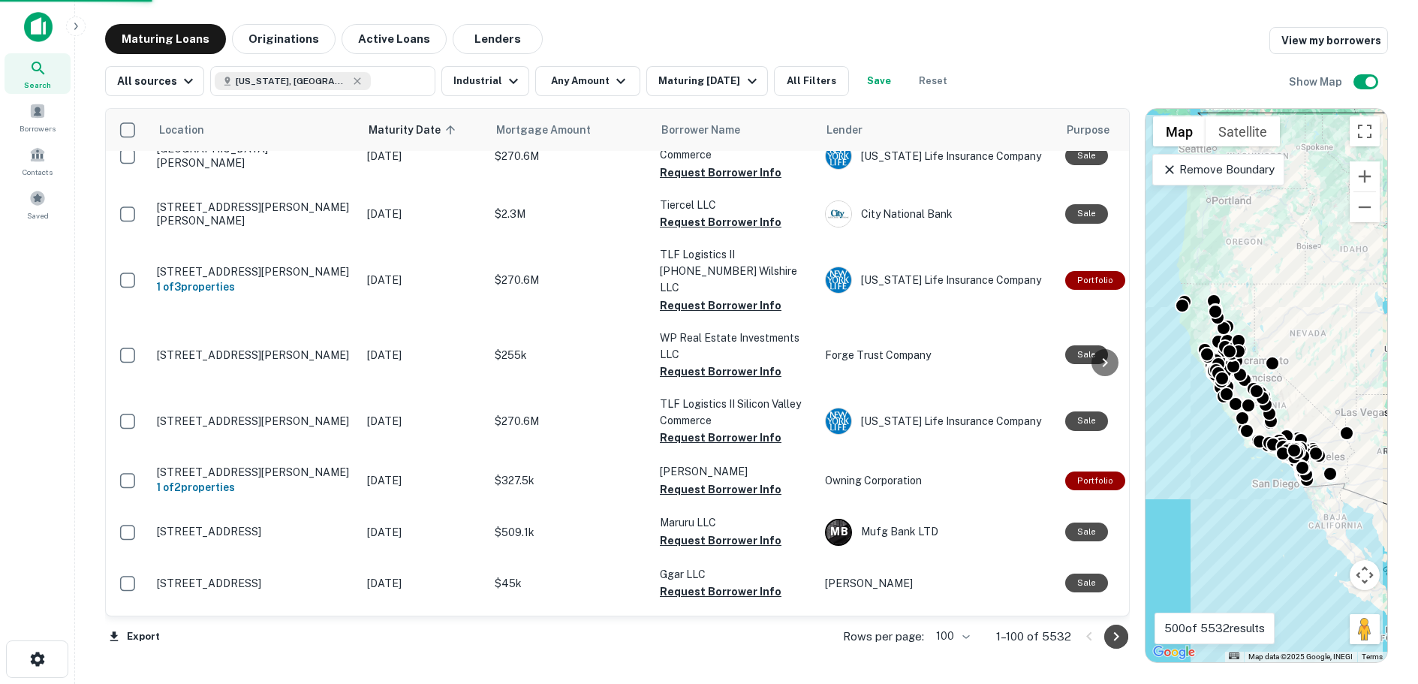
click at [1115, 635] on icon "Go to next page" at bounding box center [1116, 636] width 18 height 18
click at [1115, 636] on div "Export Rows per page: 100 *** 1–100 of 5532" at bounding box center [617, 636] width 1025 height 41
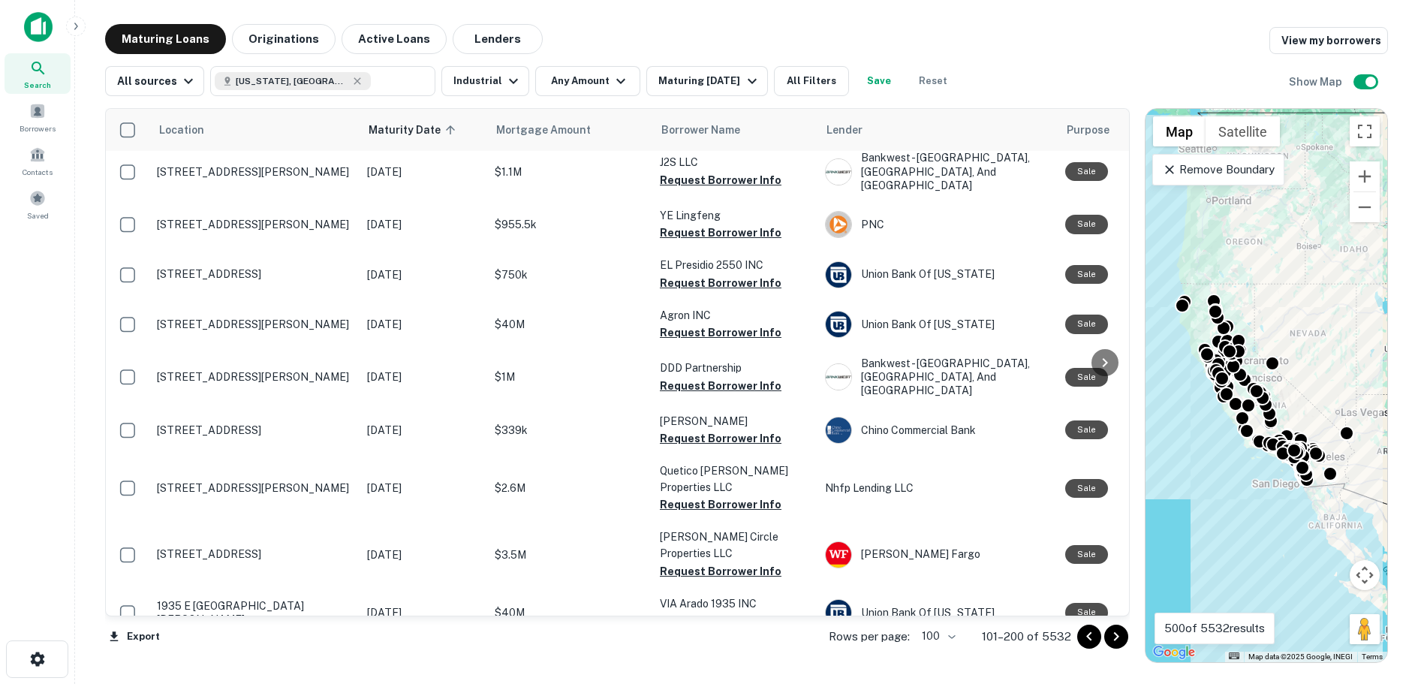
click at [1115, 633] on icon "Go to next page" at bounding box center [1115, 636] width 5 height 9
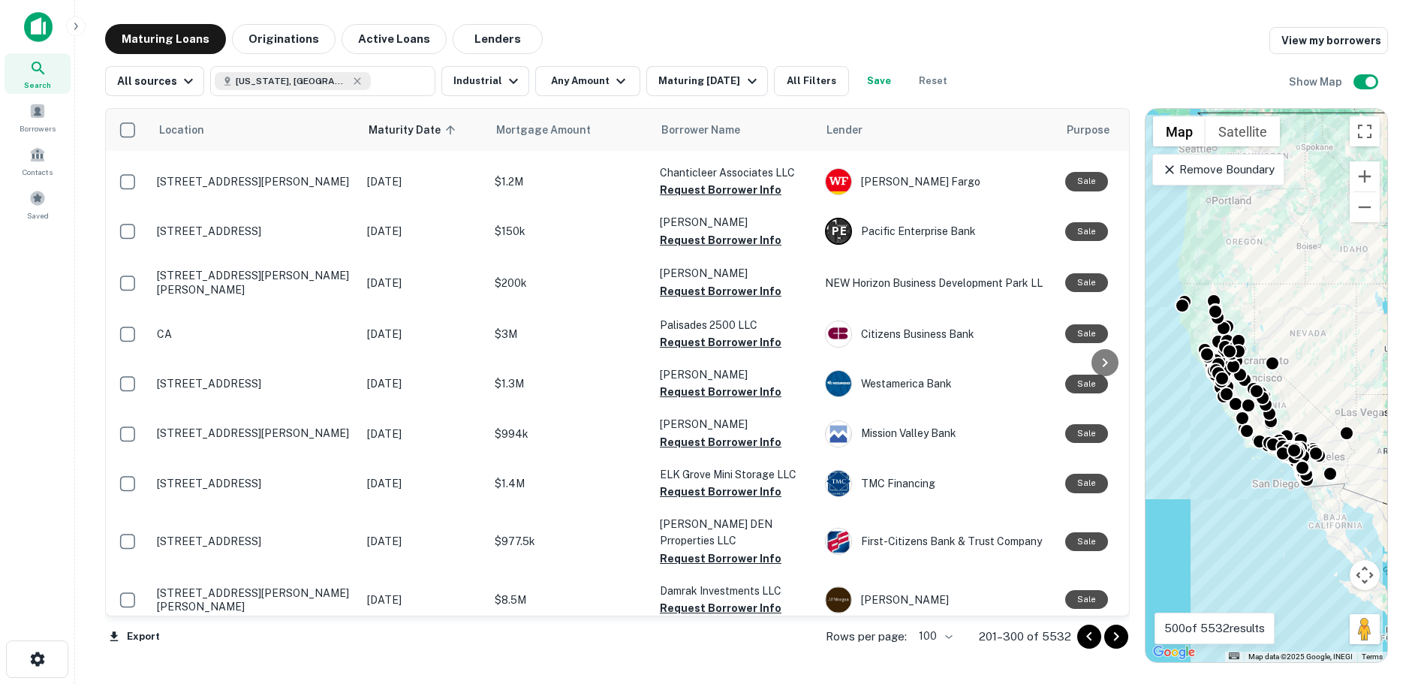
click at [1115, 633] on icon "Go to next page" at bounding box center [1115, 636] width 5 height 9
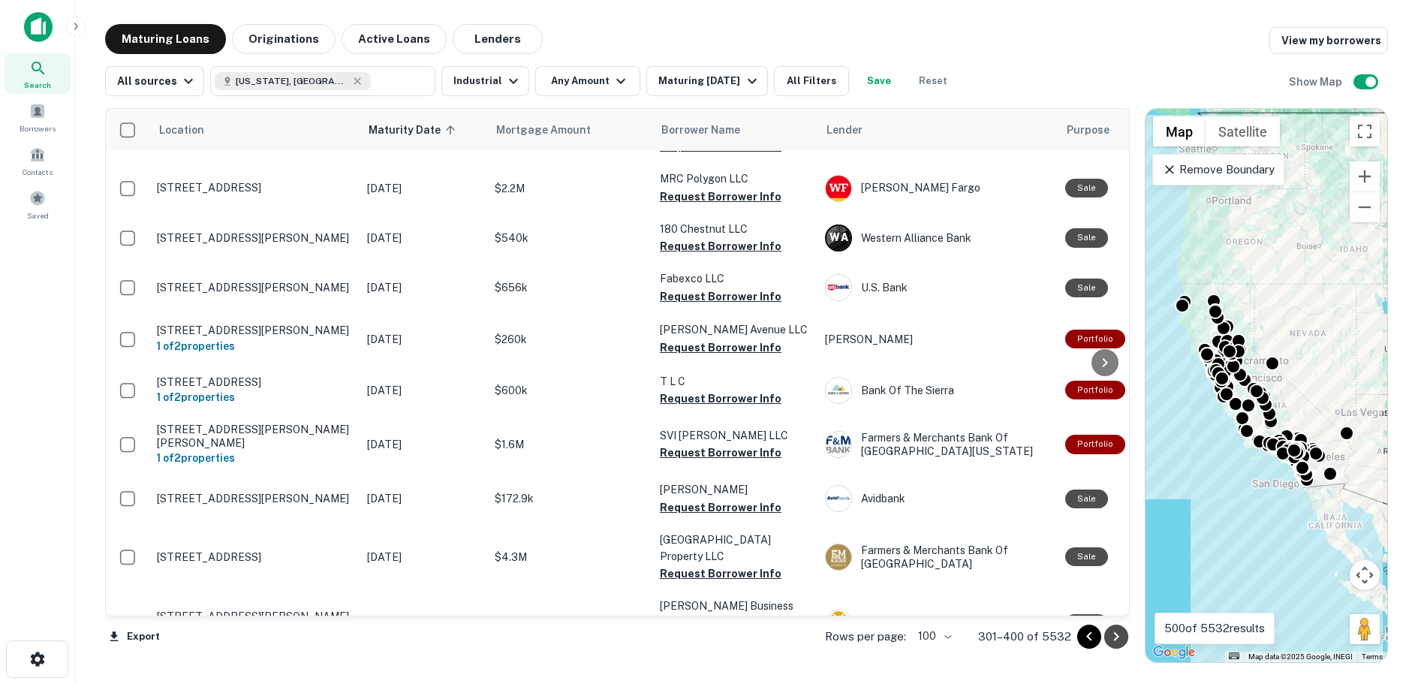
click at [1116, 637] on icon "Go to next page" at bounding box center [1115, 636] width 5 height 9
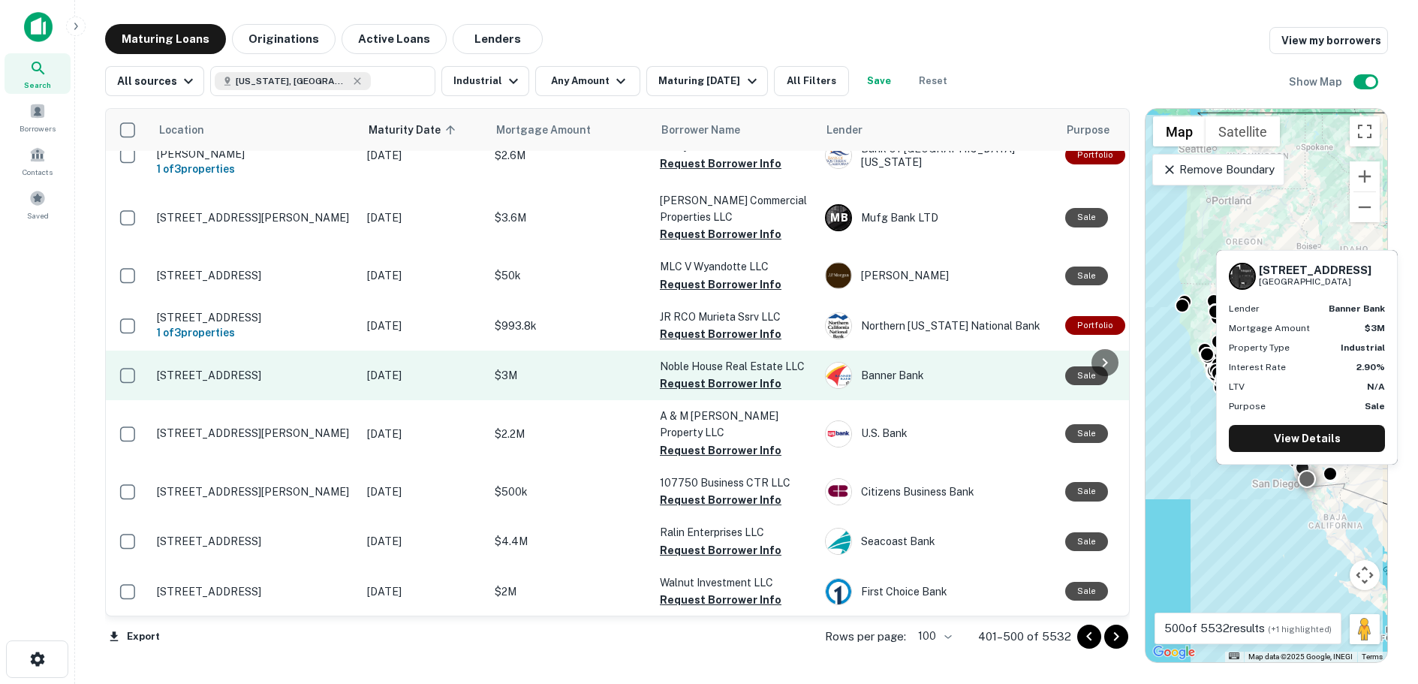
scroll to position [2403, 0]
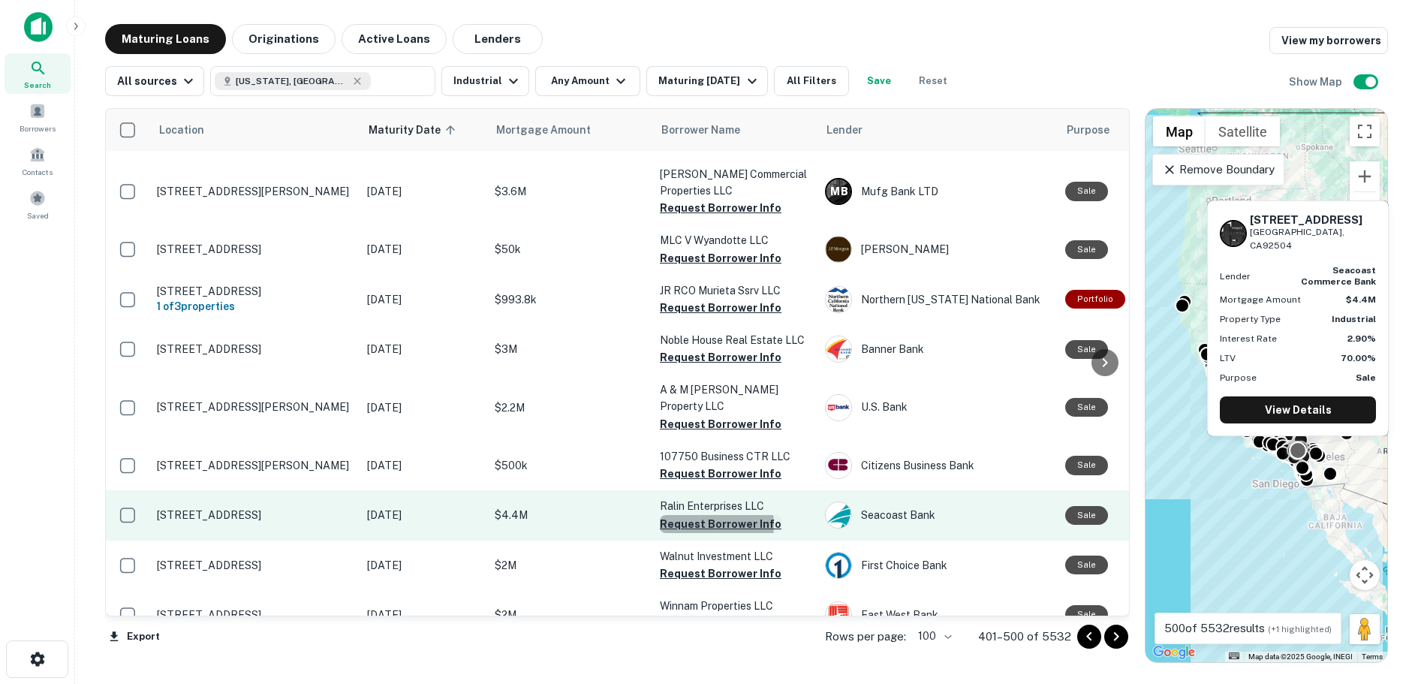
click at [714, 515] on button "Request Borrower Info" at bounding box center [721, 524] width 122 height 18
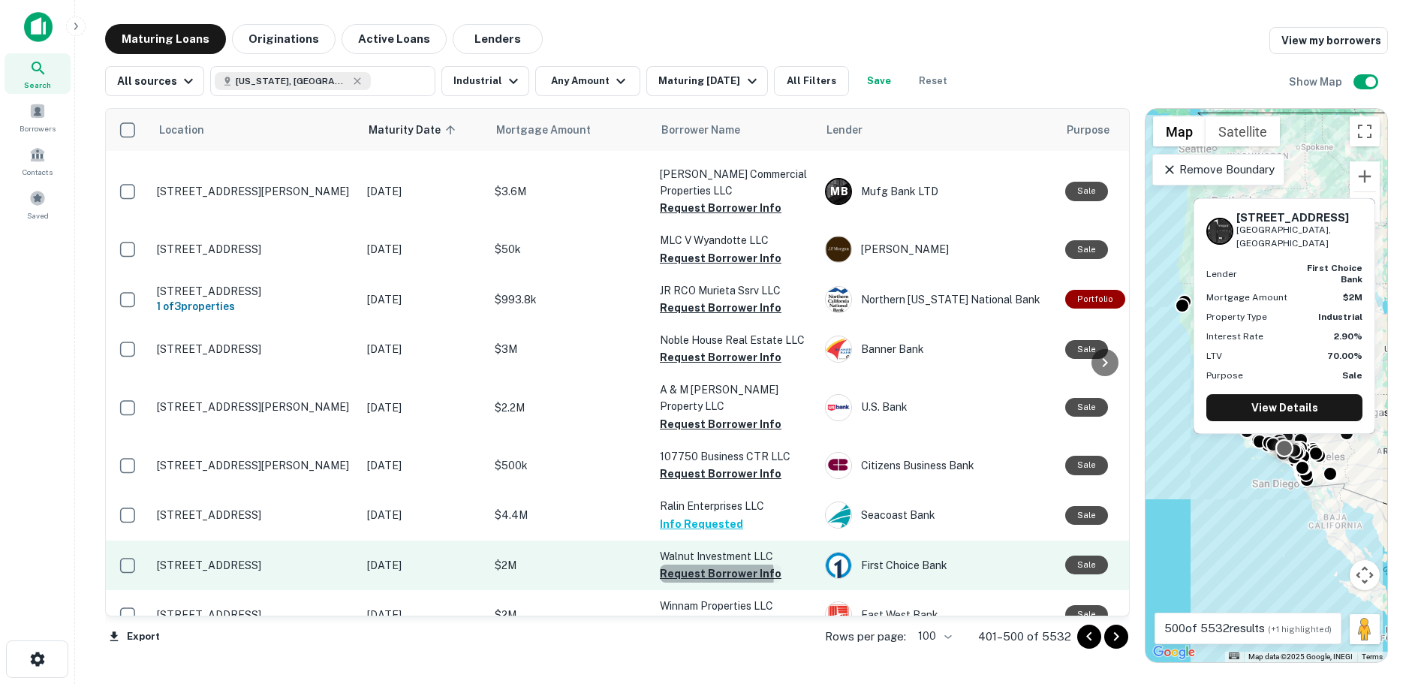
click at [712, 564] on button "Request Borrower Info" at bounding box center [721, 573] width 122 height 18
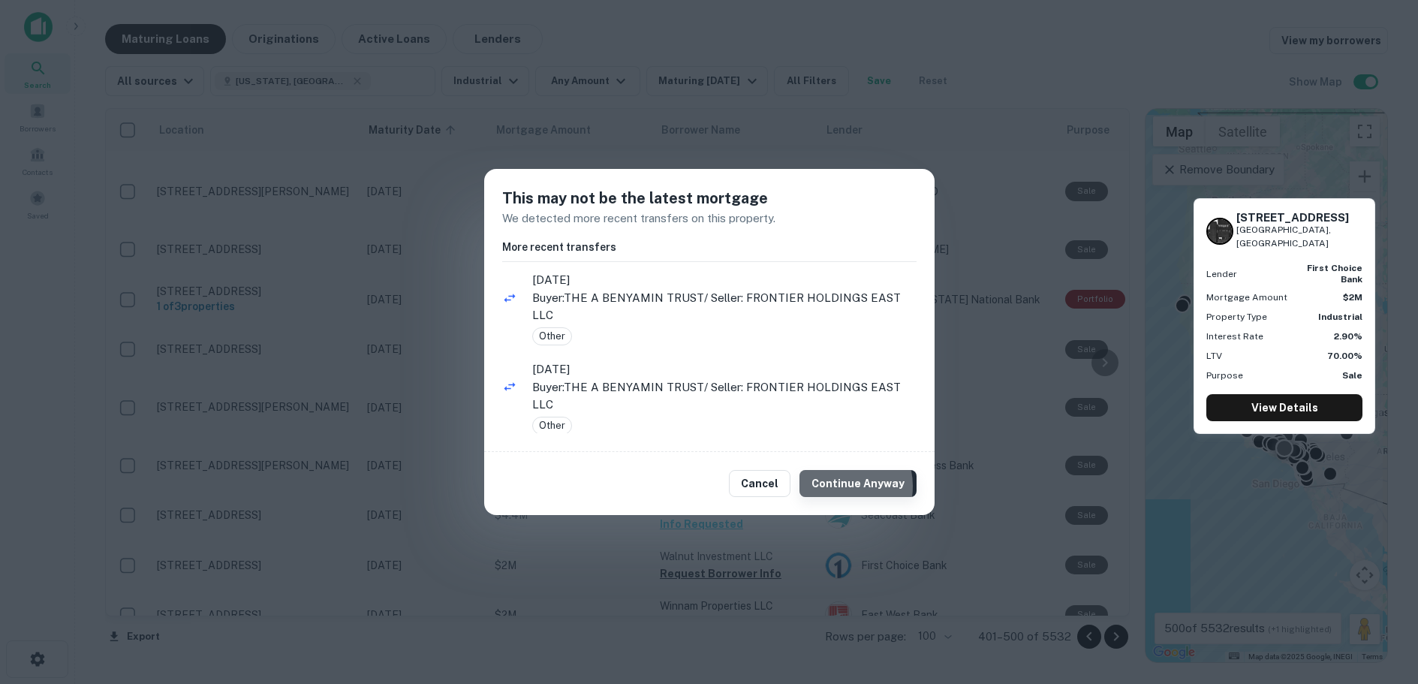
click at [839, 486] on button "Continue Anyway" at bounding box center [857, 483] width 117 height 27
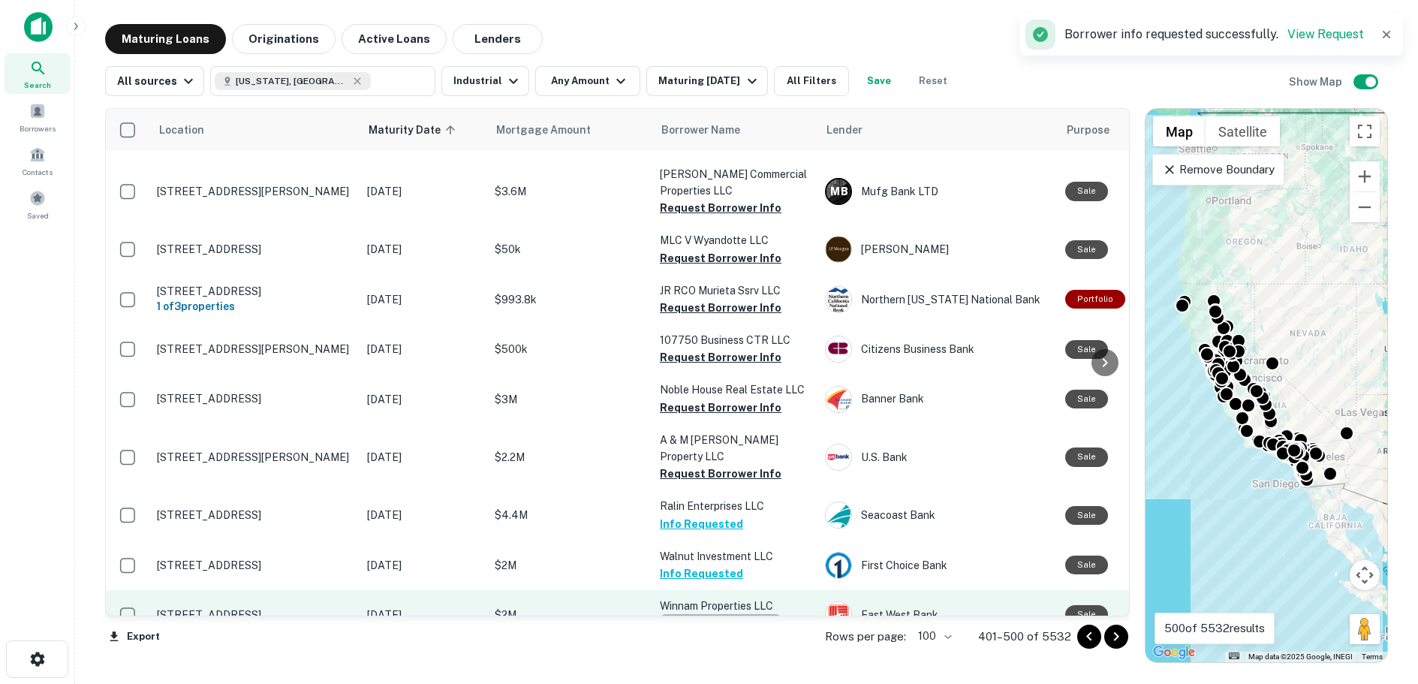
click at [719, 614] on button "Request Borrower Info" at bounding box center [721, 623] width 122 height 18
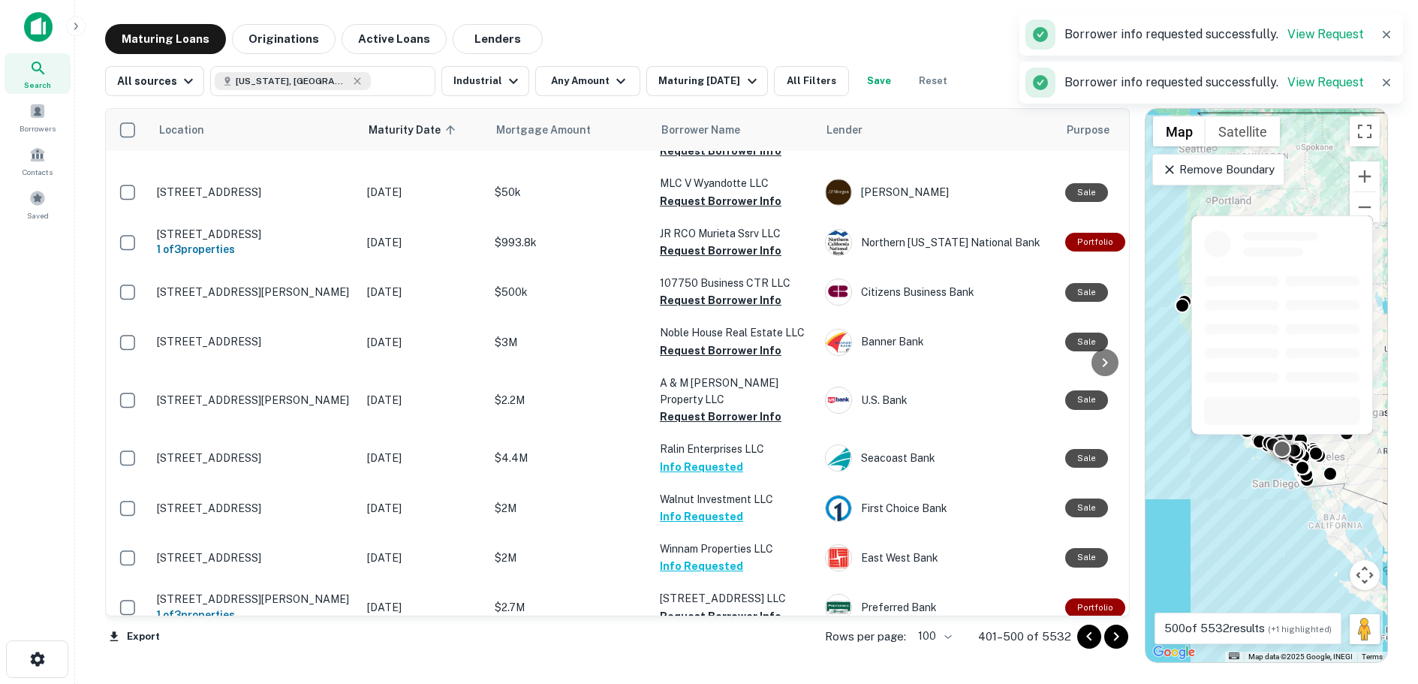
scroll to position [2628, 0]
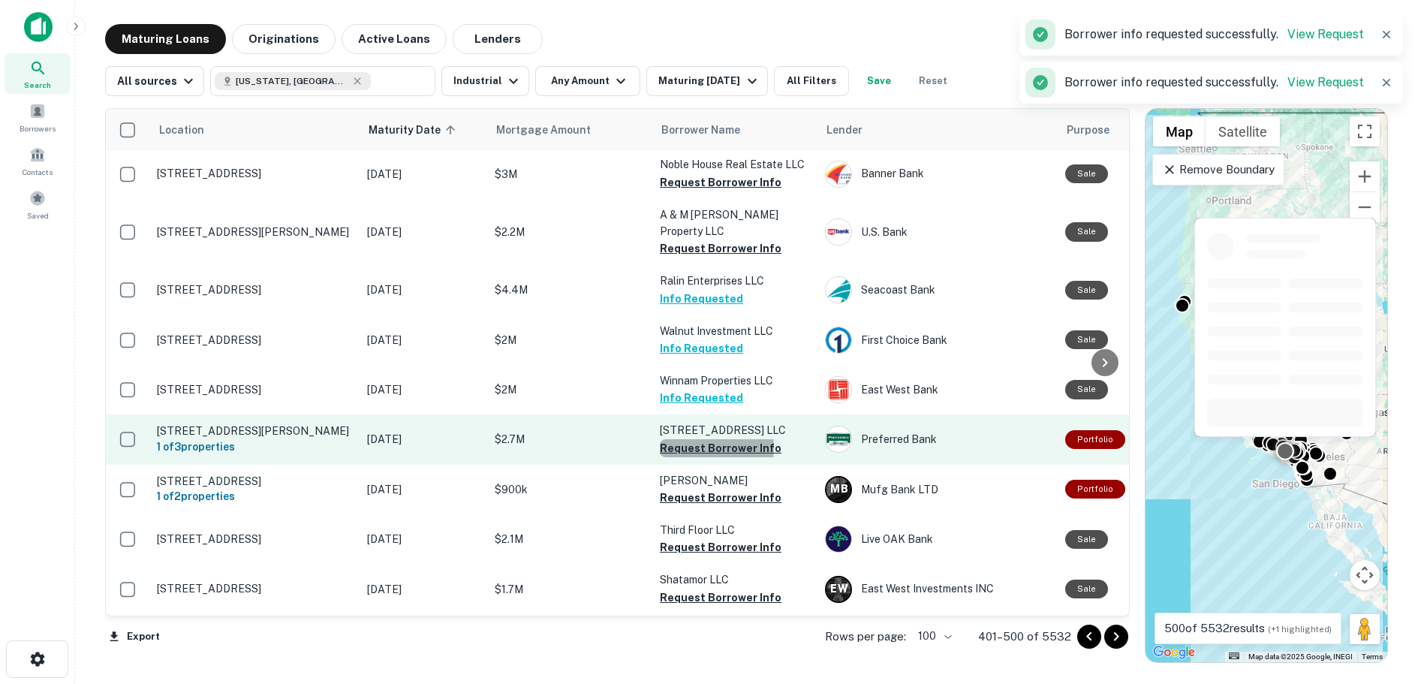
click at [701, 439] on button "Request Borrower Info" at bounding box center [721, 448] width 122 height 18
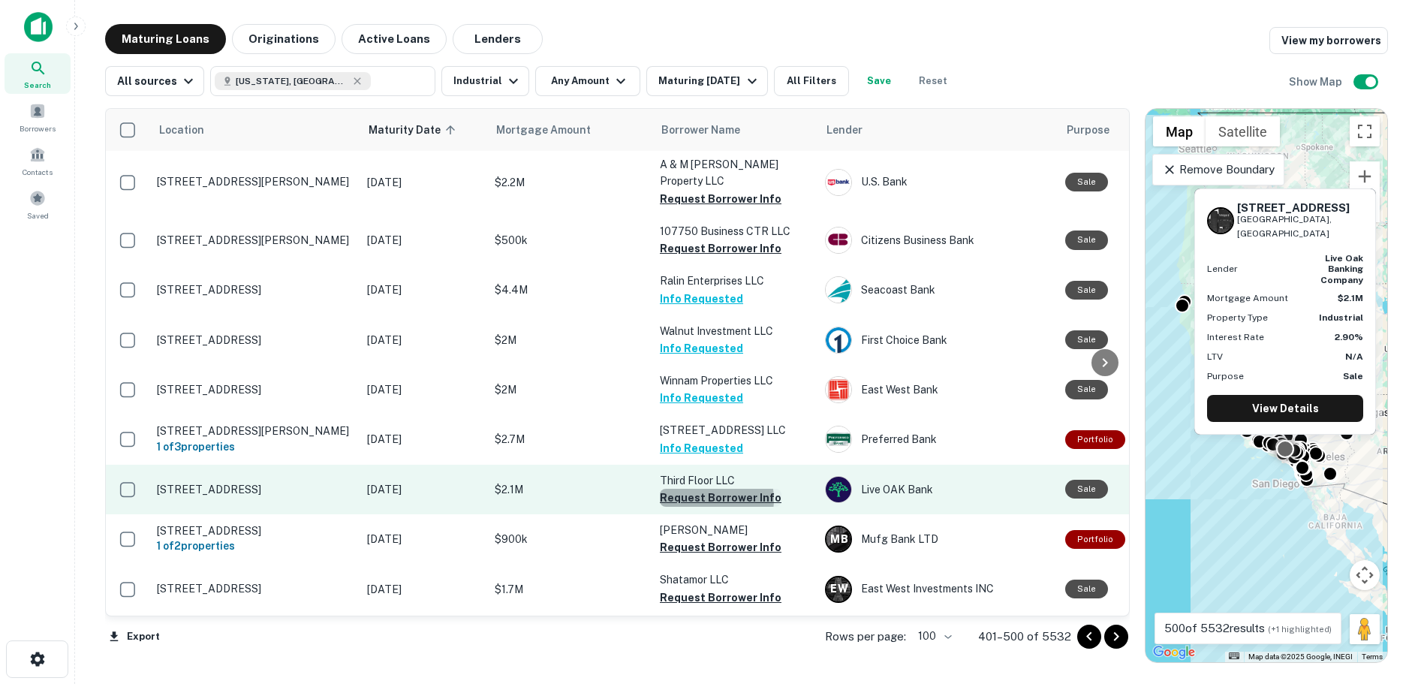
click at [707, 489] on button "Request Borrower Info" at bounding box center [721, 498] width 122 height 18
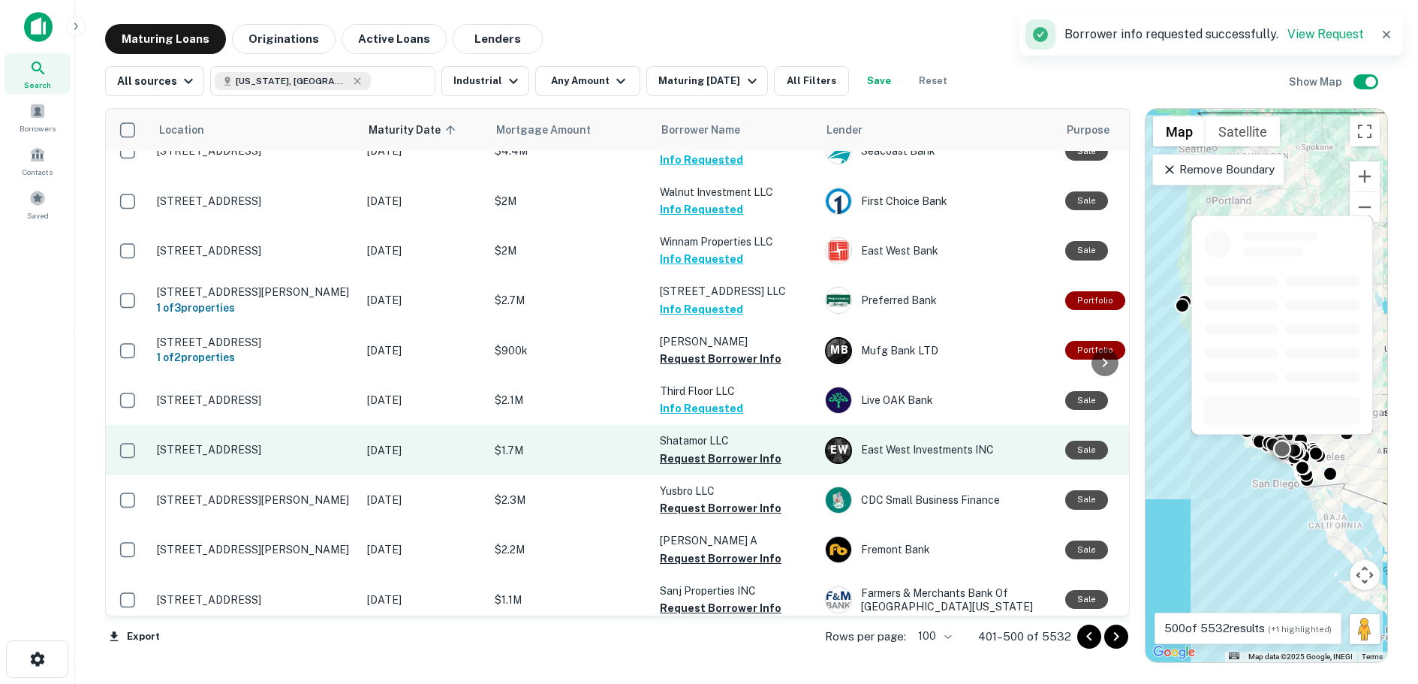
scroll to position [2779, 0]
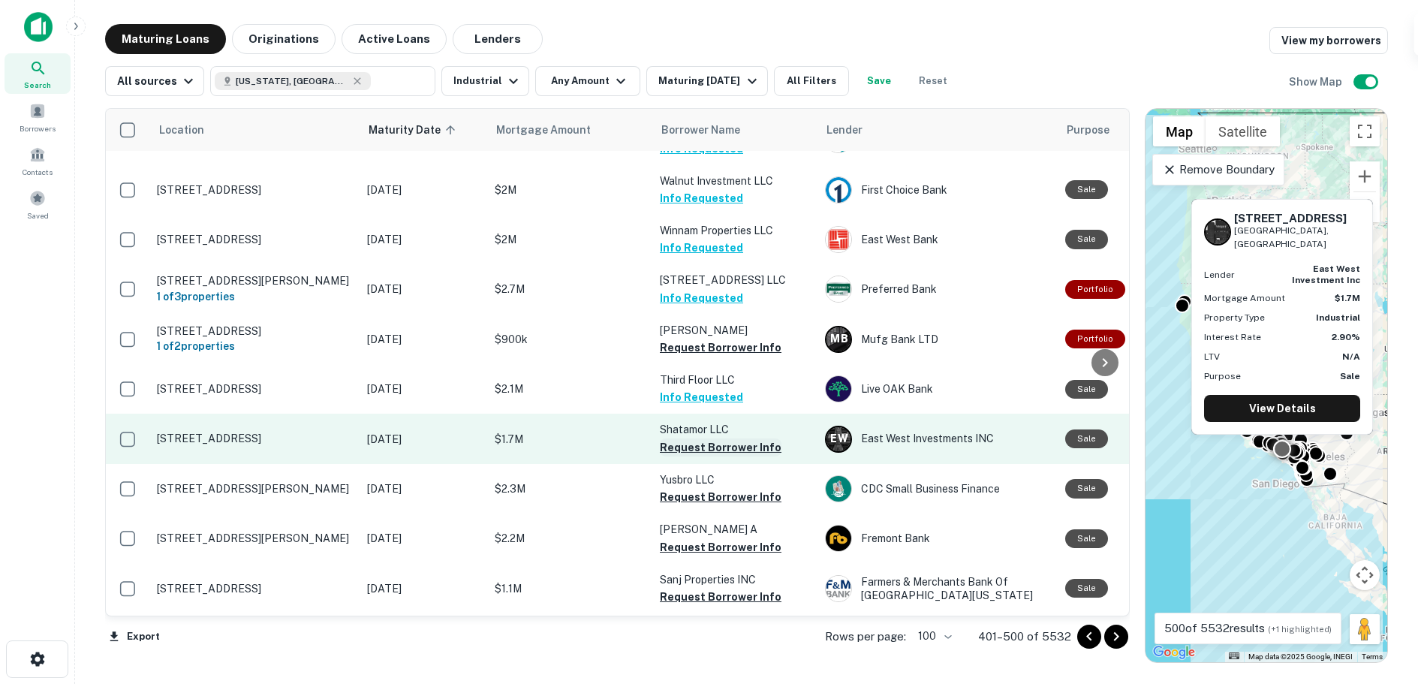
click at [720, 438] on button "Request Borrower Info" at bounding box center [721, 447] width 122 height 18
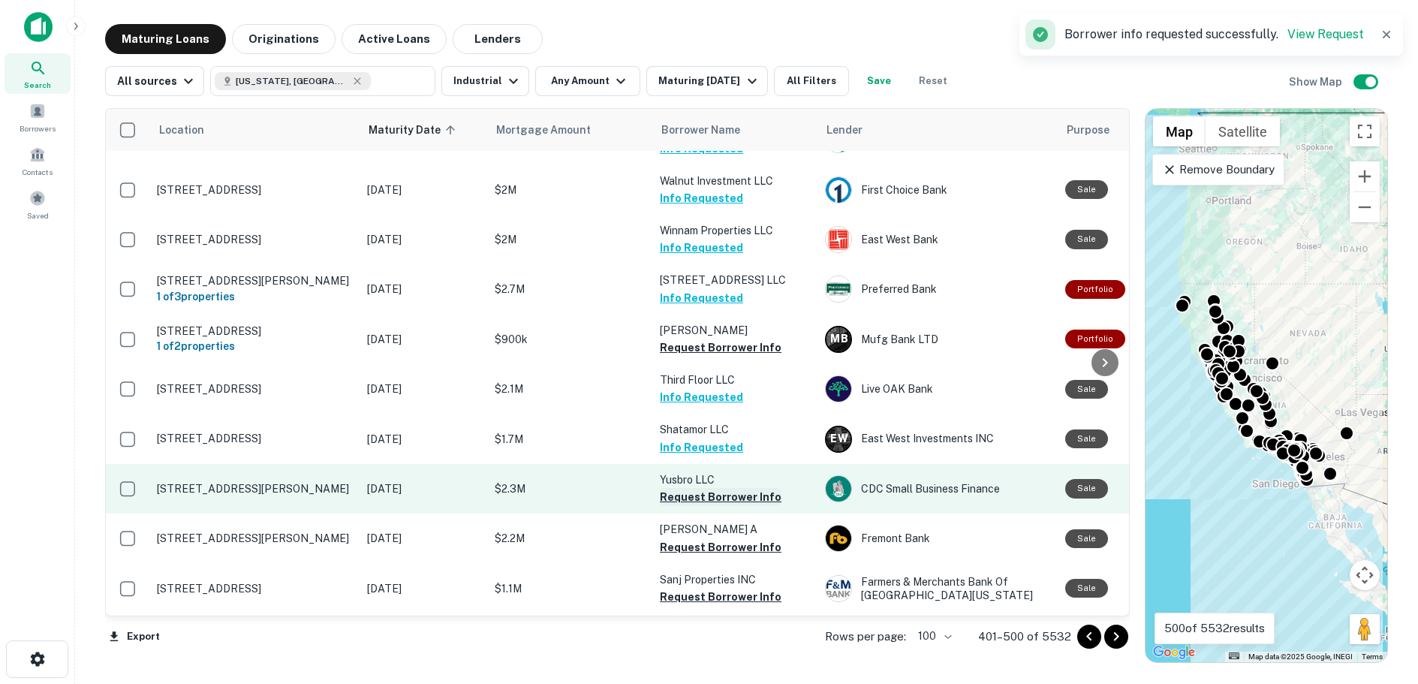
click at [722, 488] on button "Request Borrower Info" at bounding box center [721, 497] width 122 height 18
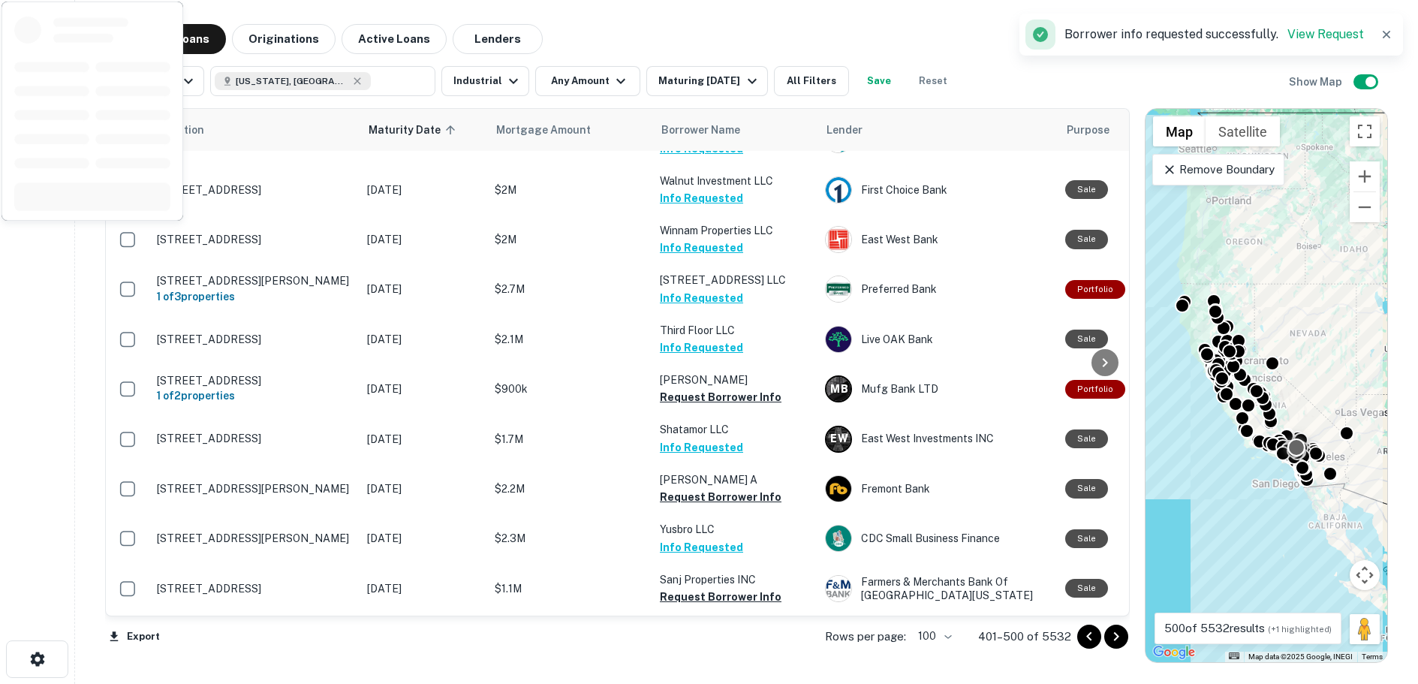
scroll to position [2929, 0]
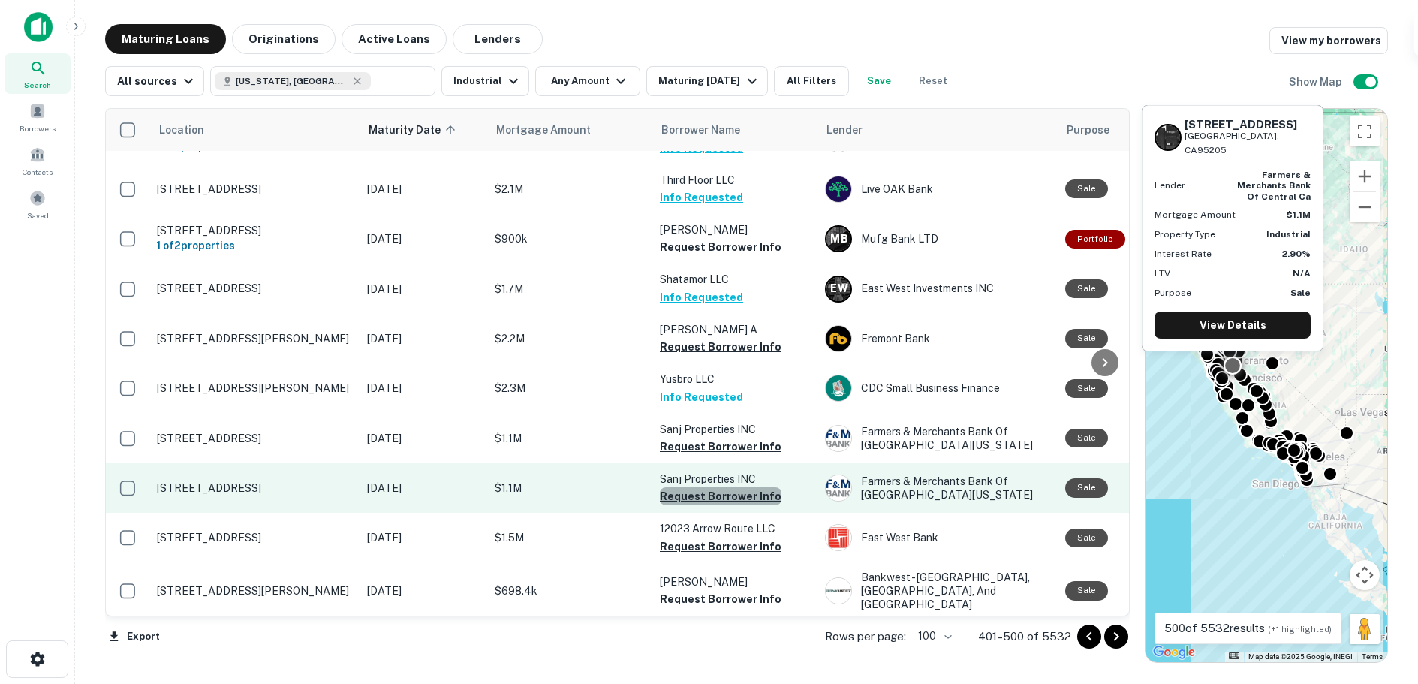
click at [721, 487] on button "Request Borrower Info" at bounding box center [721, 496] width 122 height 18
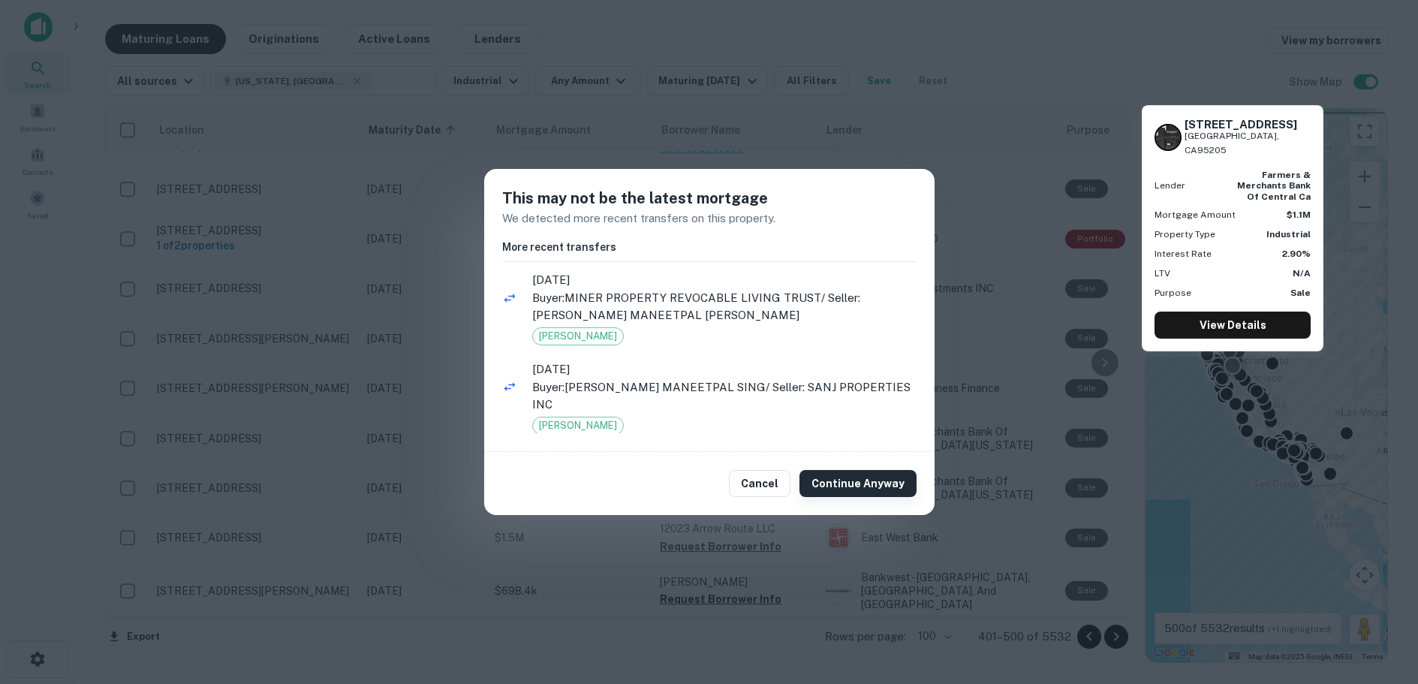
click at [858, 483] on button "Continue Anyway" at bounding box center [857, 483] width 117 height 27
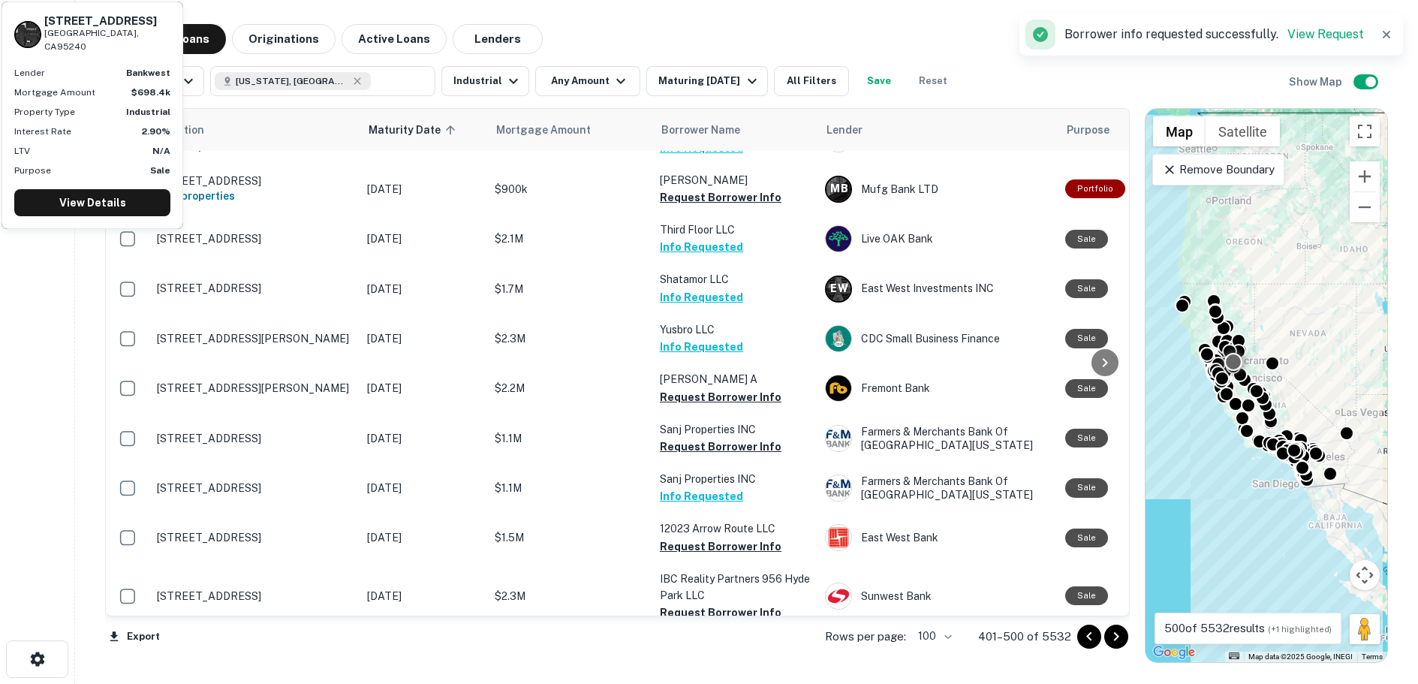
click at [712, 656] on button "Request Borrower Info" at bounding box center [721, 665] width 122 height 18
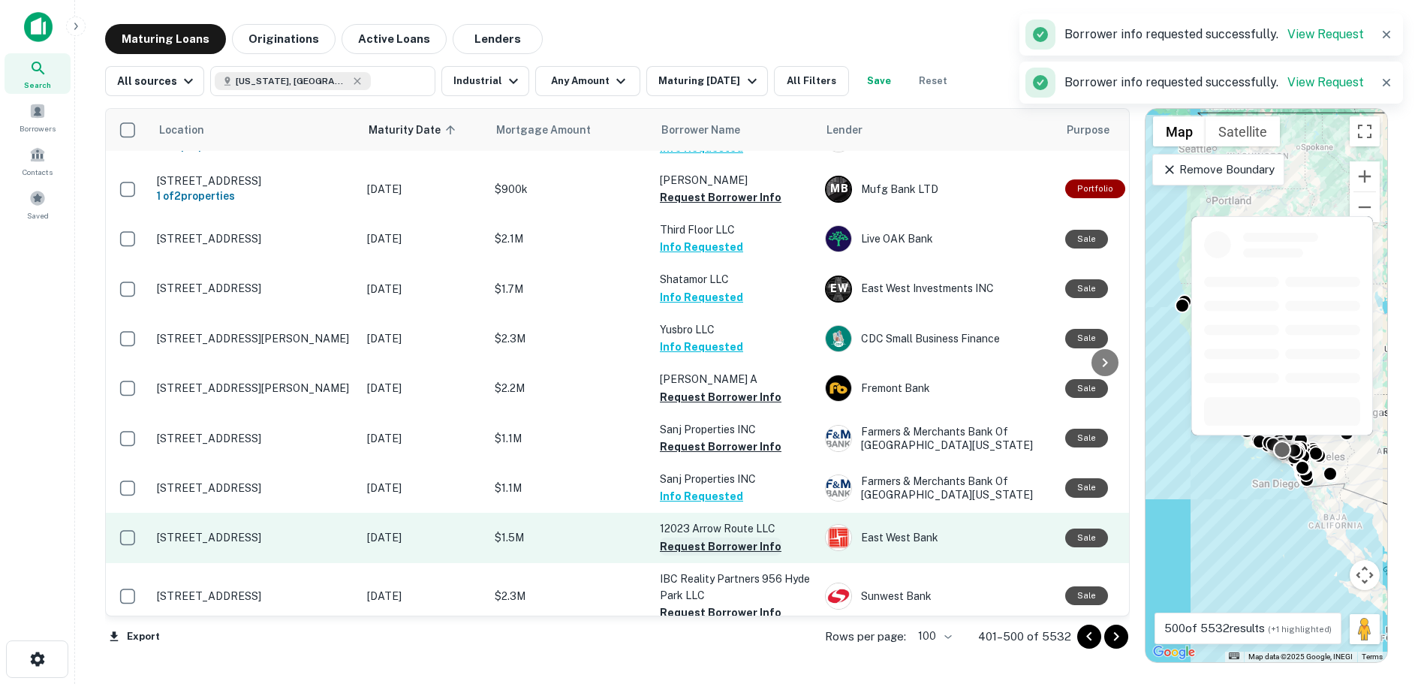
click at [718, 603] on button "Request Borrower Info" at bounding box center [721, 612] width 122 height 18
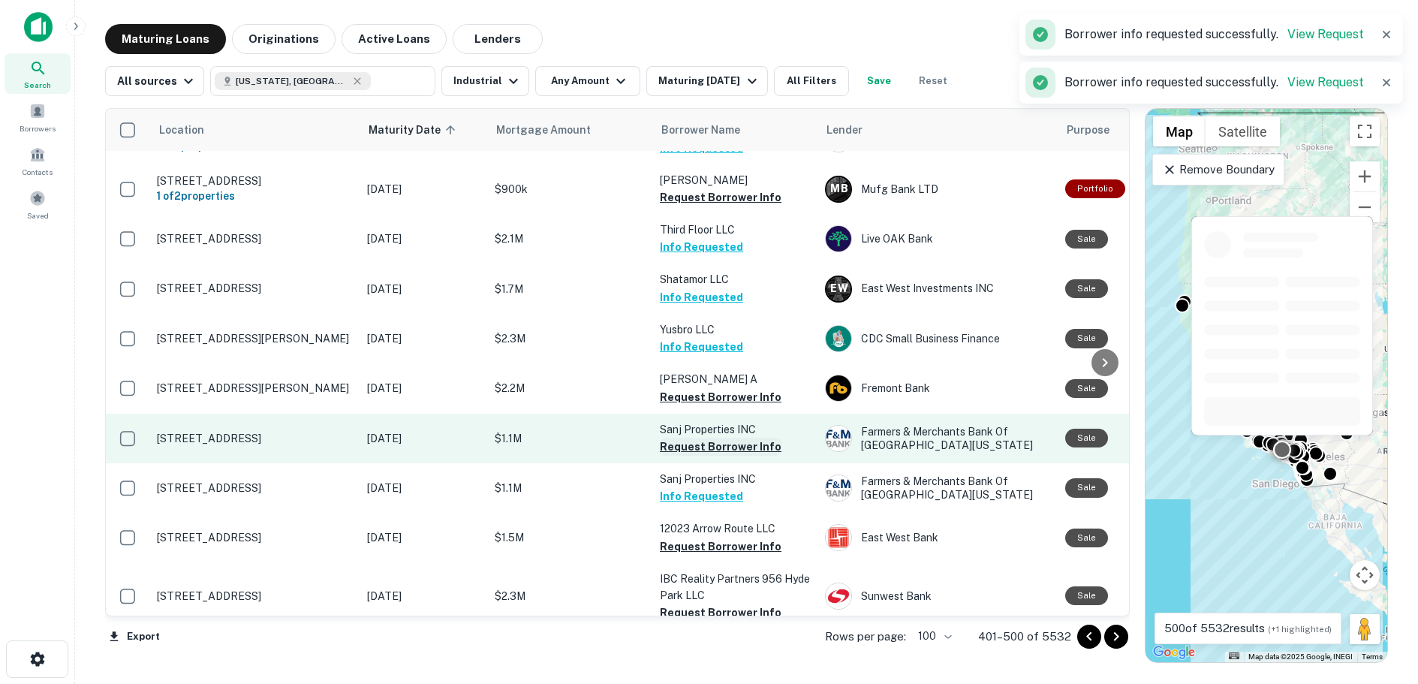
click at [709, 438] on button "Request Borrower Info" at bounding box center [721, 447] width 122 height 18
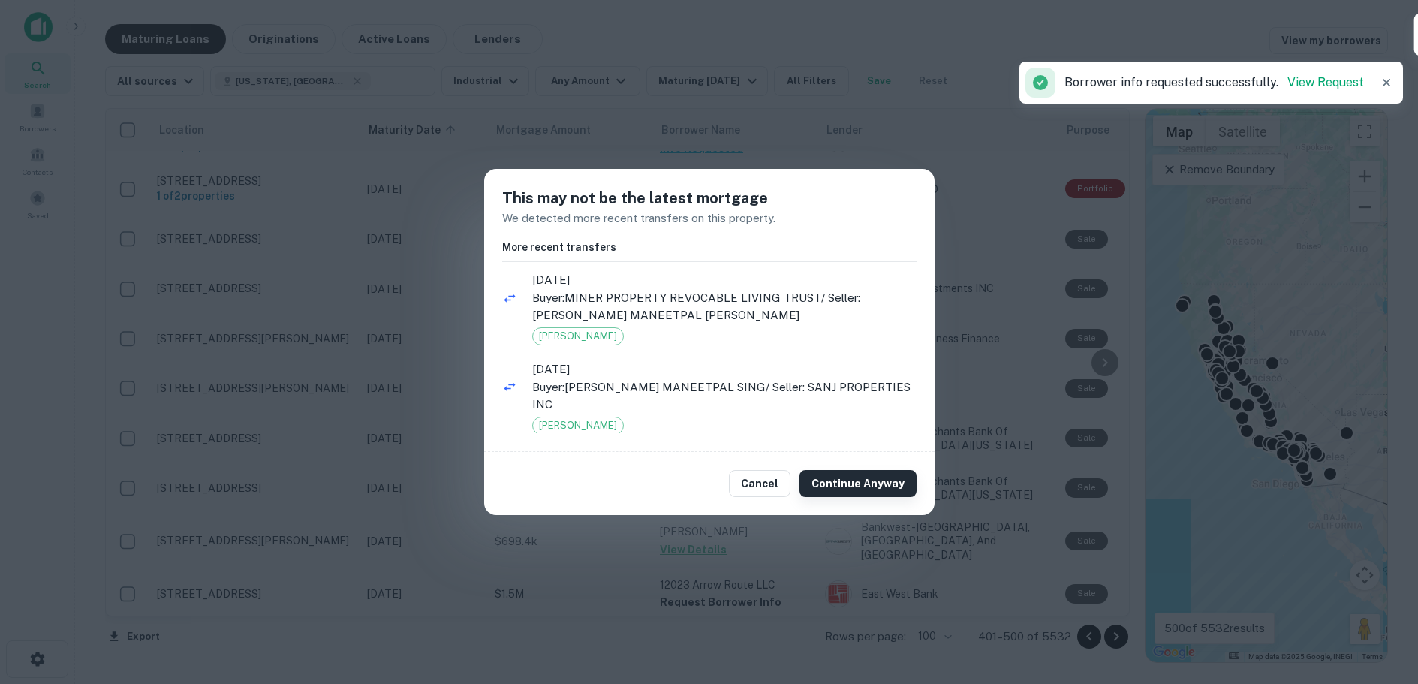
click at [862, 482] on button "Continue Anyway" at bounding box center [857, 483] width 117 height 27
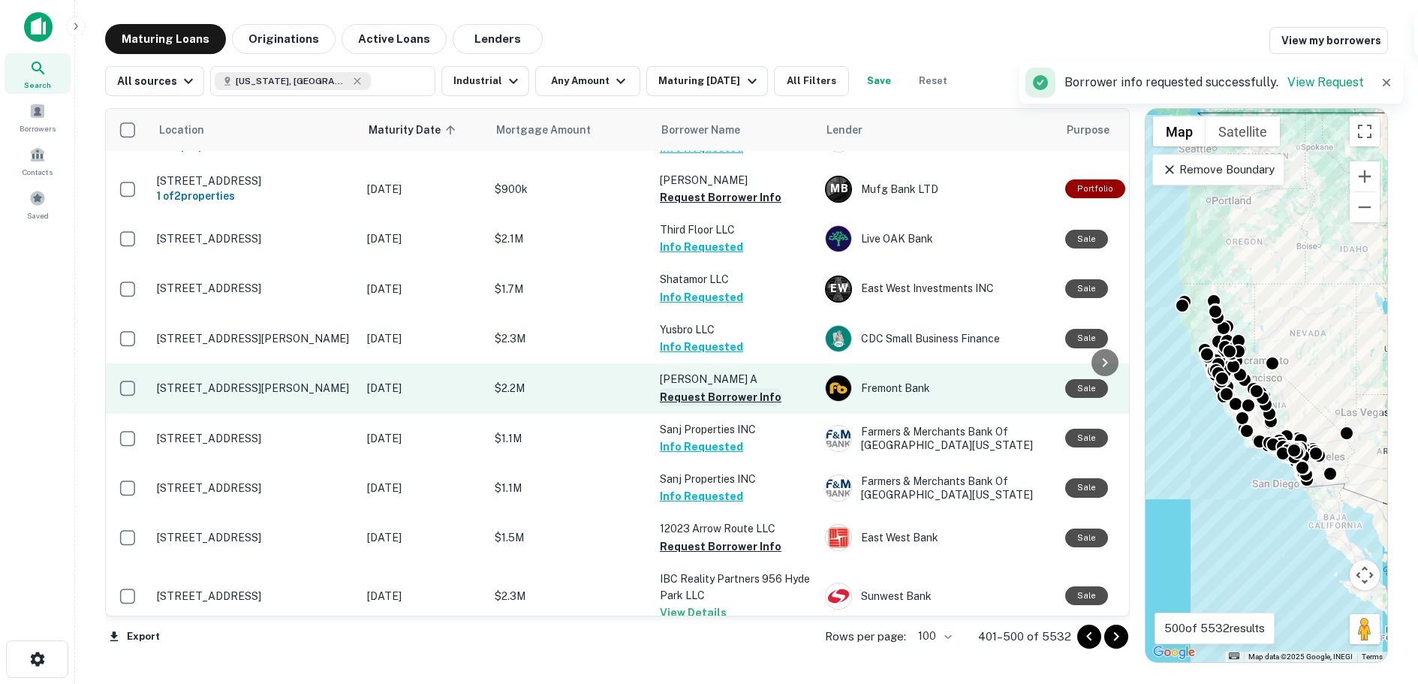
click at [694, 388] on button "Request Borrower Info" at bounding box center [721, 397] width 122 height 18
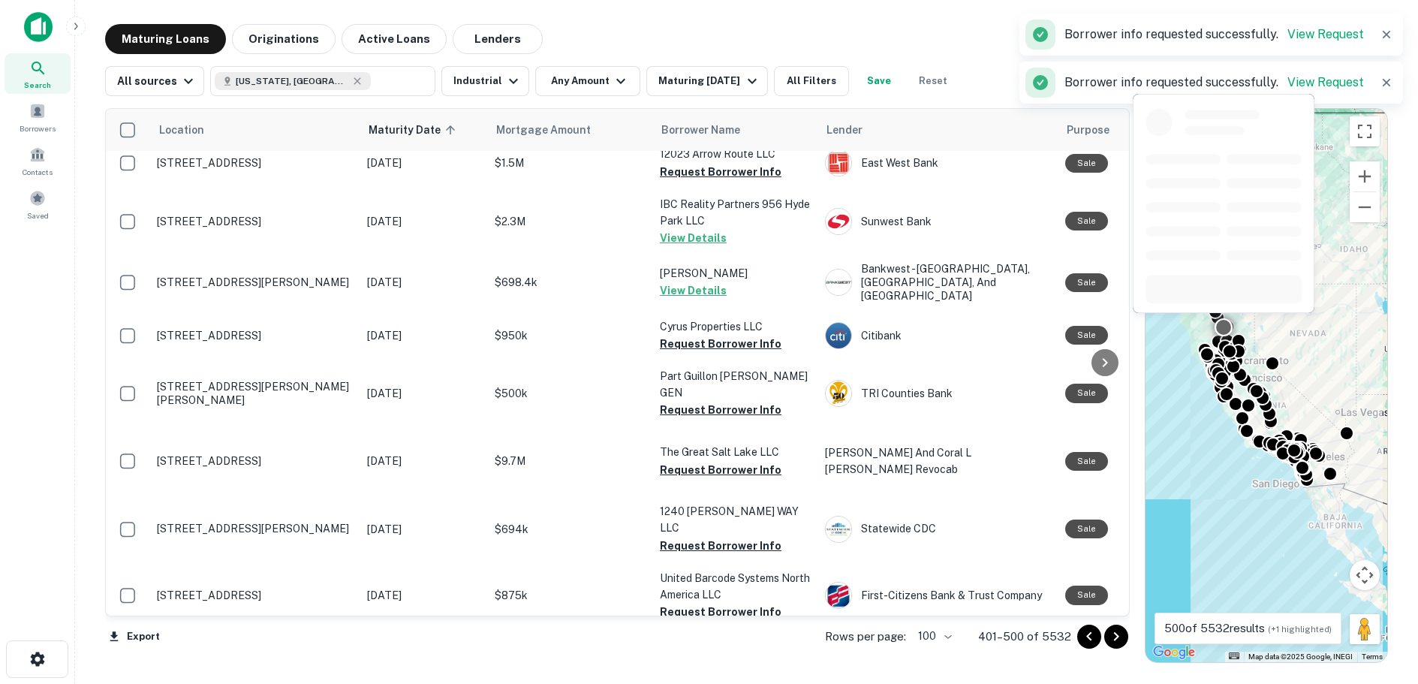
scroll to position [3304, 0]
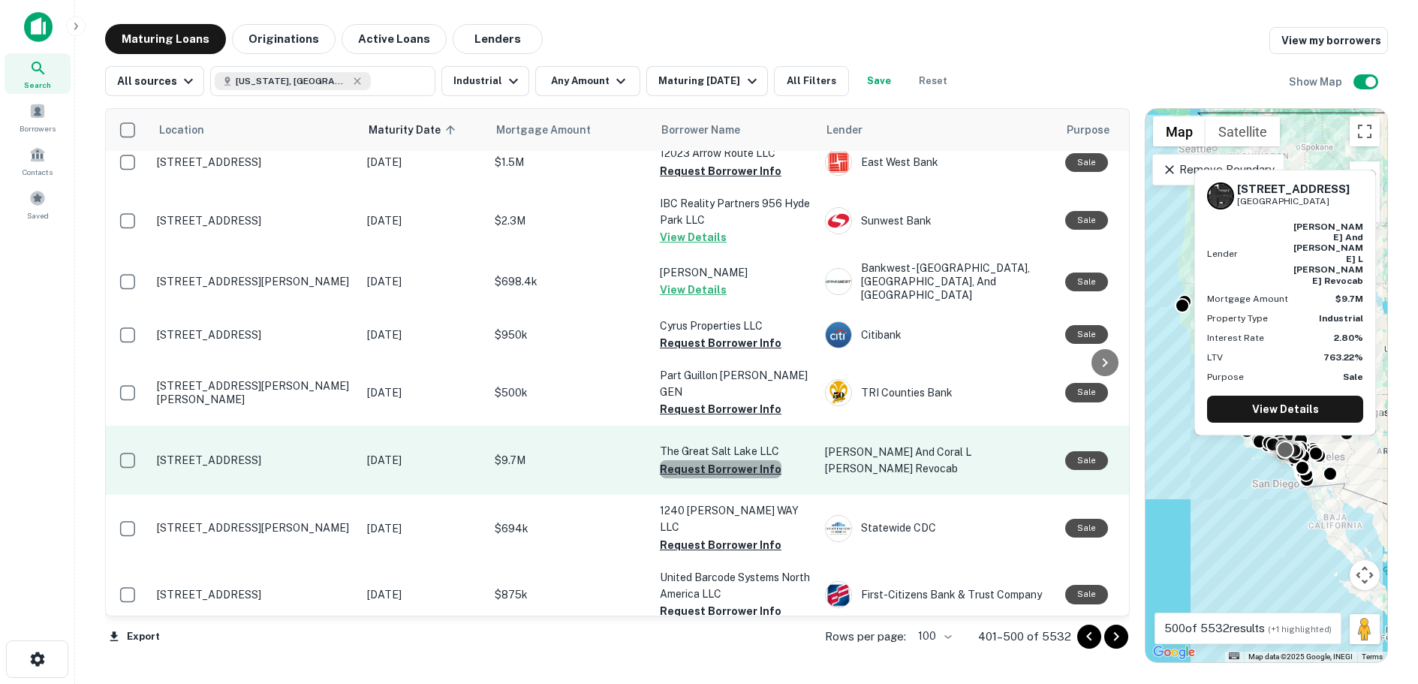
click at [722, 460] on button "Request Borrower Info" at bounding box center [721, 469] width 122 height 18
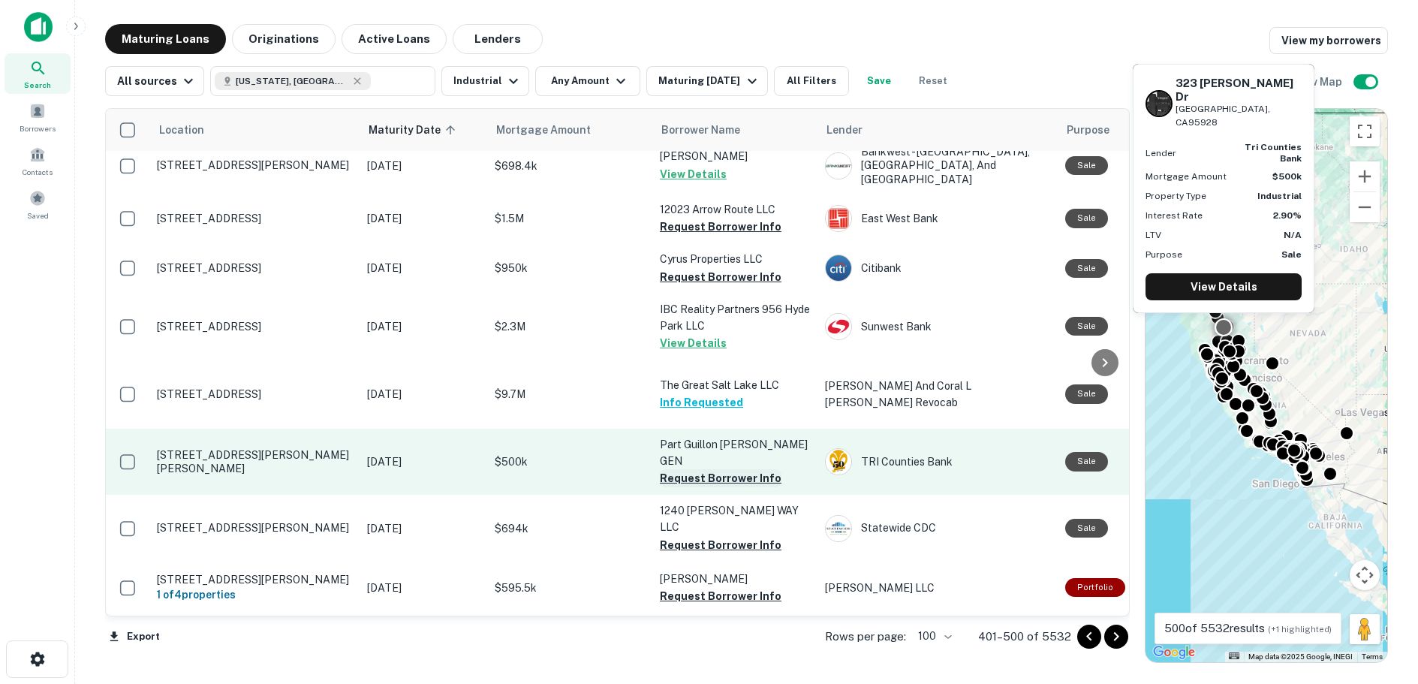
click at [706, 469] on button "Request Borrower Info" at bounding box center [721, 478] width 122 height 18
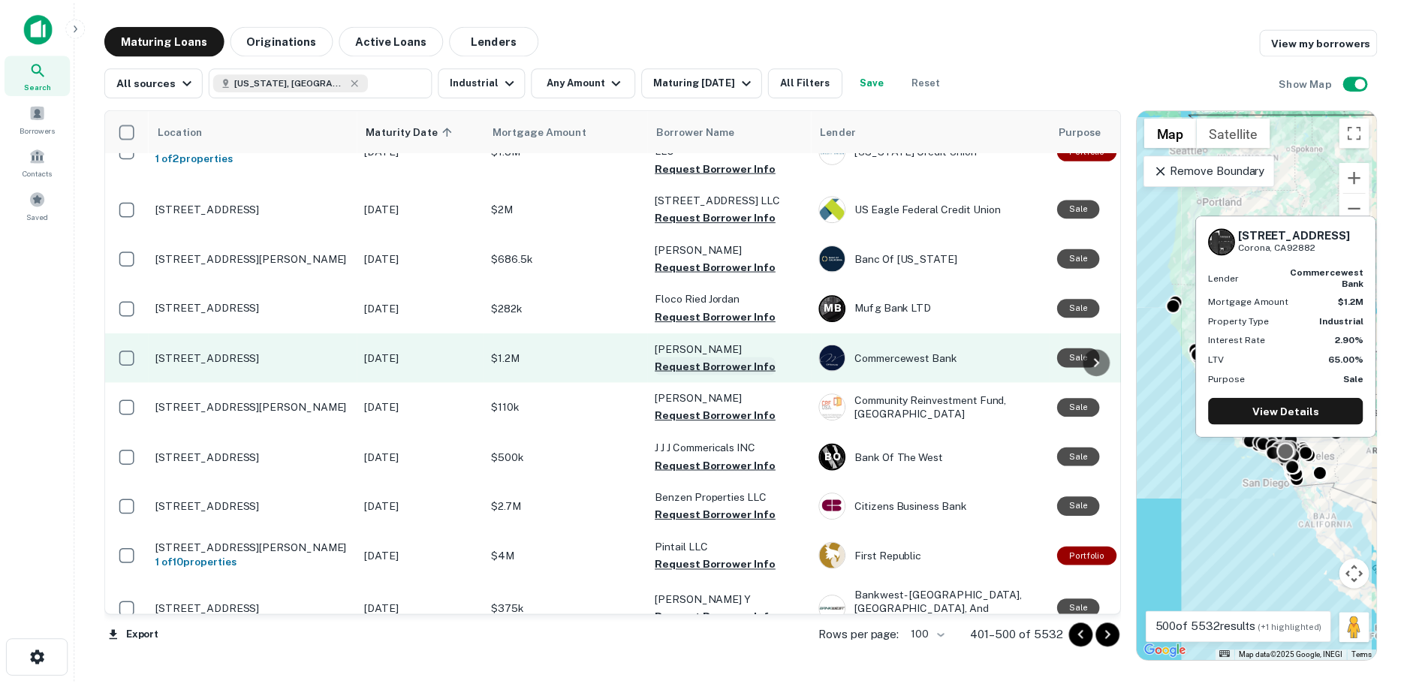
scroll to position [4055, 0]
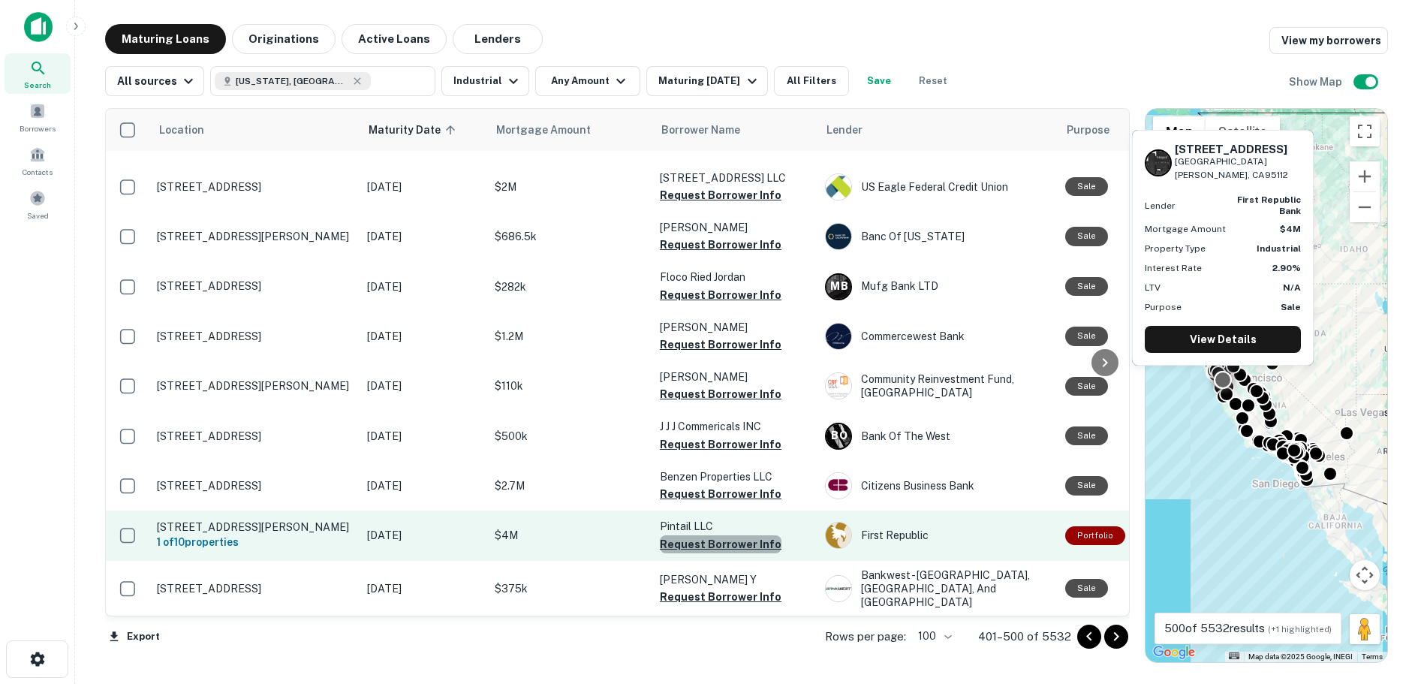
click at [724, 535] on button "Request Borrower Info" at bounding box center [721, 544] width 122 height 18
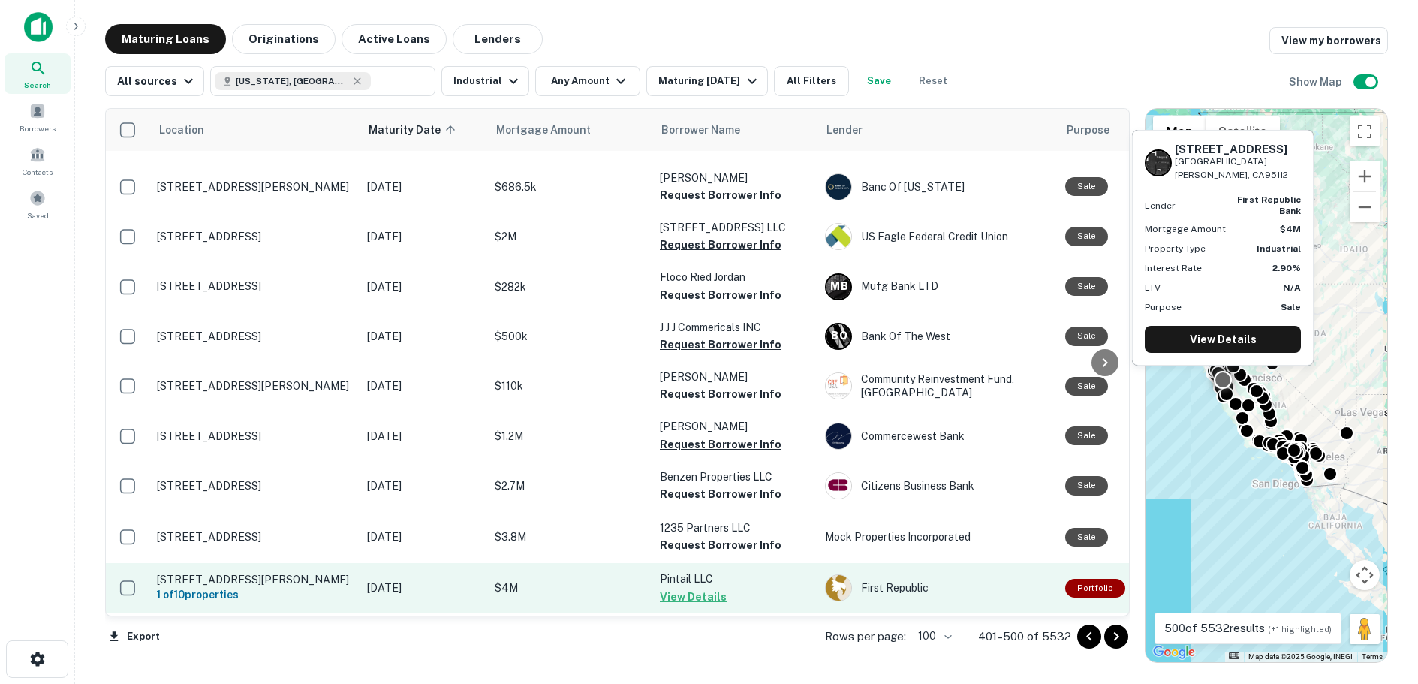
click at [693, 588] on button "View Details" at bounding box center [693, 597] width 67 height 18
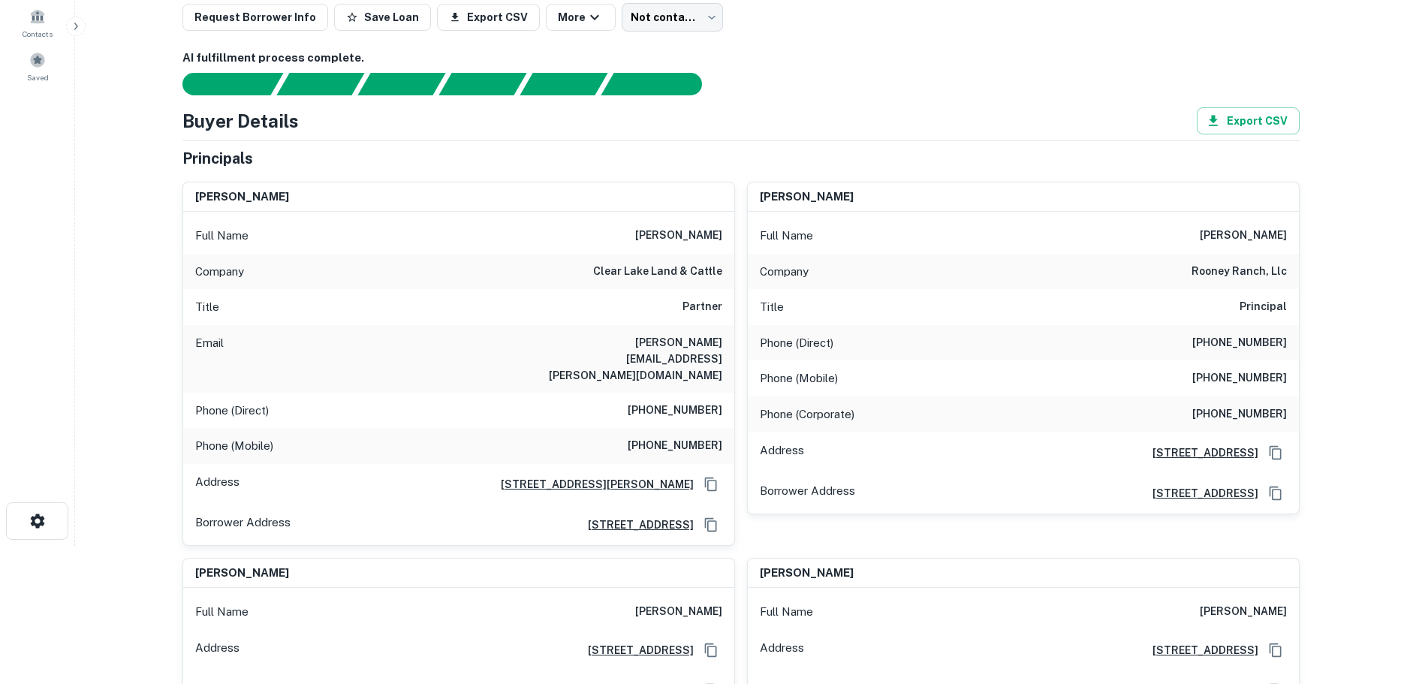
scroll to position [150, 0]
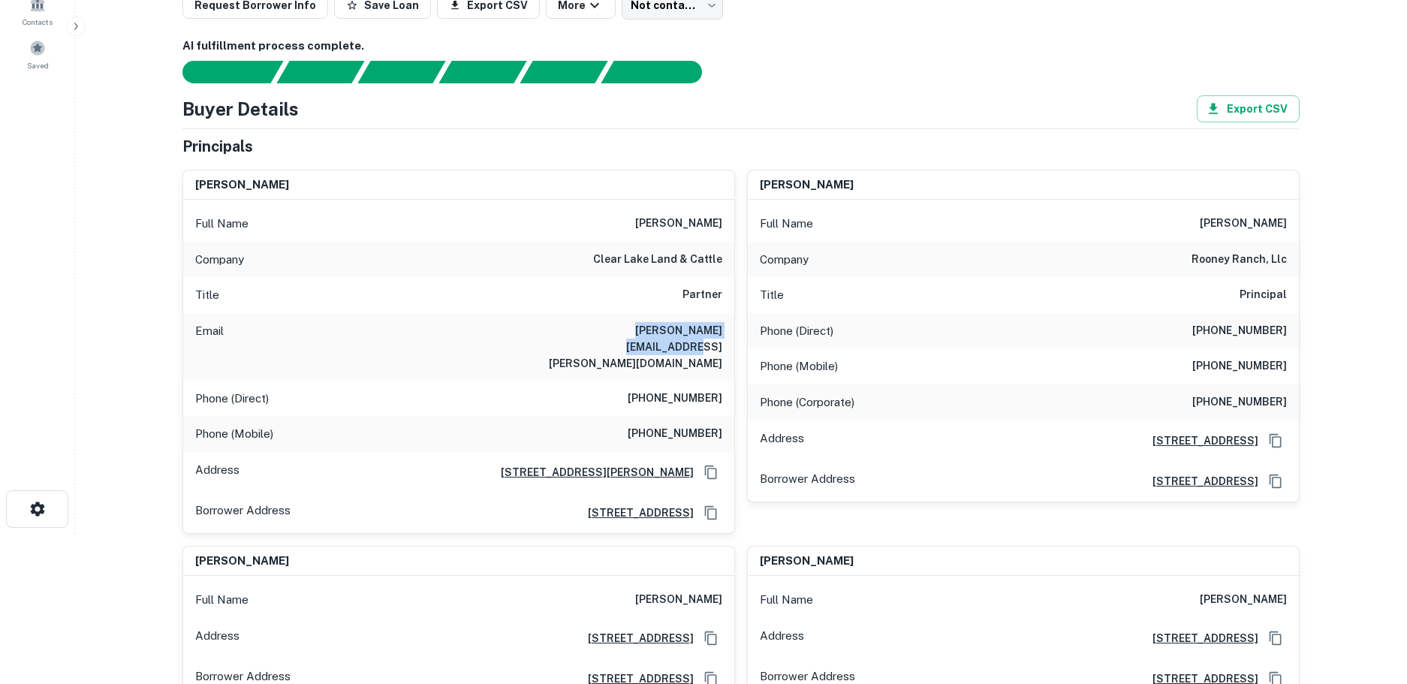
drag, startPoint x: 726, startPoint y: 328, endPoint x: 564, endPoint y: 326, distance: 162.1
click at [564, 326] on div "Email sherrill.snyder@yahoo.com" at bounding box center [458, 347] width 551 height 68
drag, startPoint x: 723, startPoint y: 224, endPoint x: 641, endPoint y: 221, distance: 81.9
click at [636, 221] on div "Full Name sherri m snyder" at bounding box center [458, 224] width 551 height 36
copy h6 "sherri m snyder"
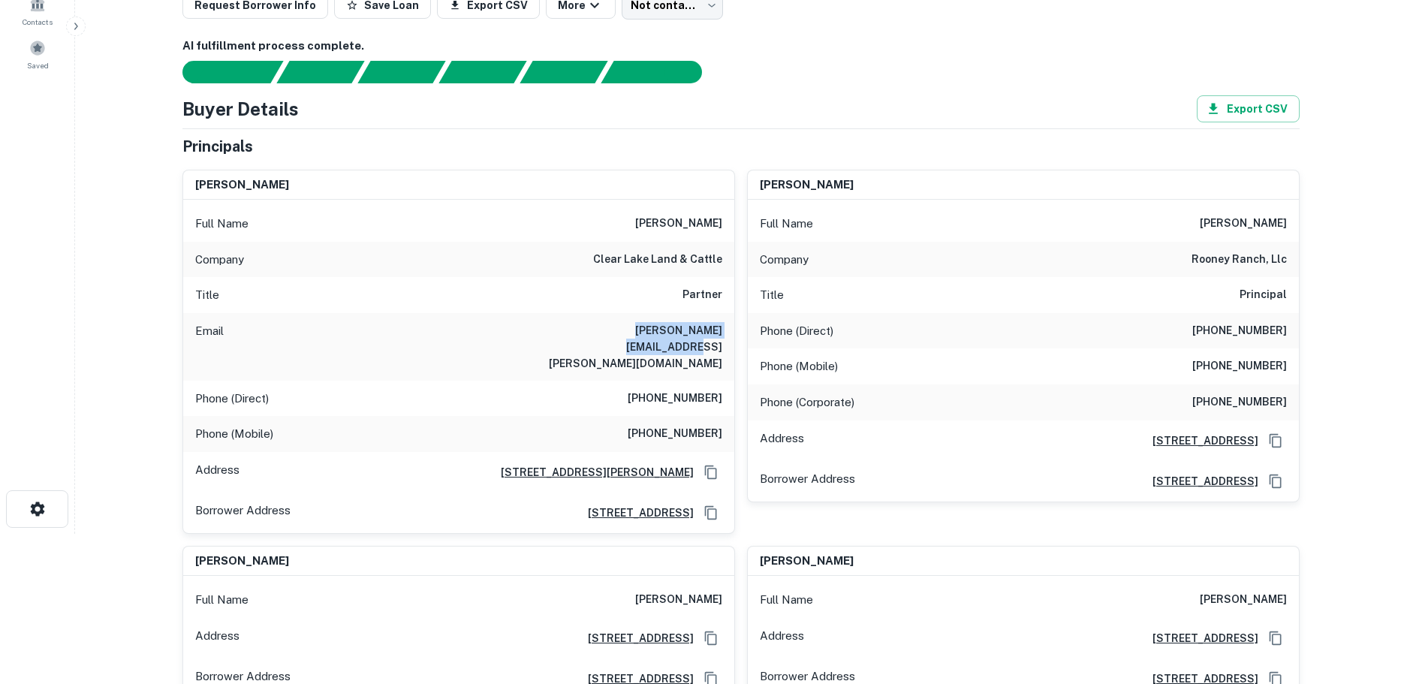
drag, startPoint x: 724, startPoint y: 328, endPoint x: 577, endPoint y: 323, distance: 146.5
click at [577, 323] on div "Email sherrill.snyder@yahoo.com" at bounding box center [458, 347] width 551 height 68
copy h6 "sherrill.snyder@yahoo.com"
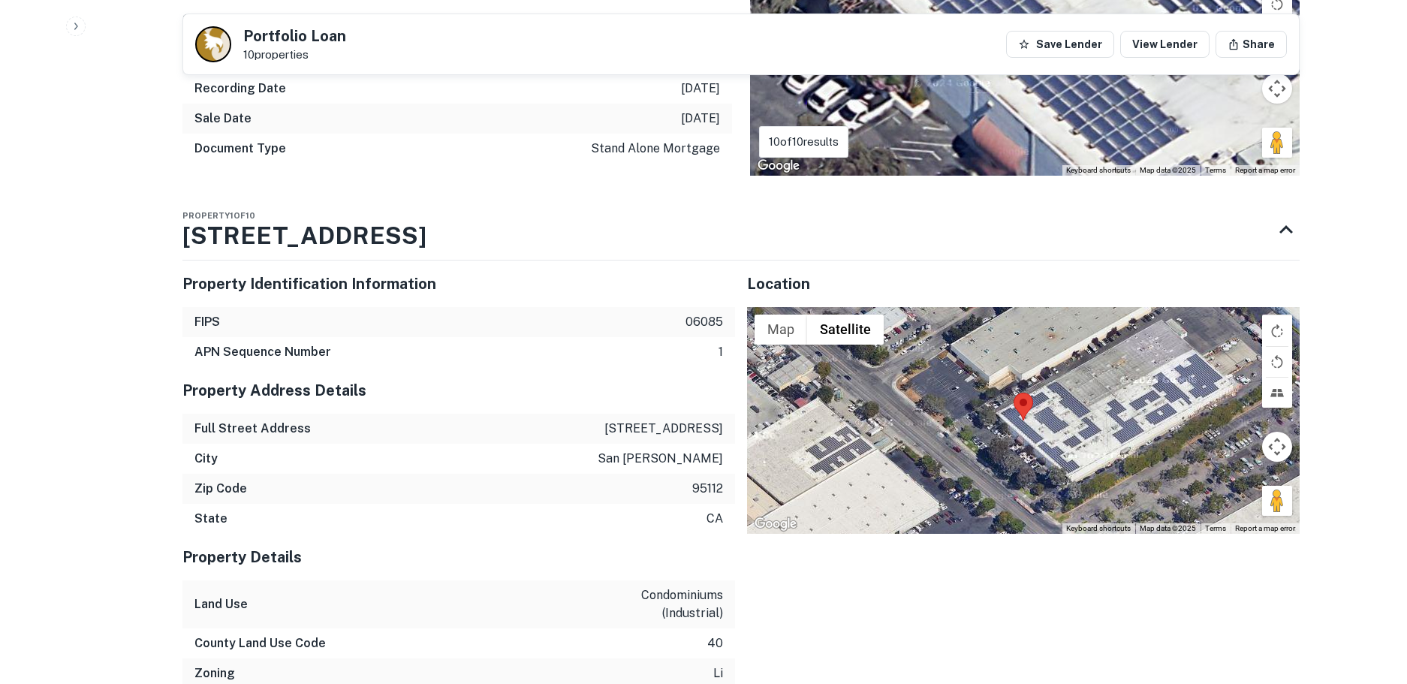
scroll to position [1801, 0]
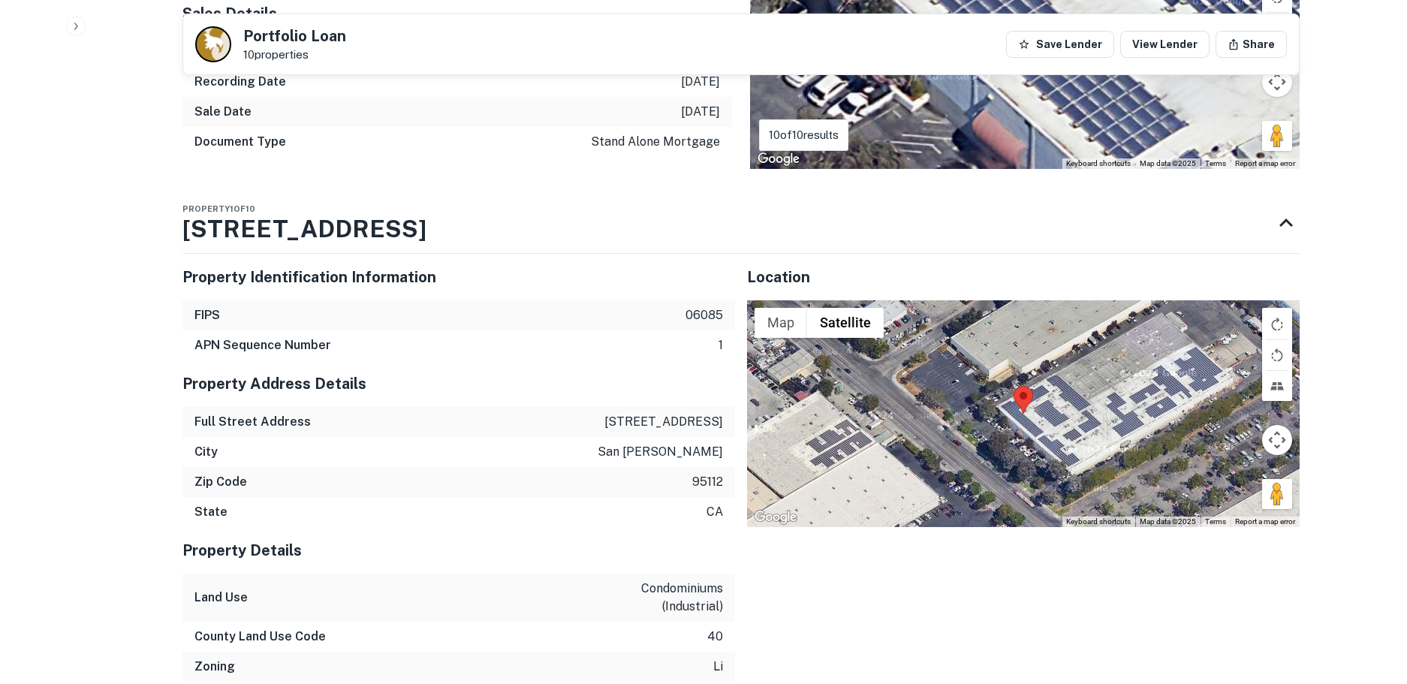
drag, startPoint x: 375, startPoint y: 194, endPoint x: 133, endPoint y: 195, distance: 242.4
drag, startPoint x: 384, startPoint y: 194, endPoint x: 250, endPoint y: 199, distance: 133.7
click at [250, 199] on div "Property 1 of 10 1860 S 10TH ST" at bounding box center [727, 223] width 1090 height 60
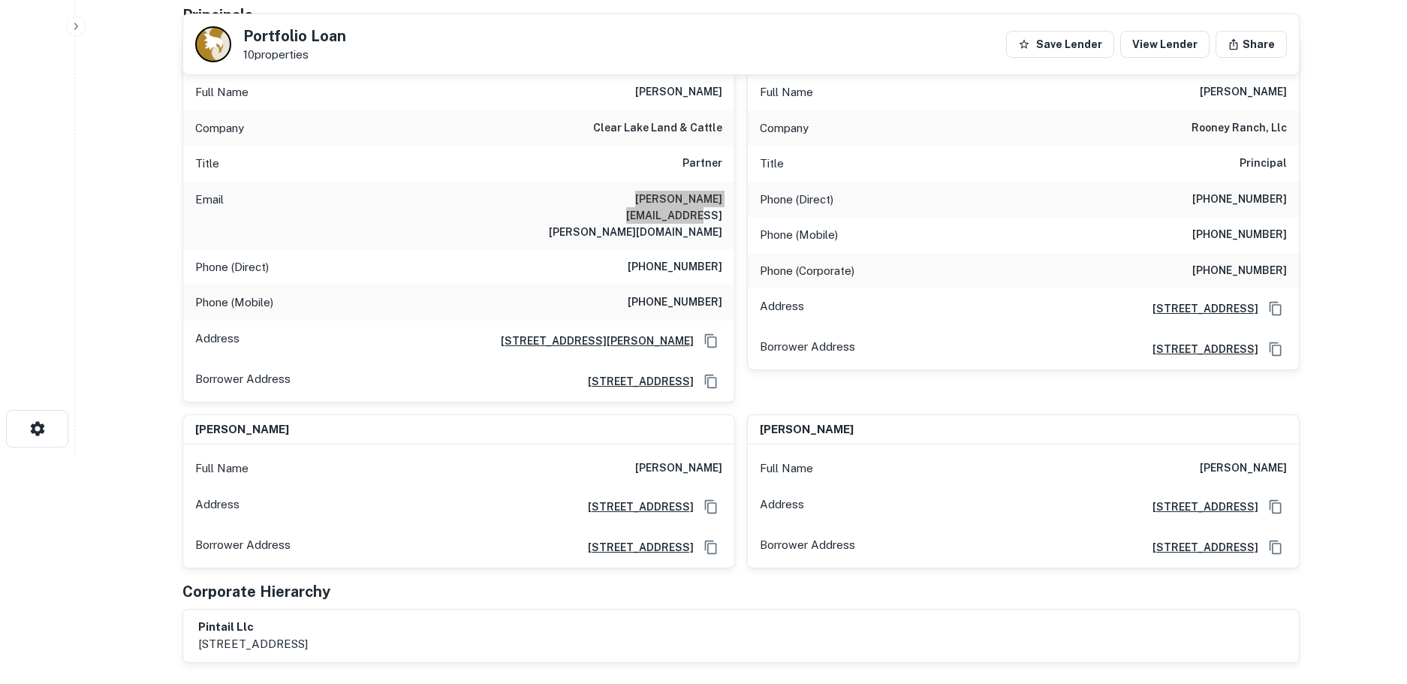
scroll to position [224, 0]
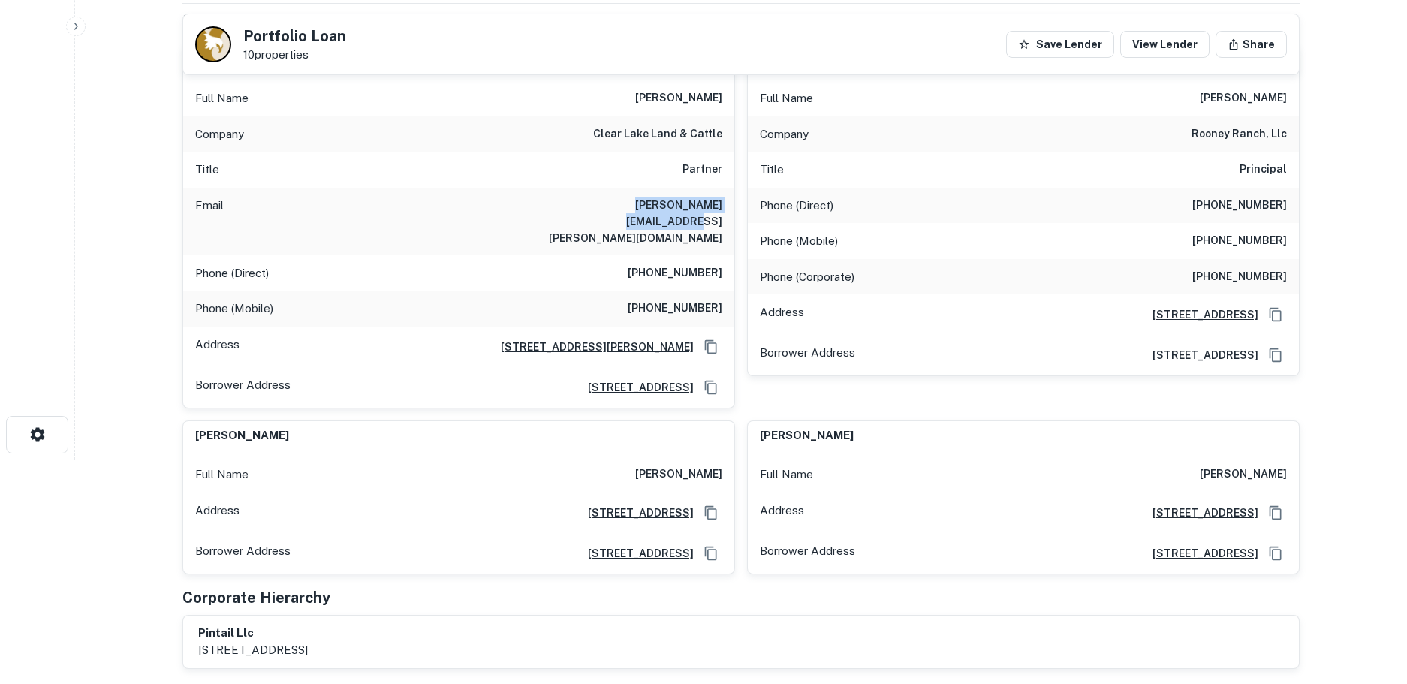
drag, startPoint x: 429, startPoint y: 621, endPoint x: 169, endPoint y: 615, distance: 259.8
copy p "1860 s 10th st, san jose, ca, 95112"
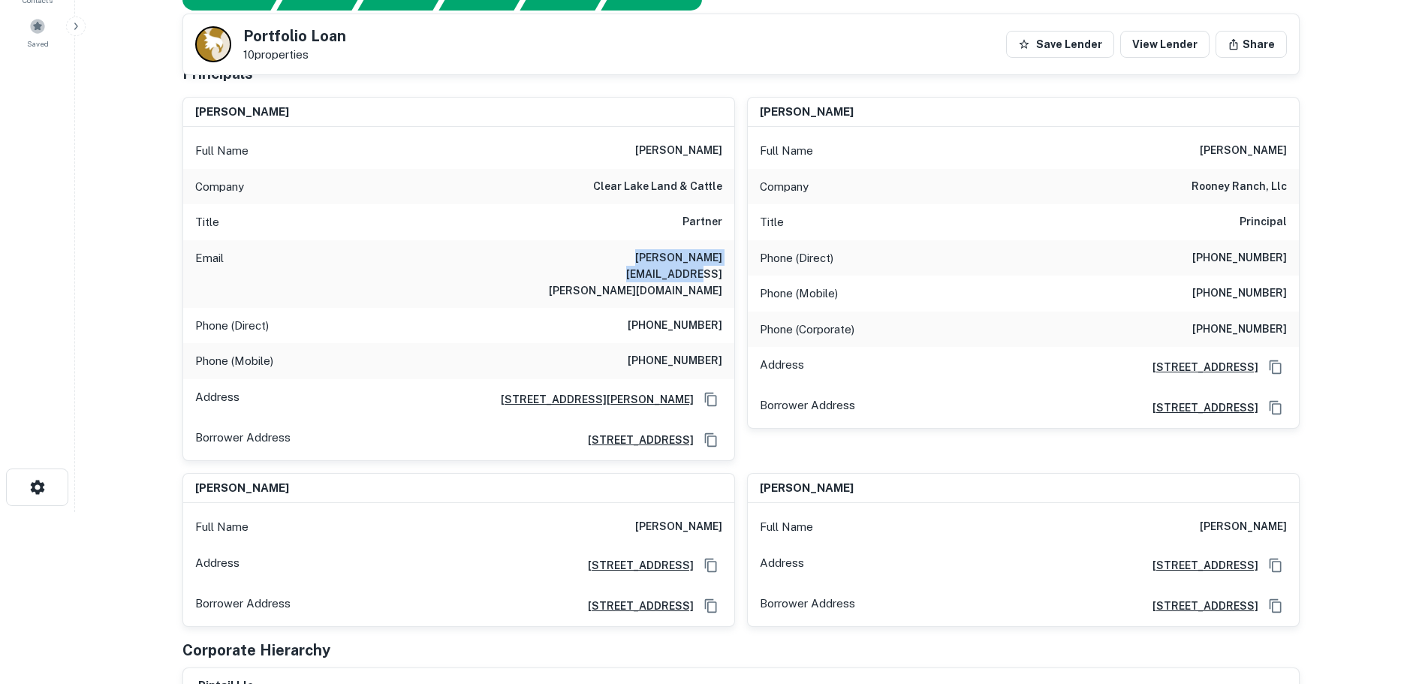
scroll to position [0, 0]
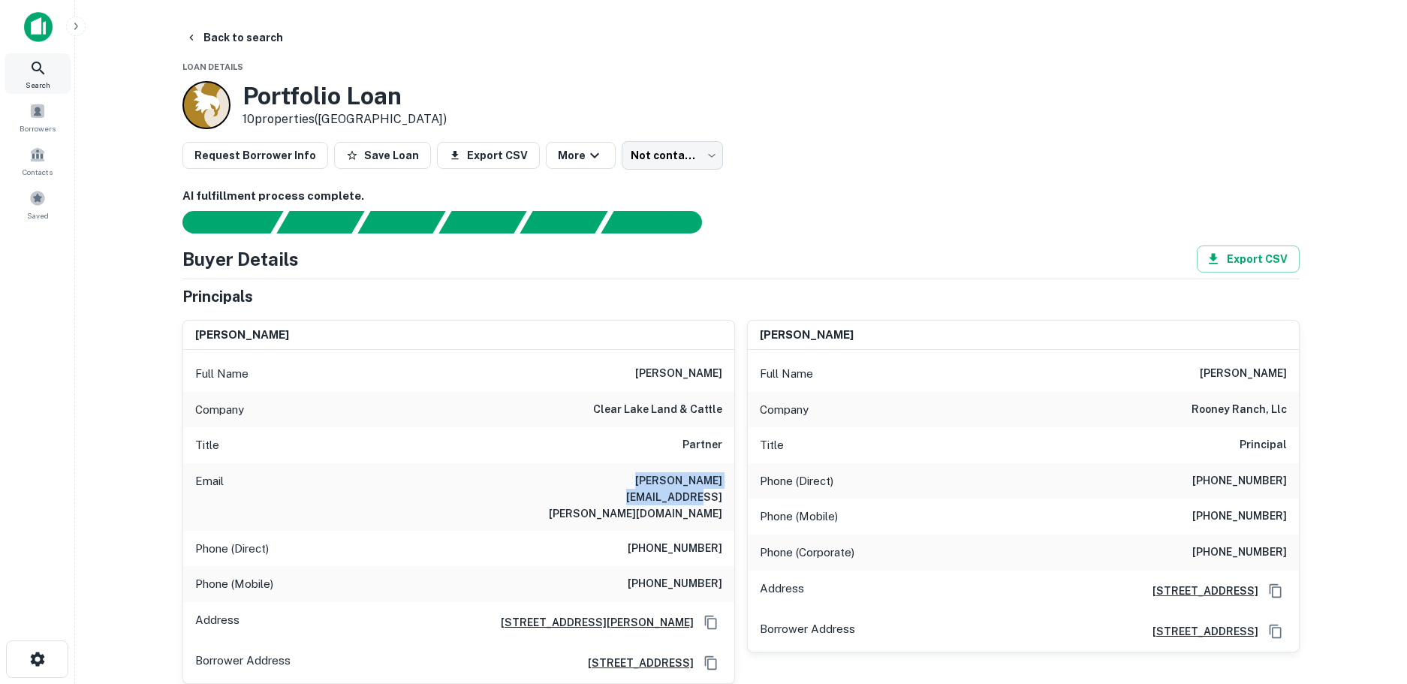
click at [32, 71] on icon at bounding box center [38, 68] width 18 height 18
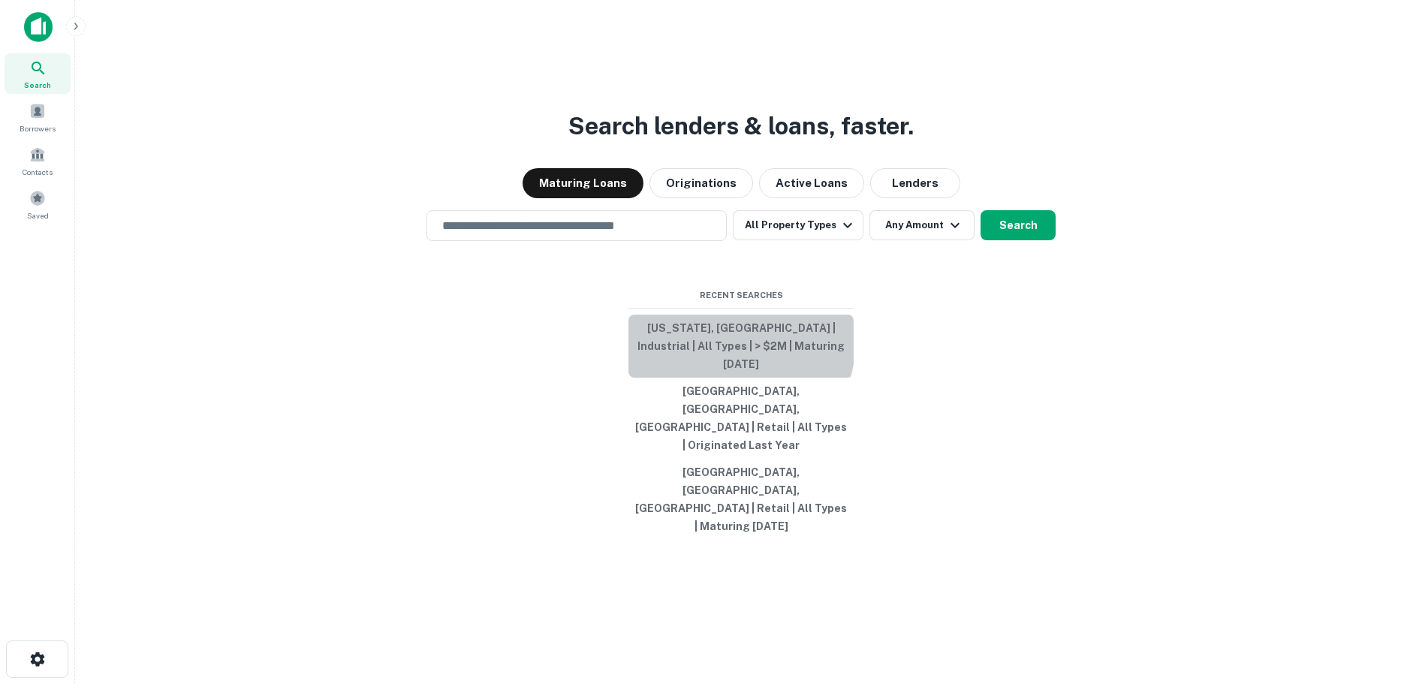
click at [697, 378] on button "[US_STATE], [GEOGRAPHIC_DATA] | Industrial | All Types | > $2M | Maturing [DATE]" at bounding box center [740, 345] width 225 height 63
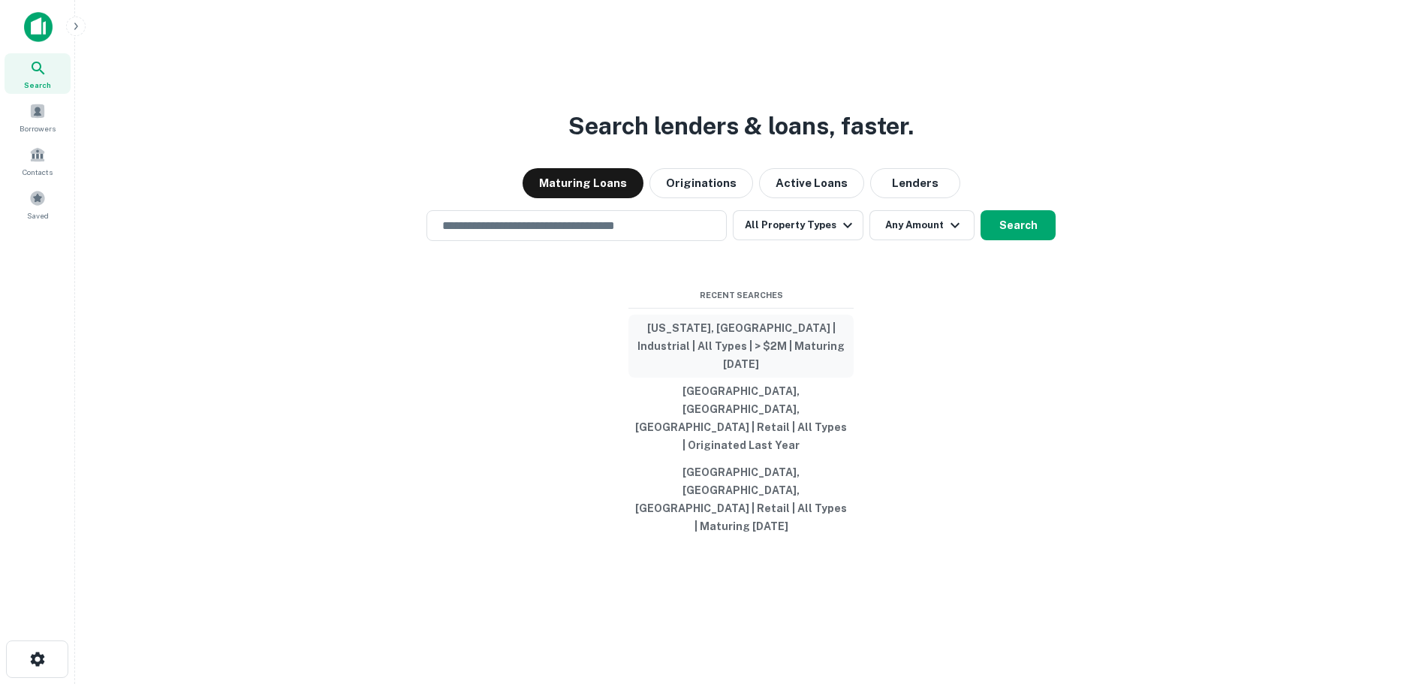
type input "**********"
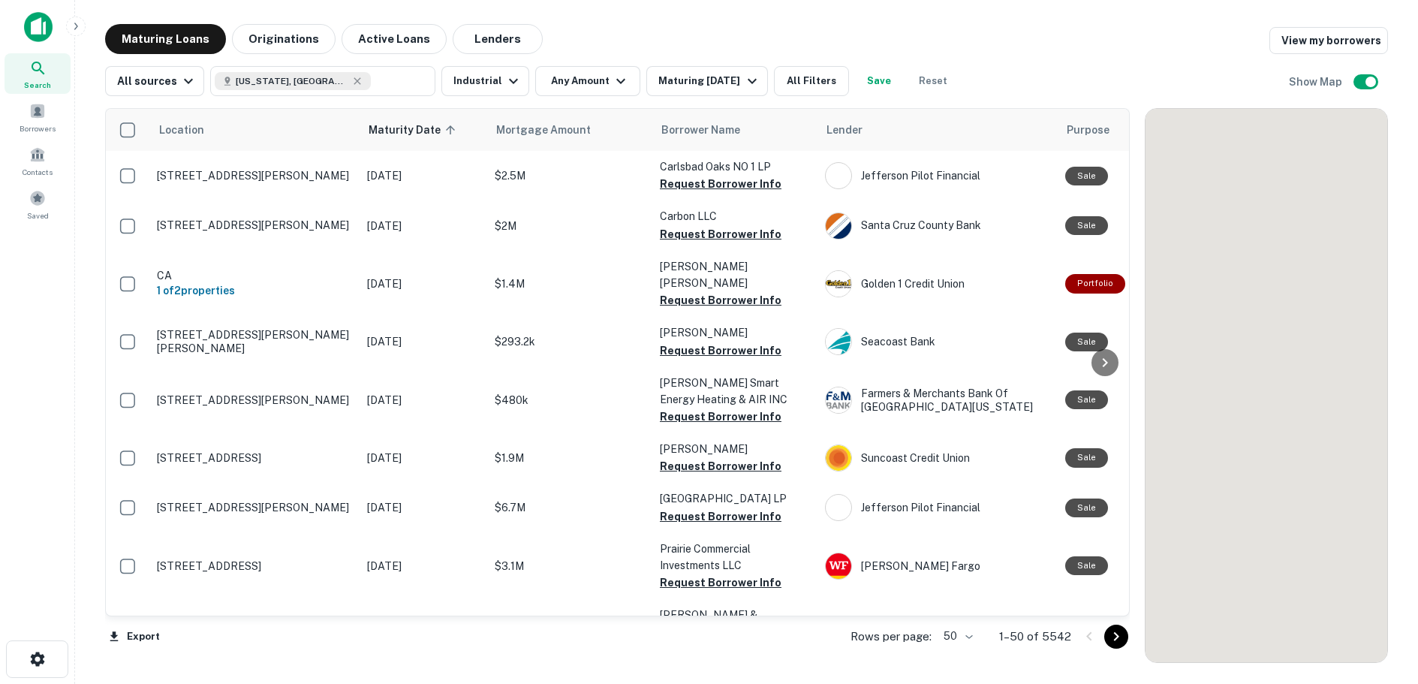
scroll to position [2337, 0]
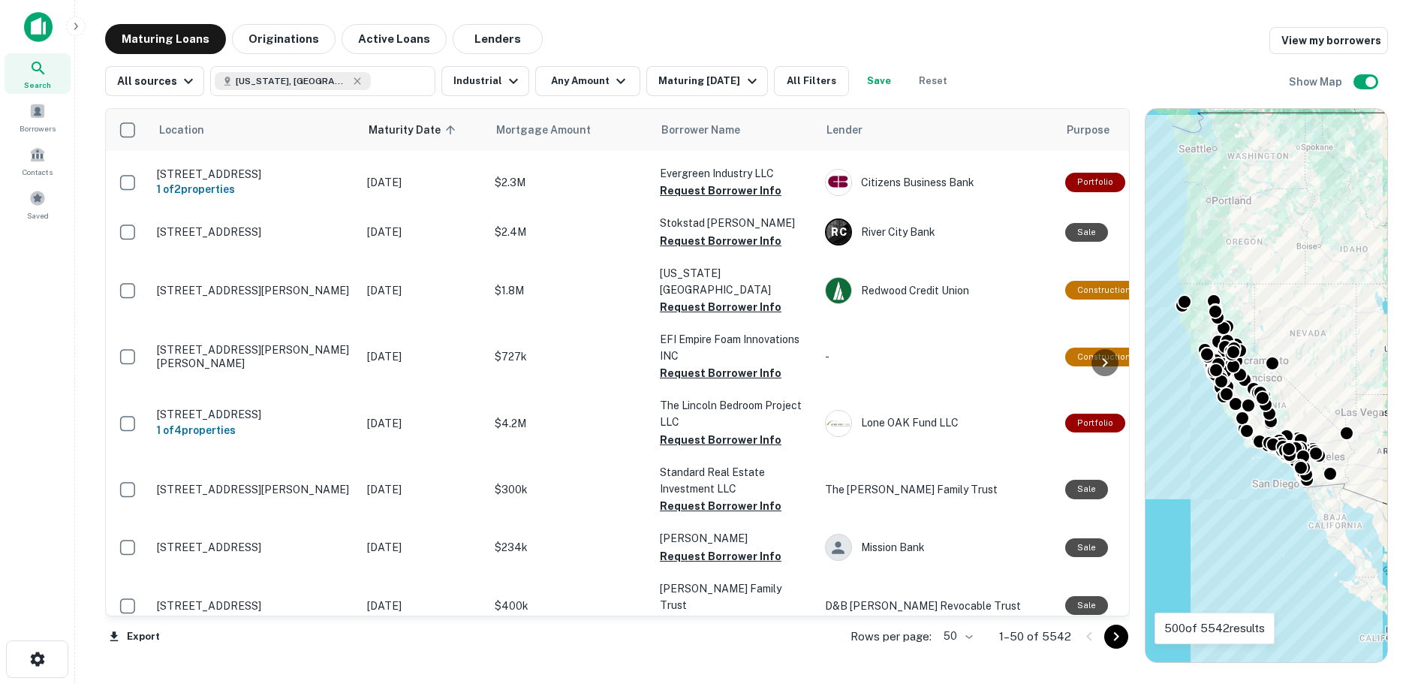
click at [1117, 635] on icon "Go to next page" at bounding box center [1115, 636] width 5 height 9
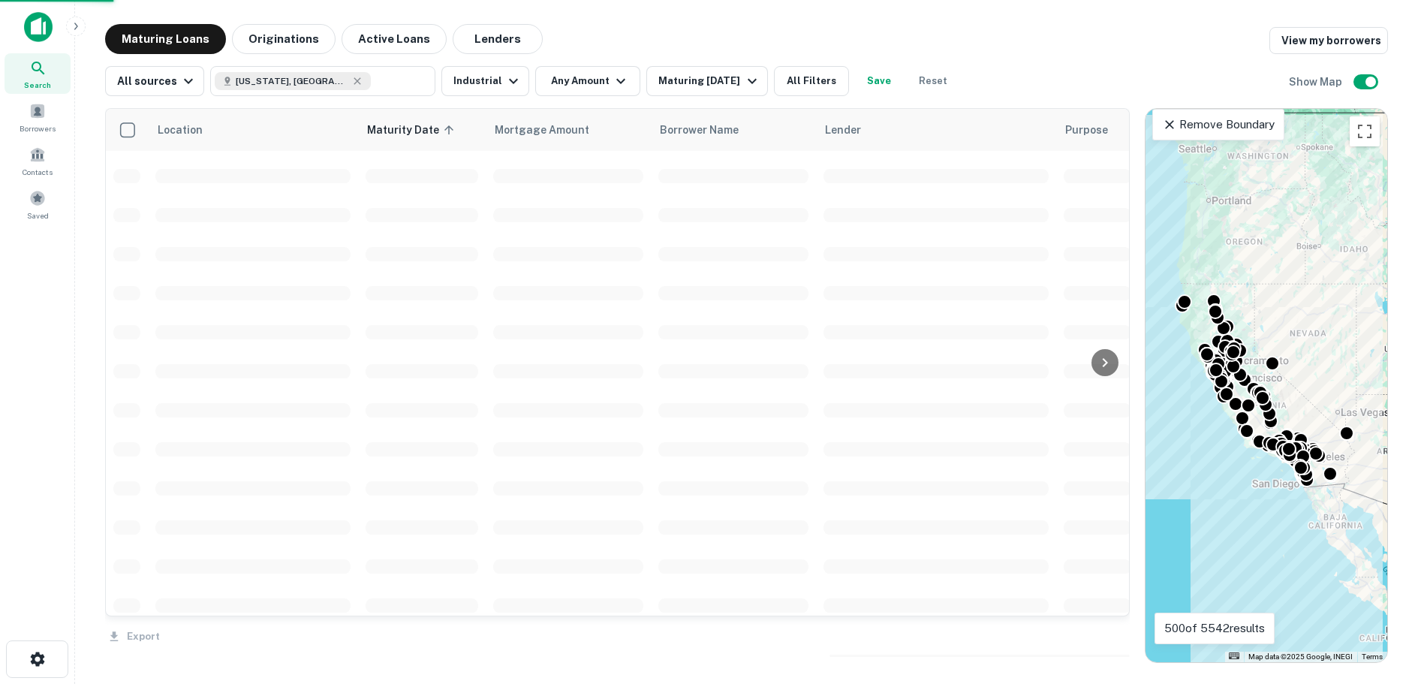
click at [1118, 635] on div "Export" at bounding box center [617, 632] width 1025 height 32
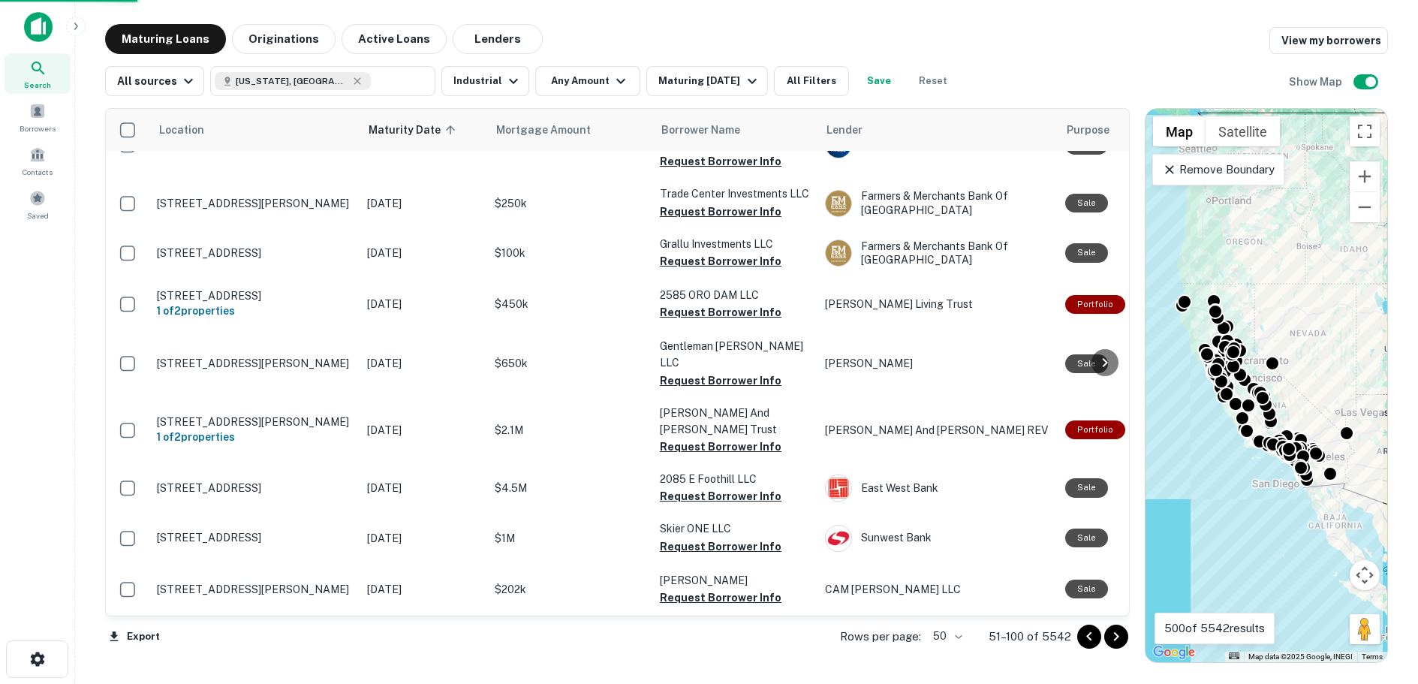
scroll to position [2175, 0]
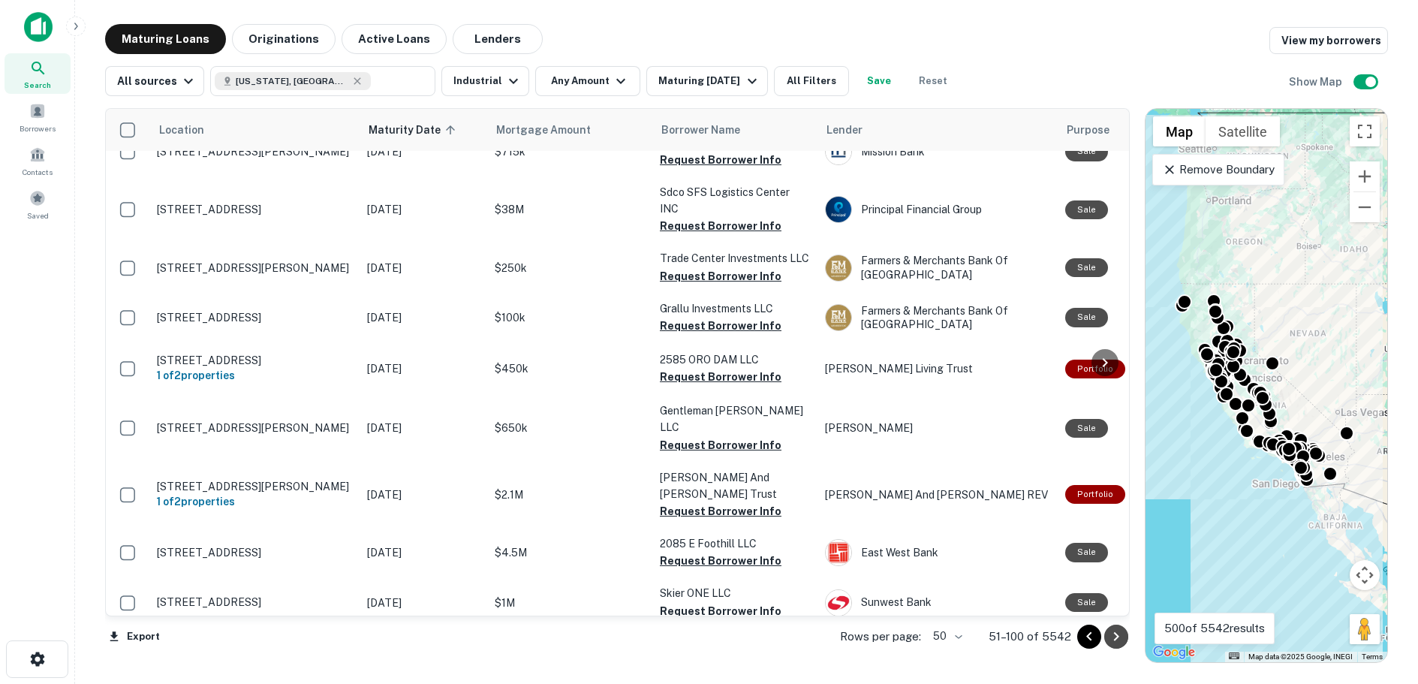
click at [1113, 636] on icon "Go to next page" at bounding box center [1116, 636] width 18 height 18
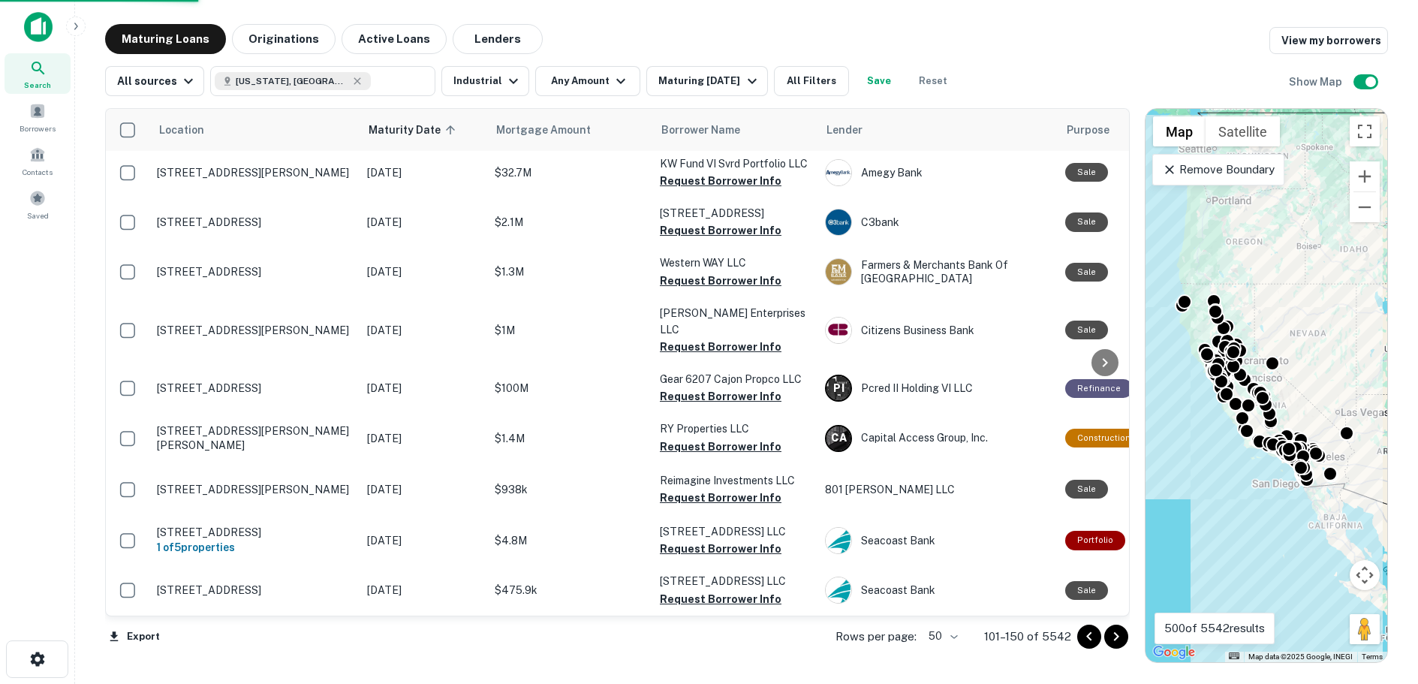
scroll to position [2175, 0]
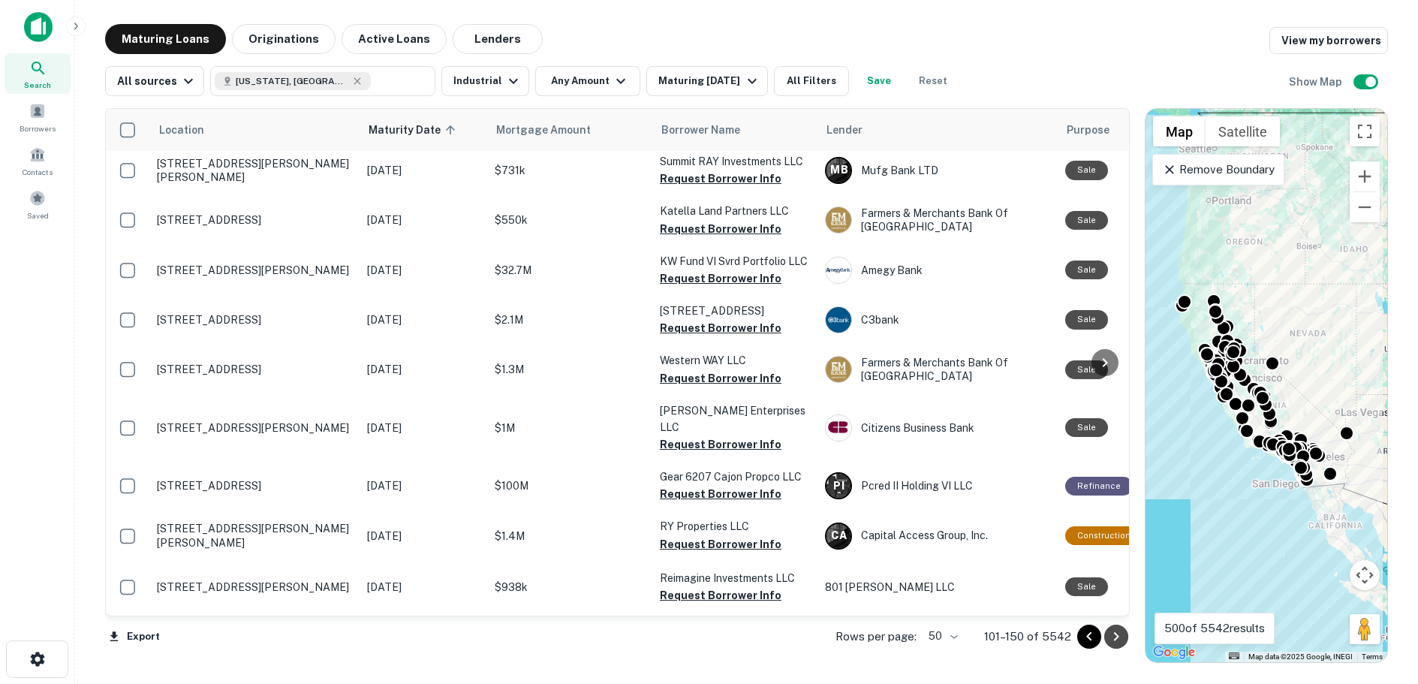
click at [1114, 633] on icon "Go to next page" at bounding box center [1115, 636] width 5 height 9
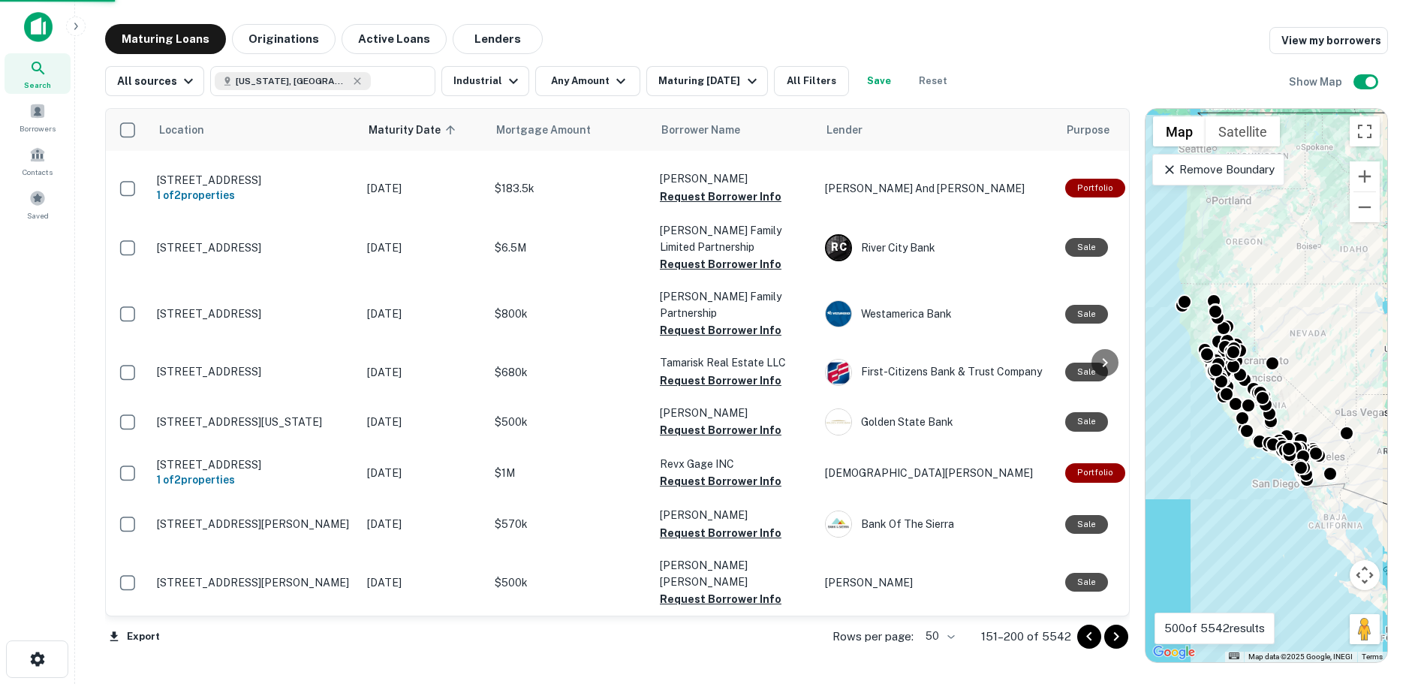
scroll to position [2141, 0]
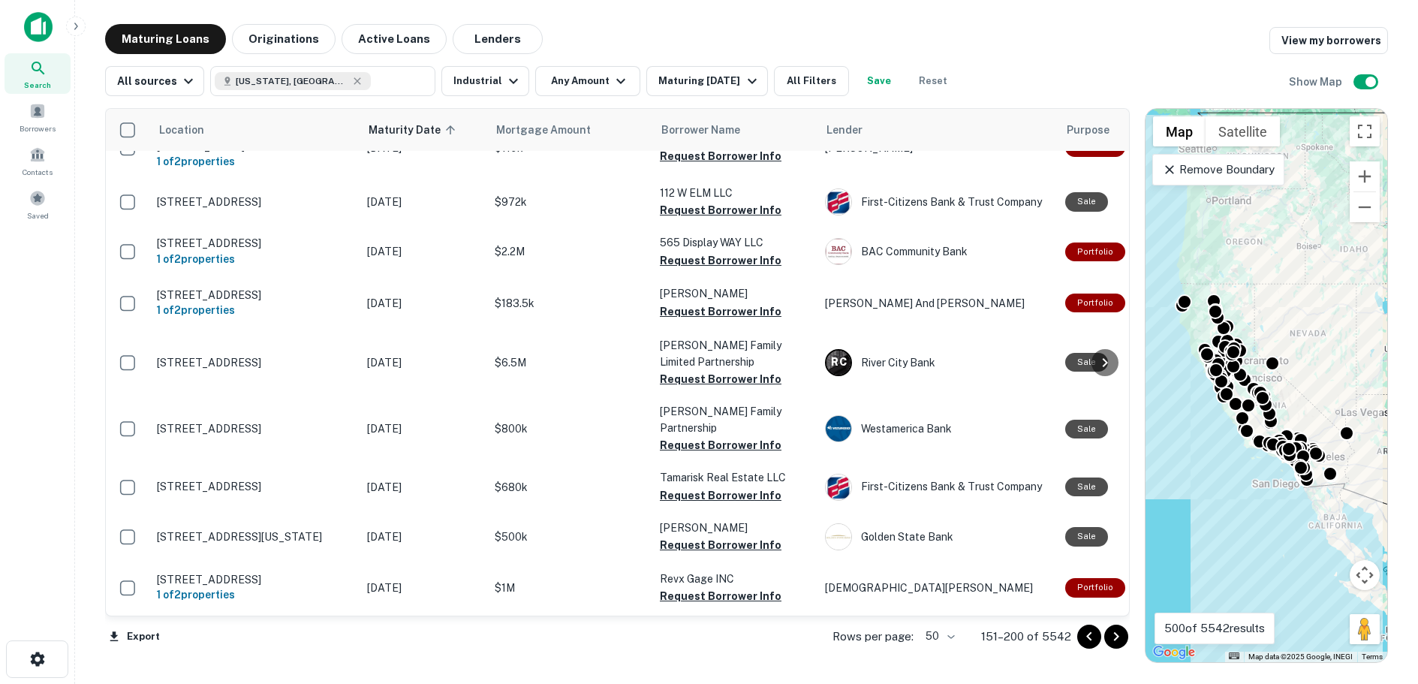
click at [1114, 633] on icon "Go to next page" at bounding box center [1115, 636] width 5 height 9
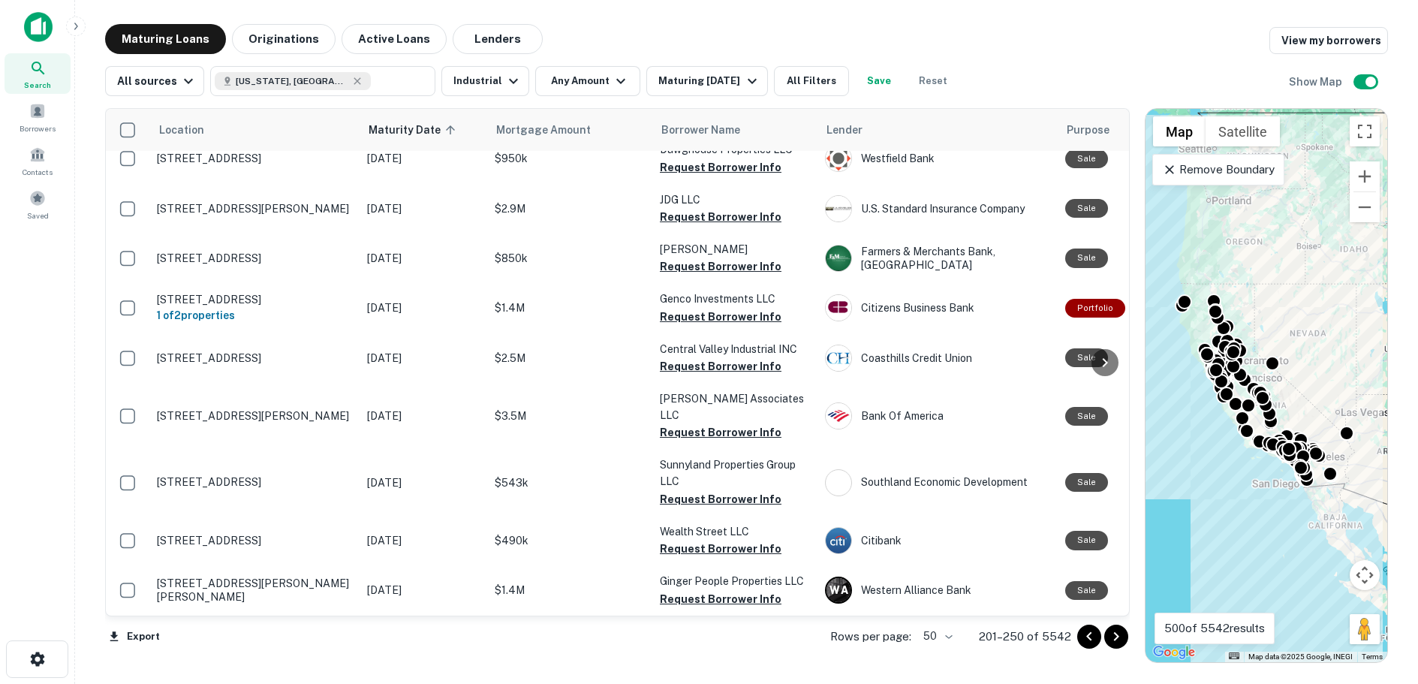
scroll to position [2174, 0]
click at [1115, 633] on icon "Go to next page" at bounding box center [1115, 636] width 5 height 9
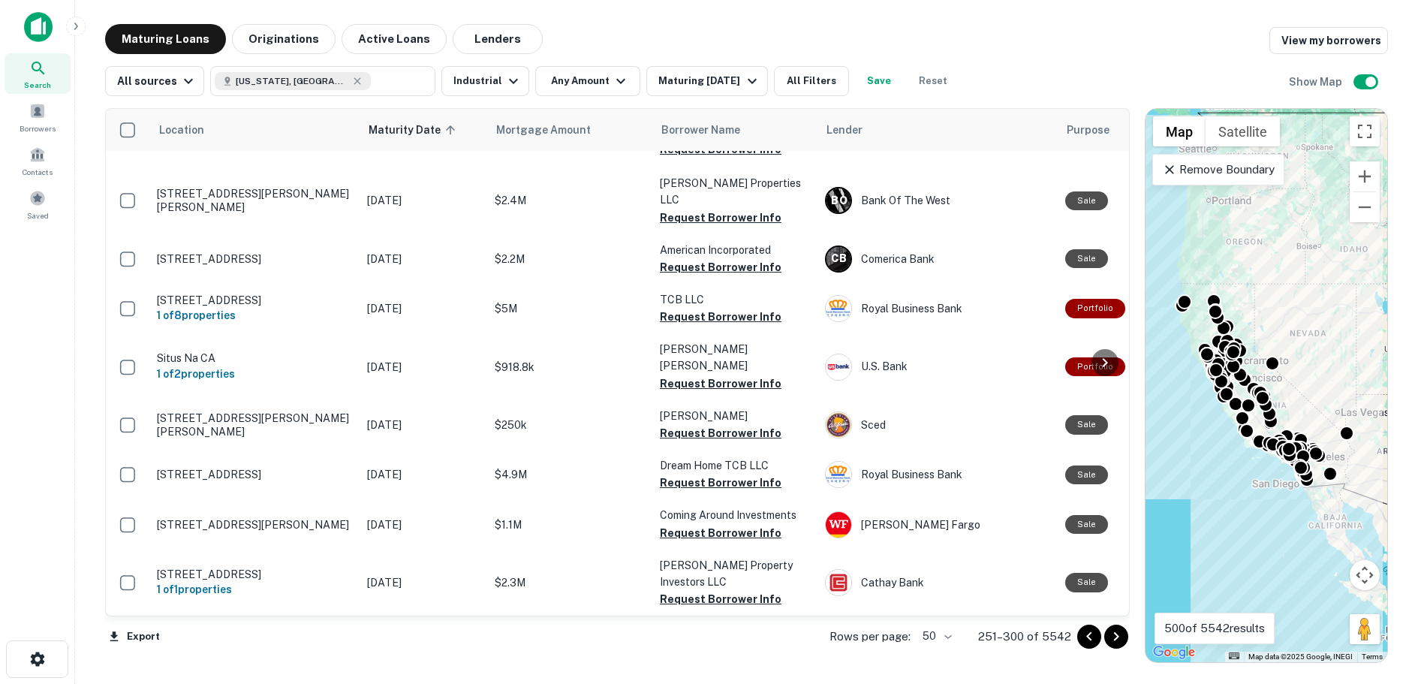
scroll to position [2072, 0]
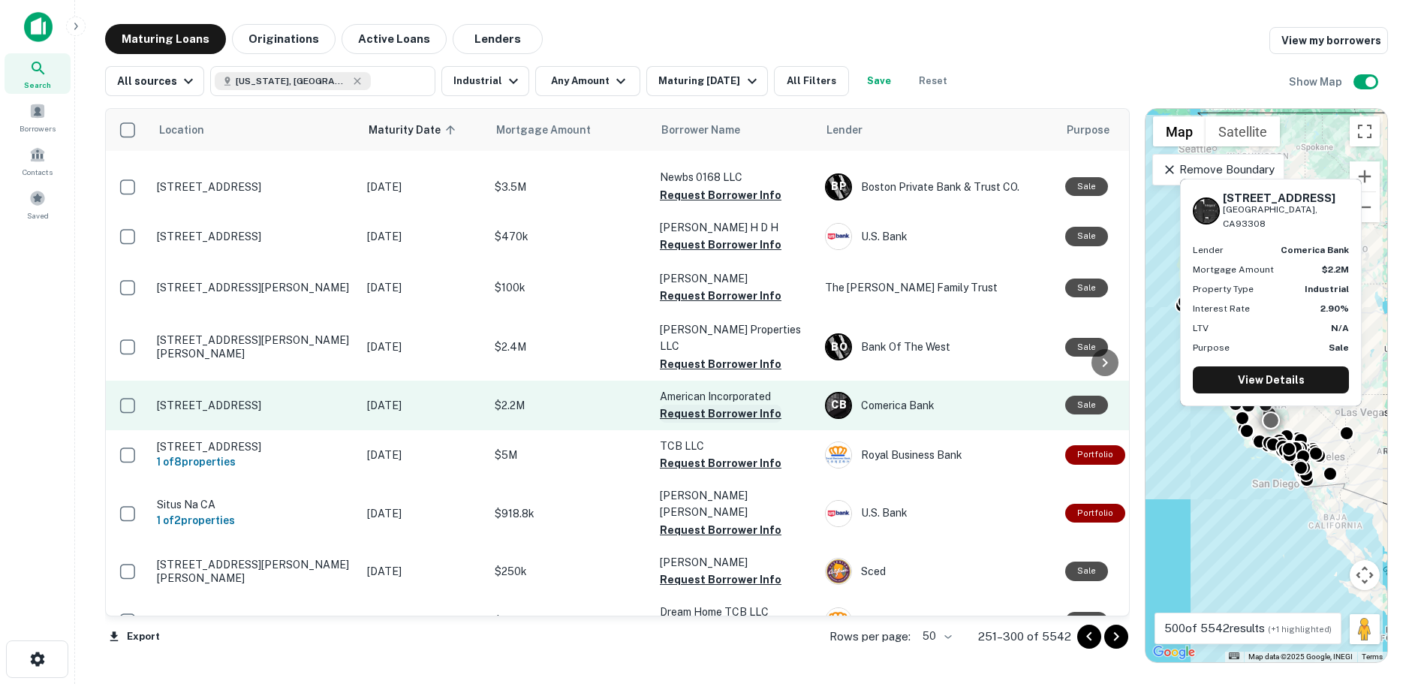
click at [718, 405] on button "Request Borrower Info" at bounding box center [721, 414] width 122 height 18
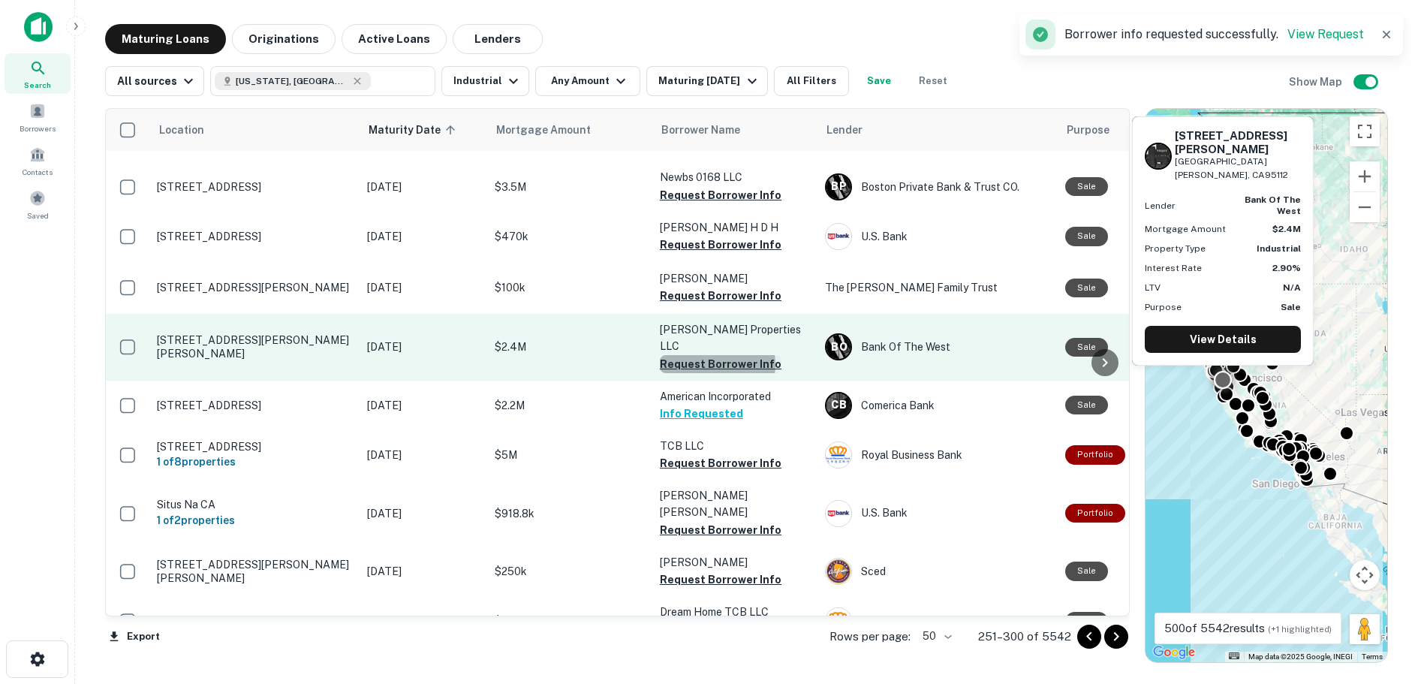
click at [717, 355] on button "Request Borrower Info" at bounding box center [721, 364] width 122 height 18
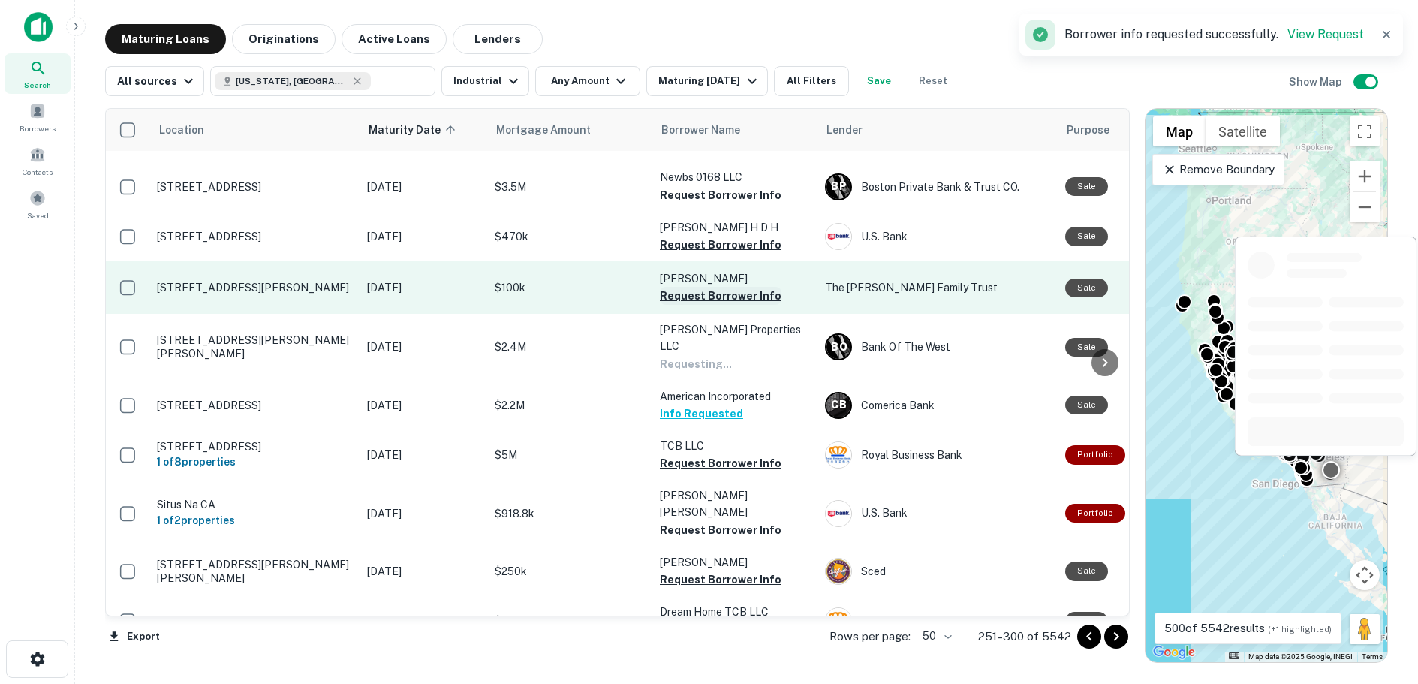
click at [712, 287] on button "Request Borrower Info" at bounding box center [721, 296] width 122 height 18
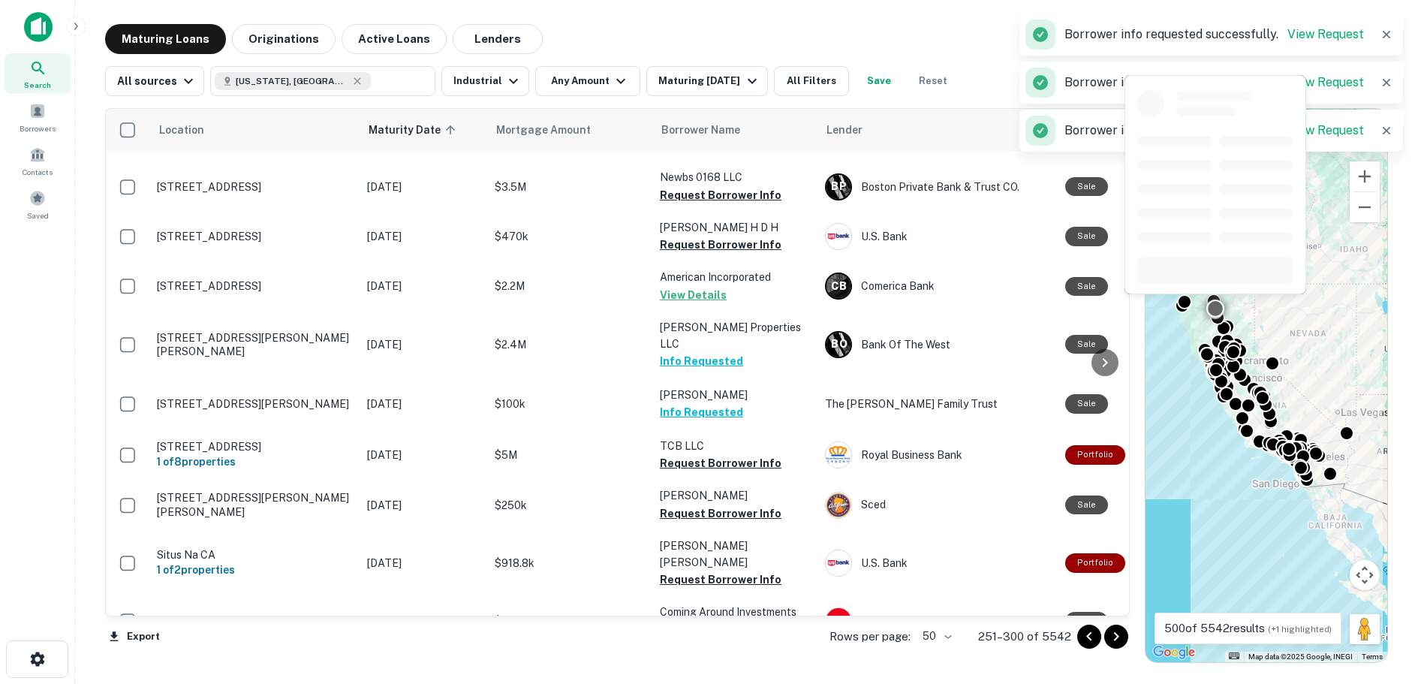
click at [718, 504] on button "Request Borrower Info" at bounding box center [721, 513] width 122 height 18
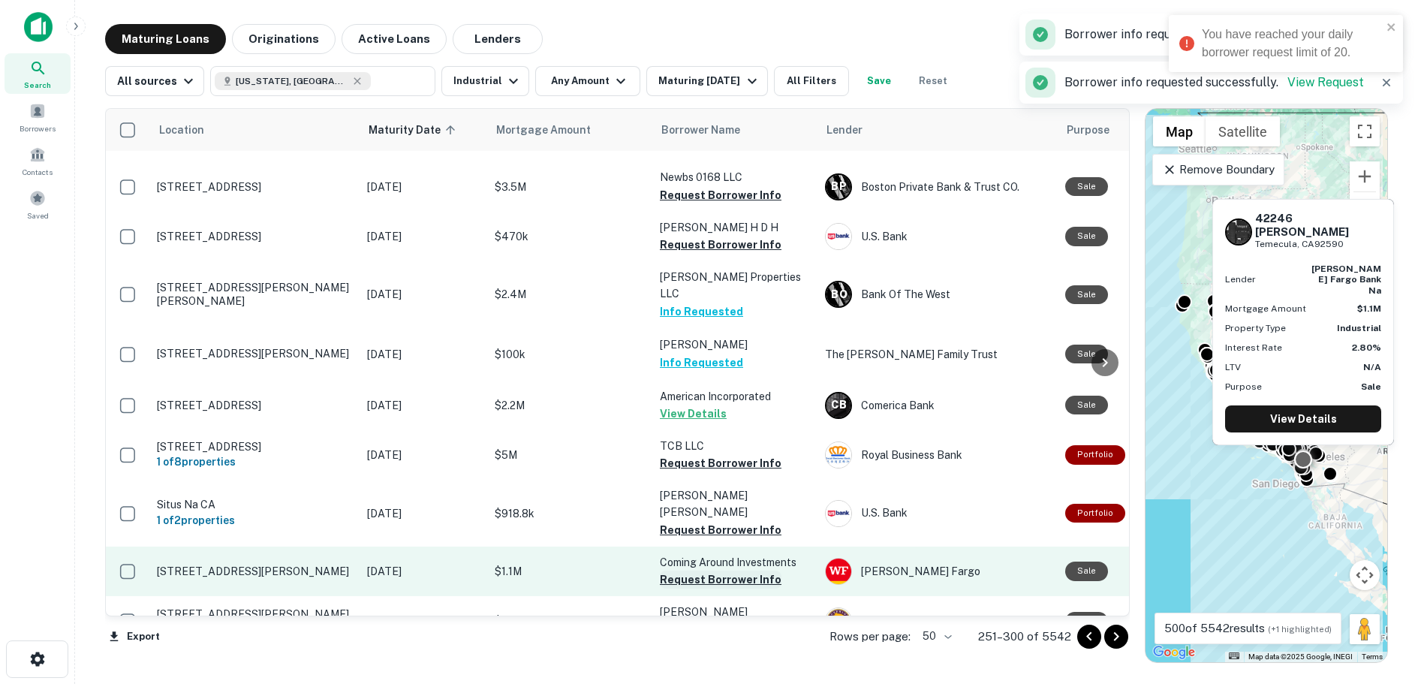
click at [712, 570] on button "Request Borrower Info" at bounding box center [721, 579] width 122 height 18
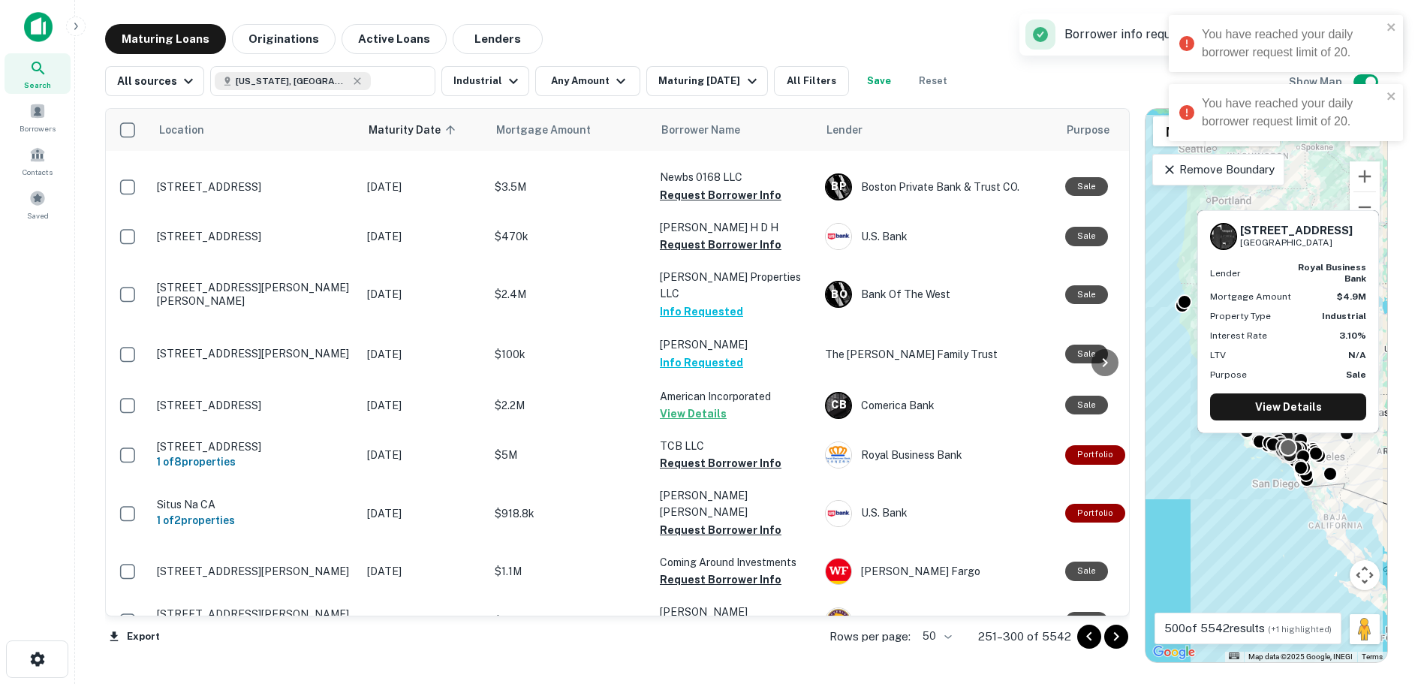
click at [714, 670] on button "Request Borrower Info" at bounding box center [721, 679] width 122 height 18
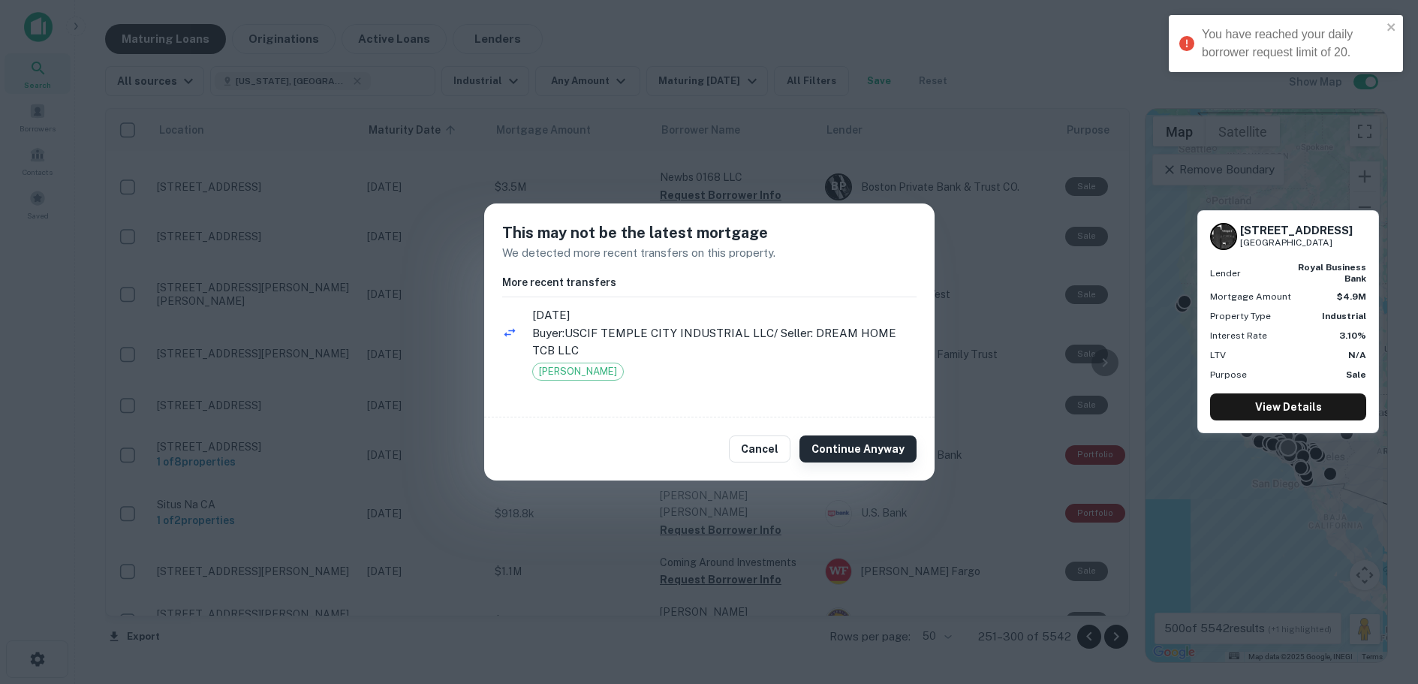
click at [860, 444] on button "Continue Anyway" at bounding box center [857, 448] width 117 height 27
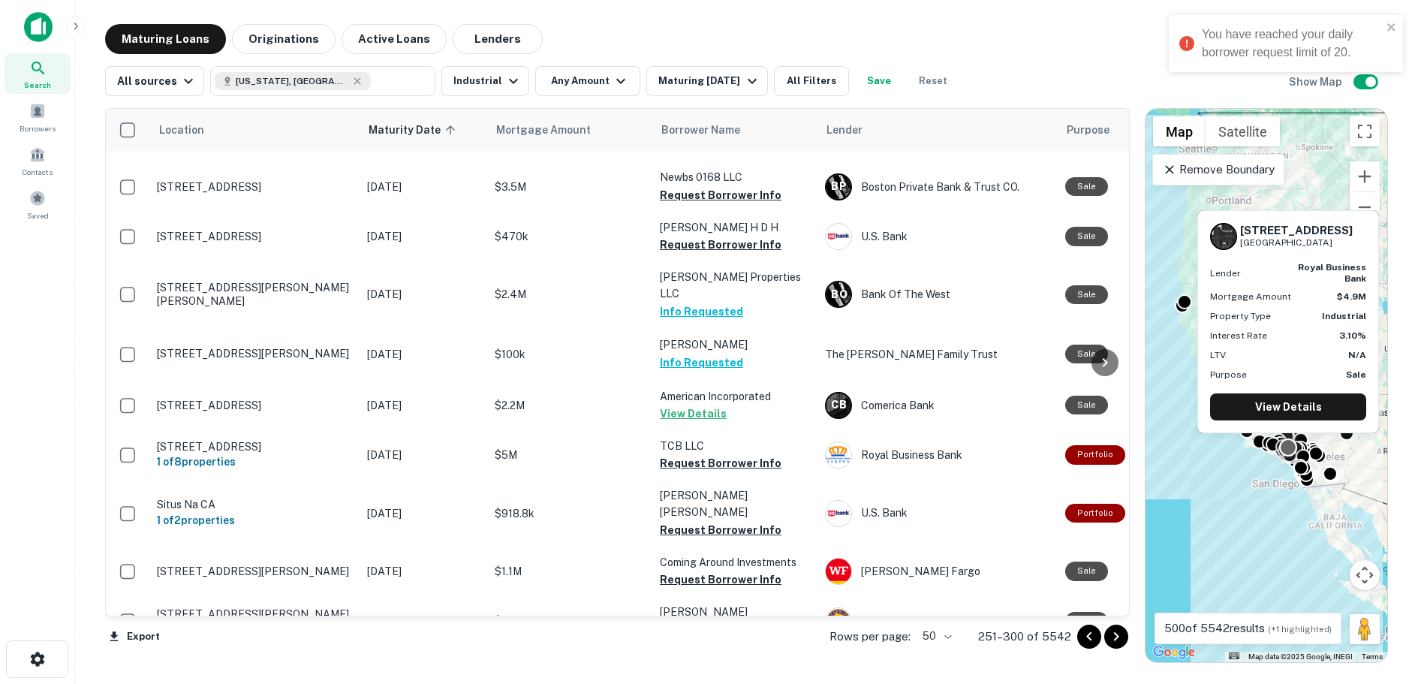
click at [718, 670] on button "Request Borrower Info" at bounding box center [721, 679] width 122 height 18
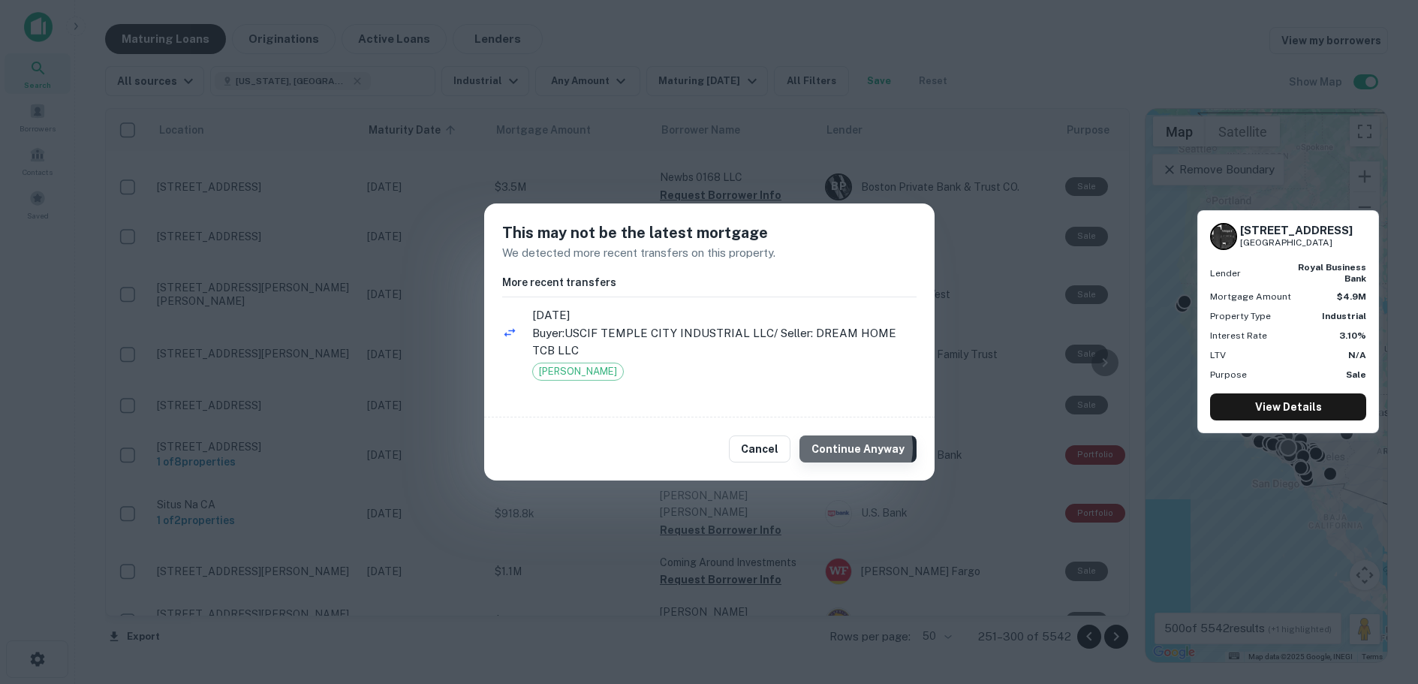
click at [850, 448] on button "Continue Anyway" at bounding box center [857, 448] width 117 height 27
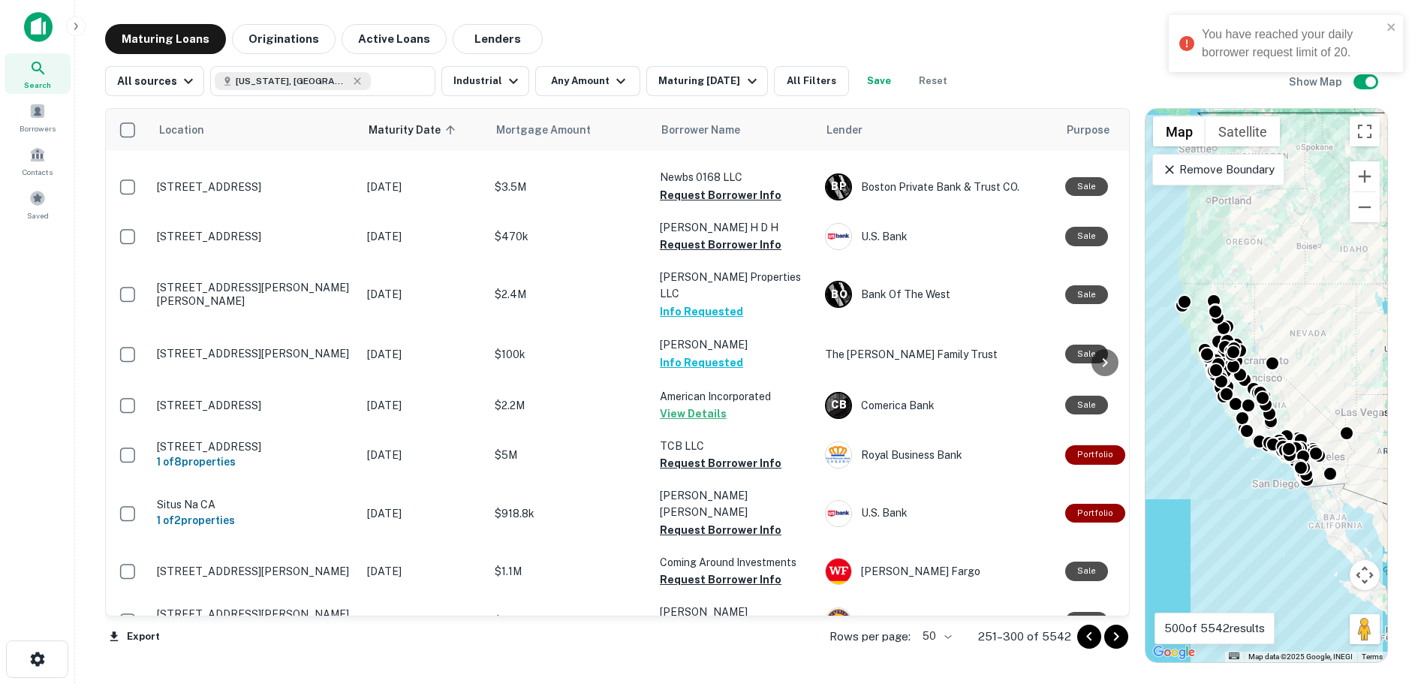
click at [1118, 634] on icon "Go to next page" at bounding box center [1116, 636] width 18 height 18
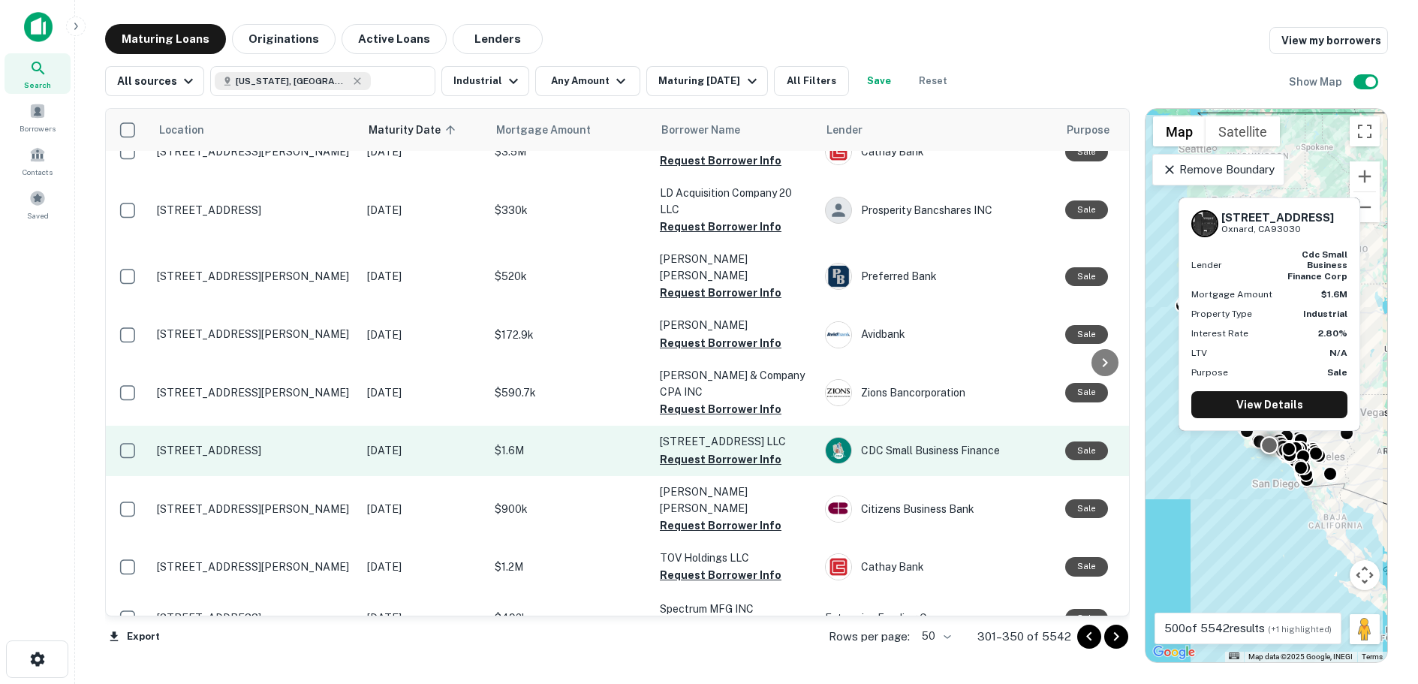
scroll to position [2162, 0]
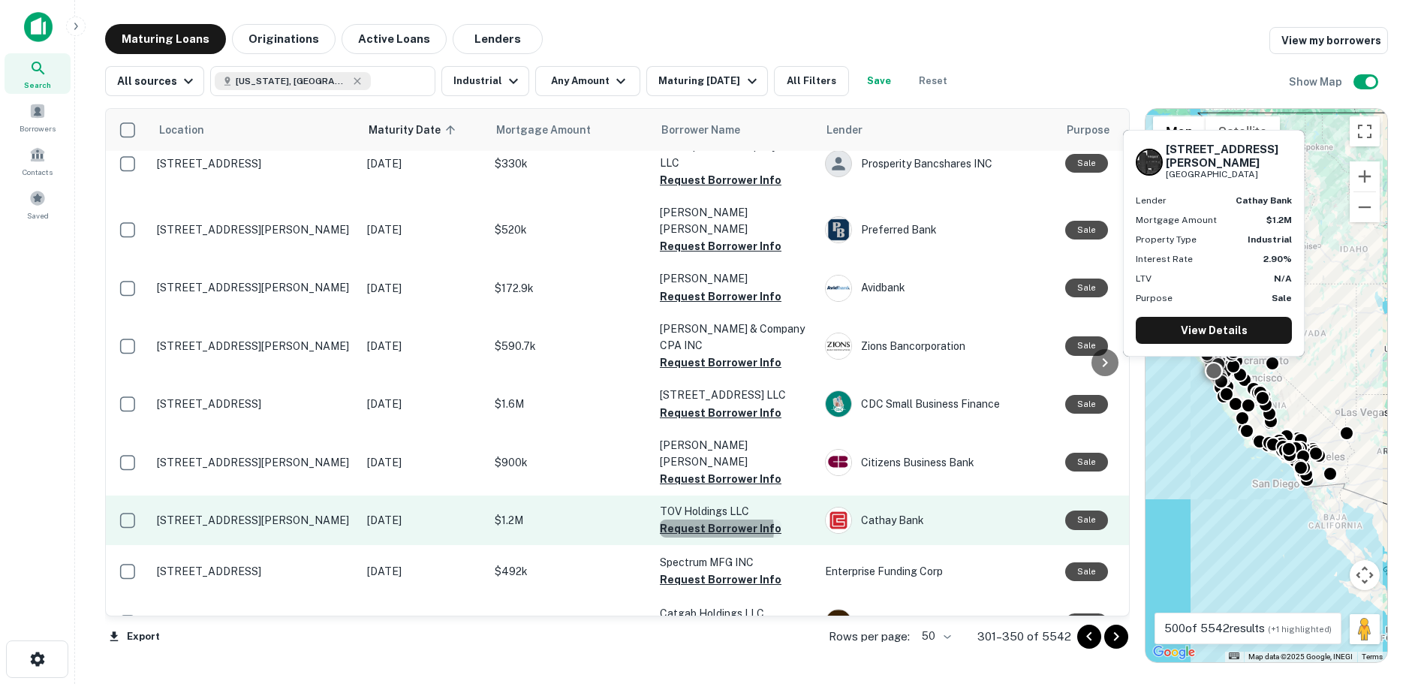
click at [710, 519] on button "Request Borrower Info" at bounding box center [721, 528] width 122 height 18
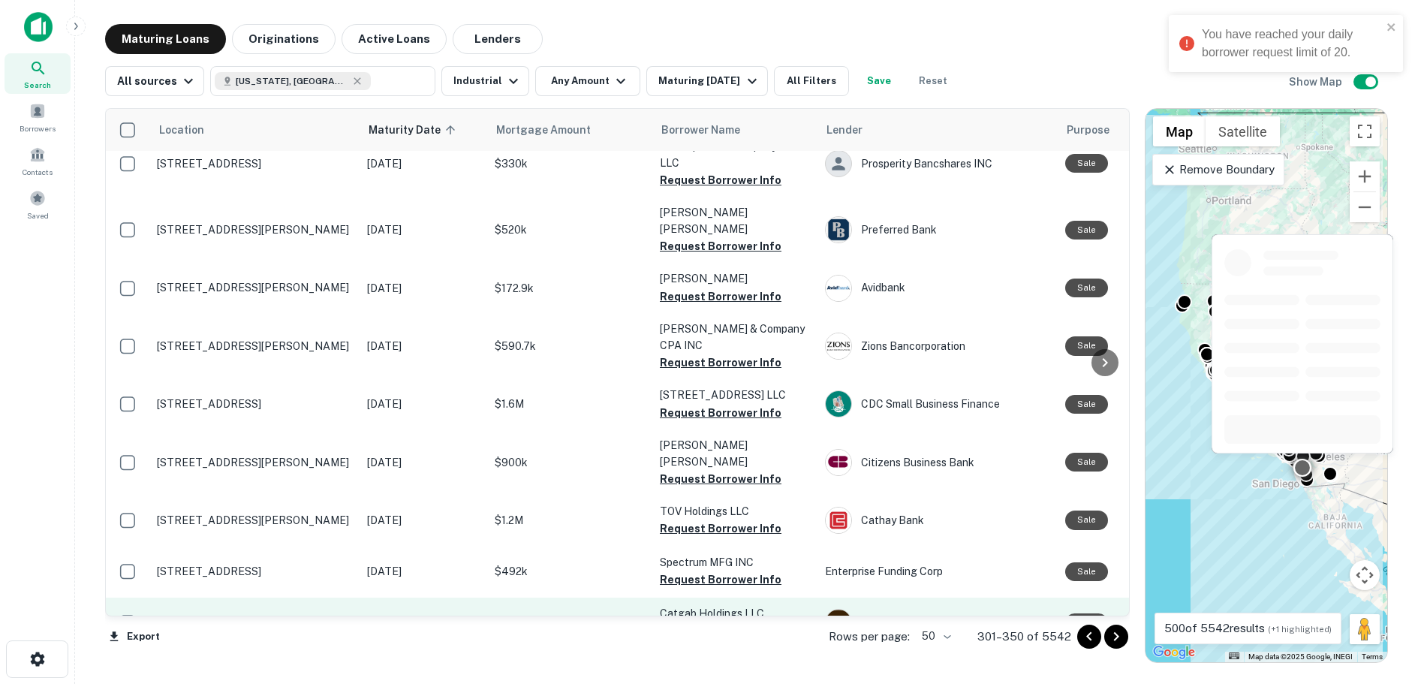
click at [688, 622] on button "Request Borrower Info" at bounding box center [721, 631] width 122 height 18
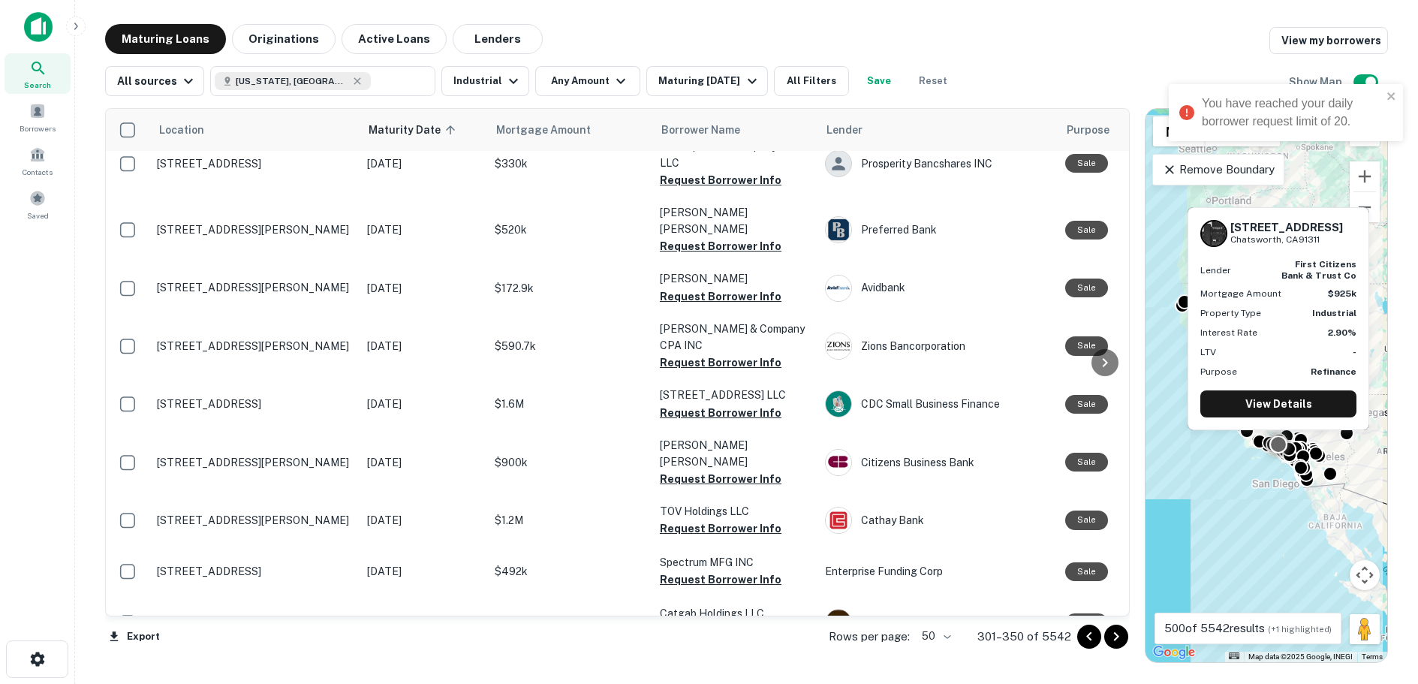
click at [718, 672] on button "Request Borrower Info" at bounding box center [721, 681] width 122 height 18
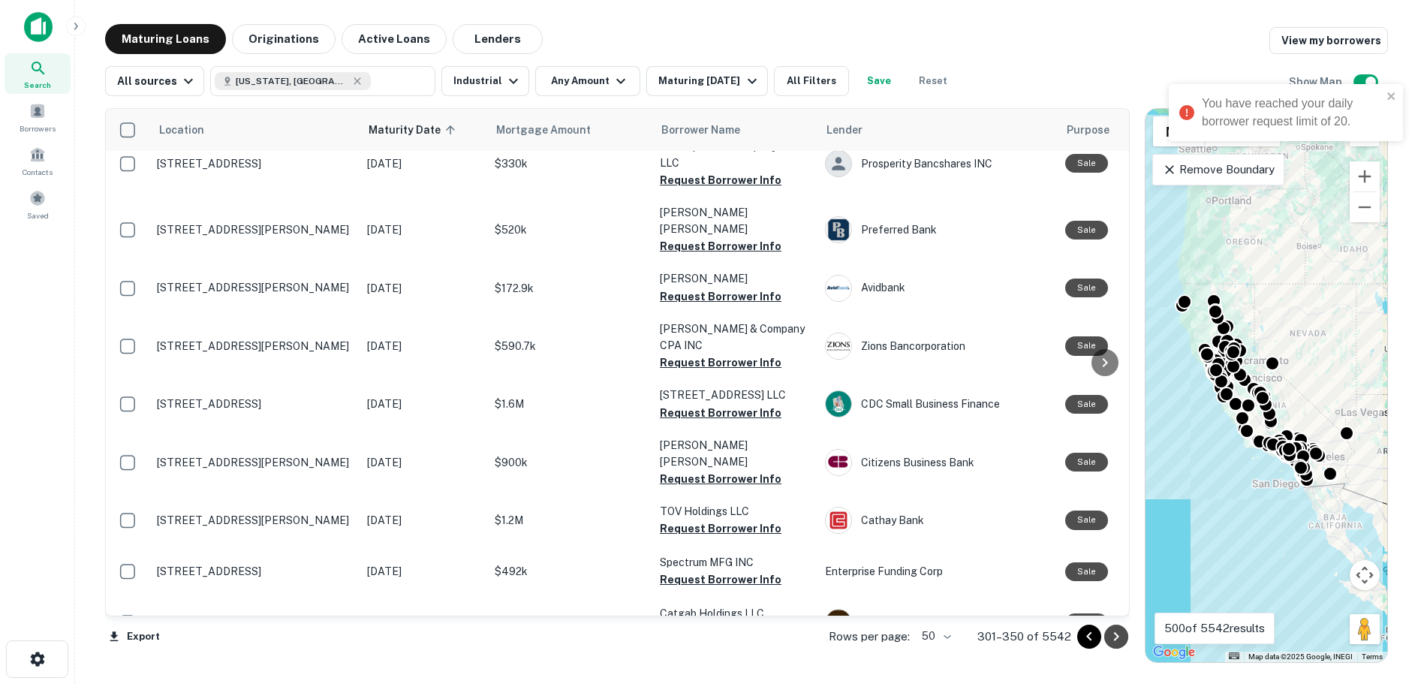
click at [1115, 632] on icon "Go to next page" at bounding box center [1115, 636] width 5 height 9
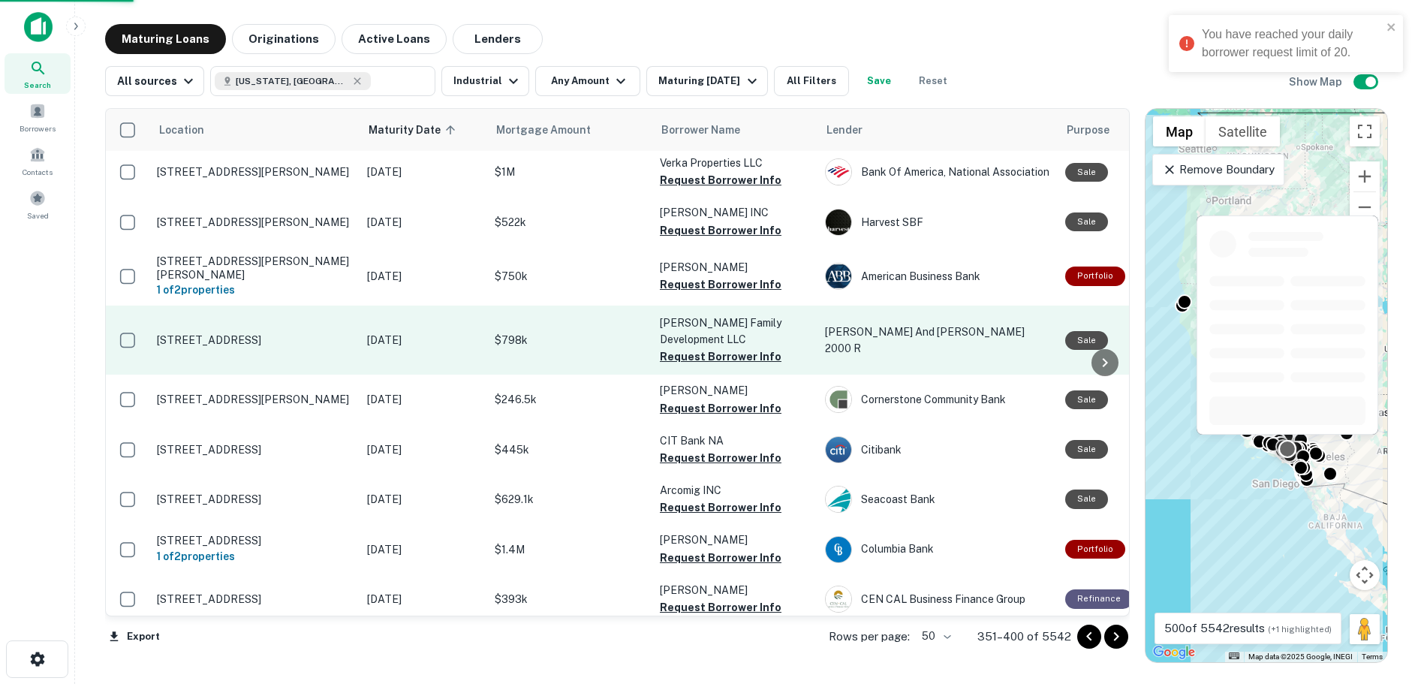
scroll to position [2150, 0]
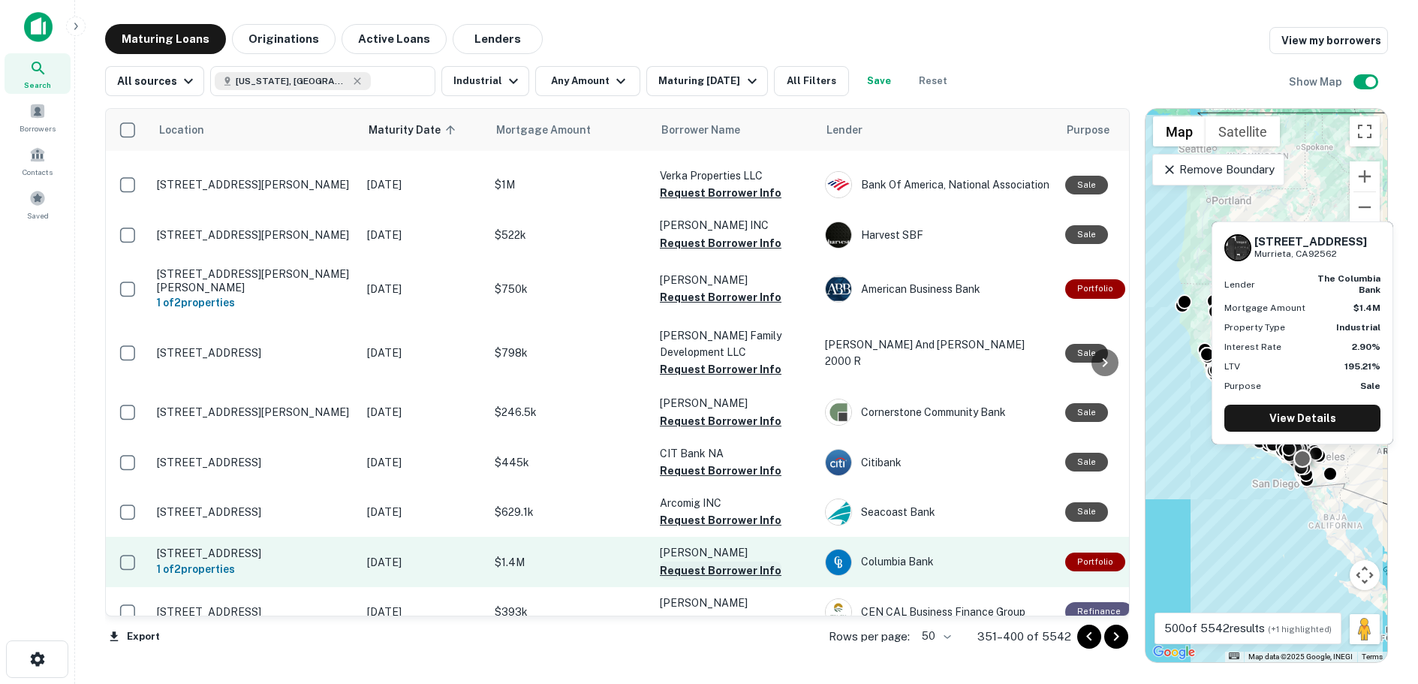
click at [713, 561] on button "Request Borrower Info" at bounding box center [721, 570] width 122 height 18
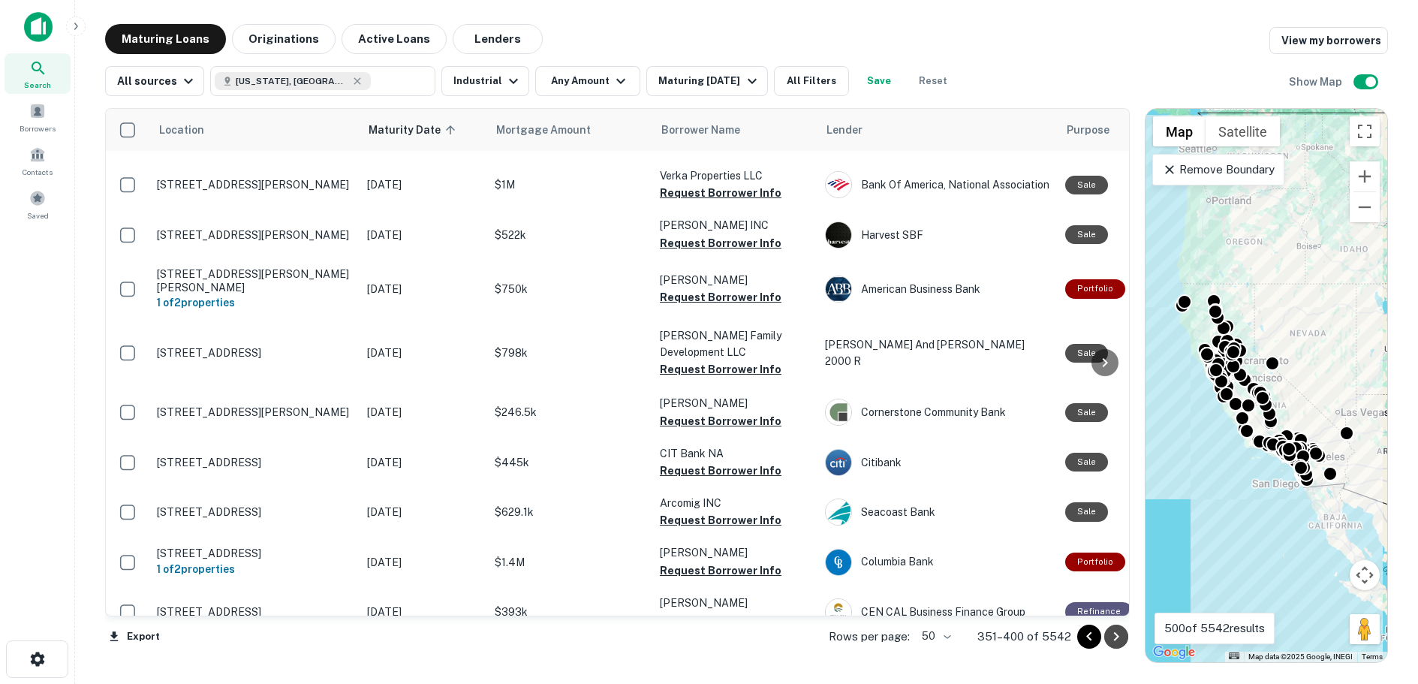
click at [1115, 635] on icon "Go to next page" at bounding box center [1116, 636] width 18 height 18
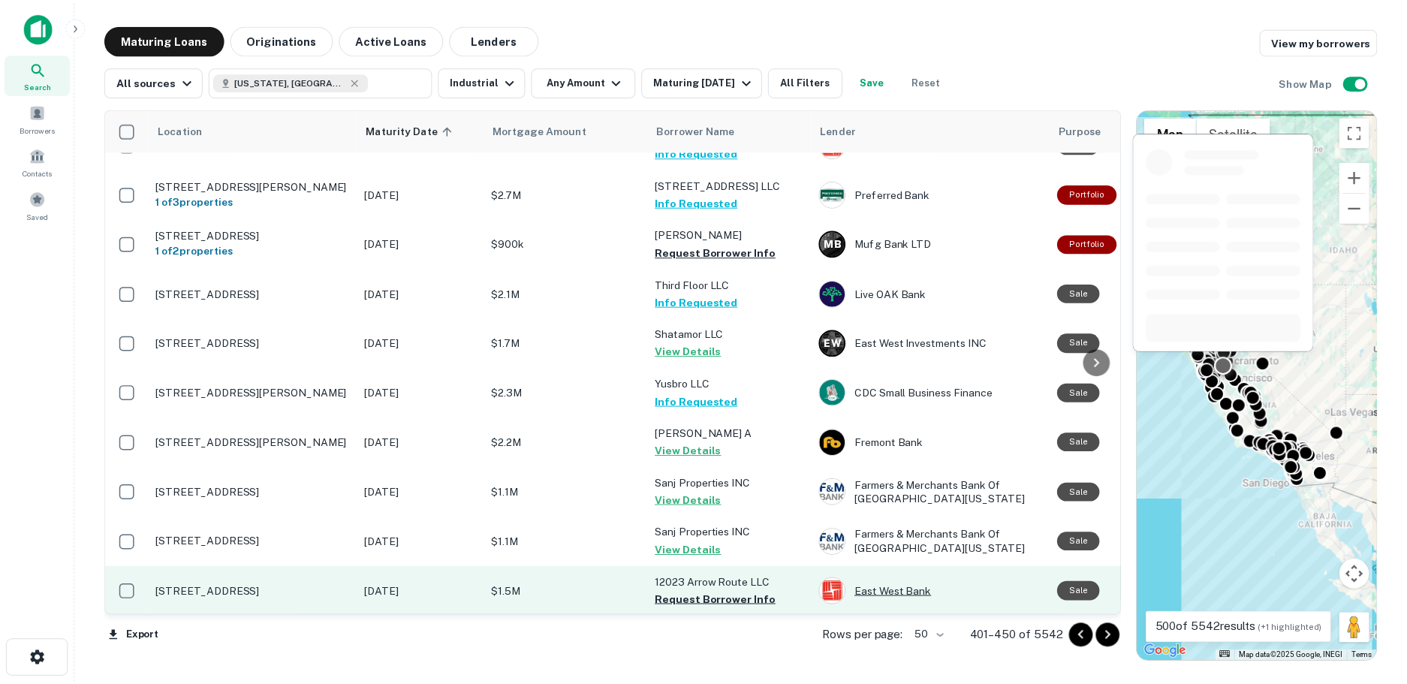
scroll to position [2199, 0]
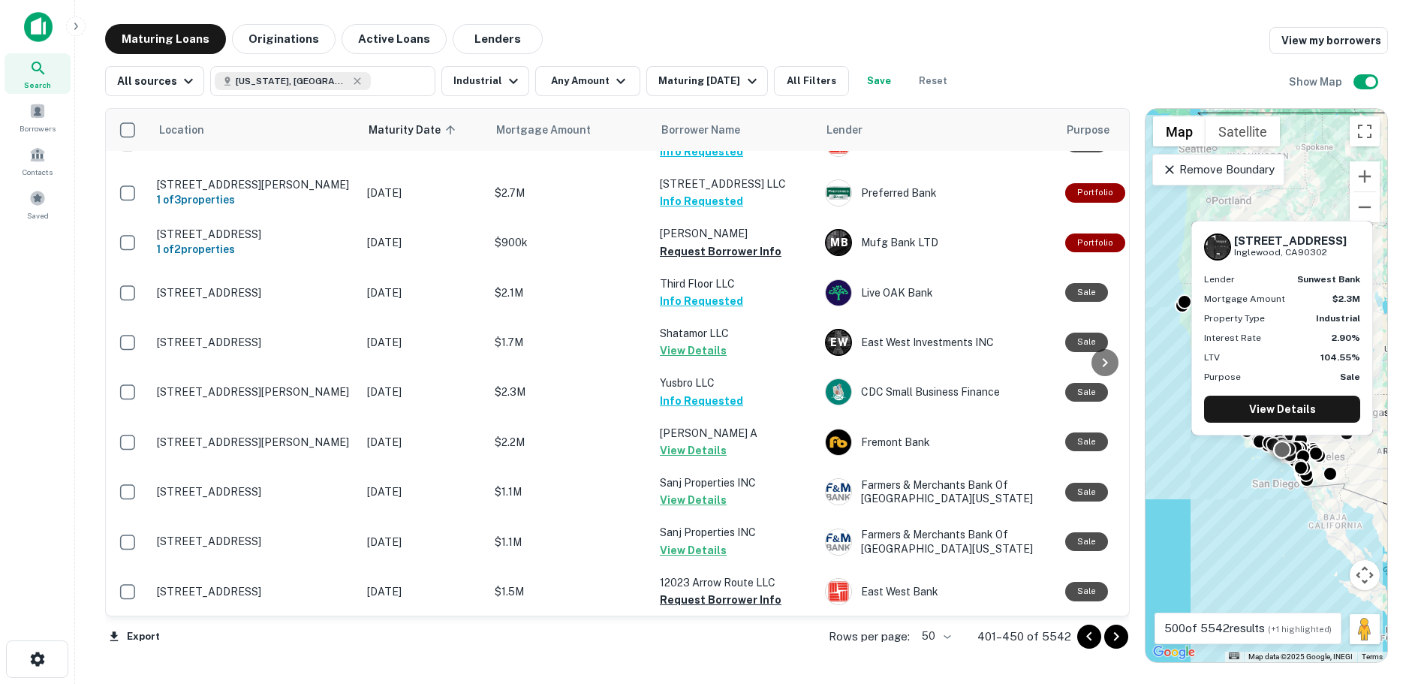
click at [694, 657] on button "View Details" at bounding box center [693, 666] width 67 height 18
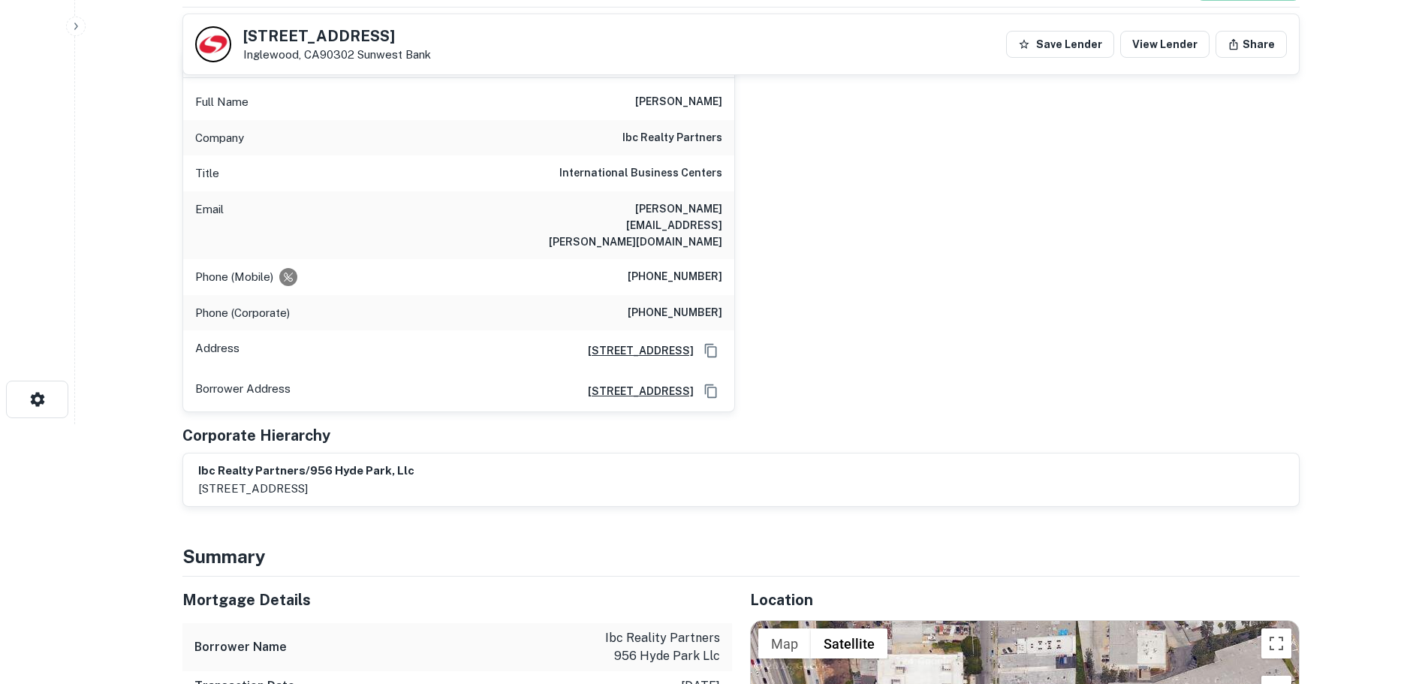
scroll to position [225, 0]
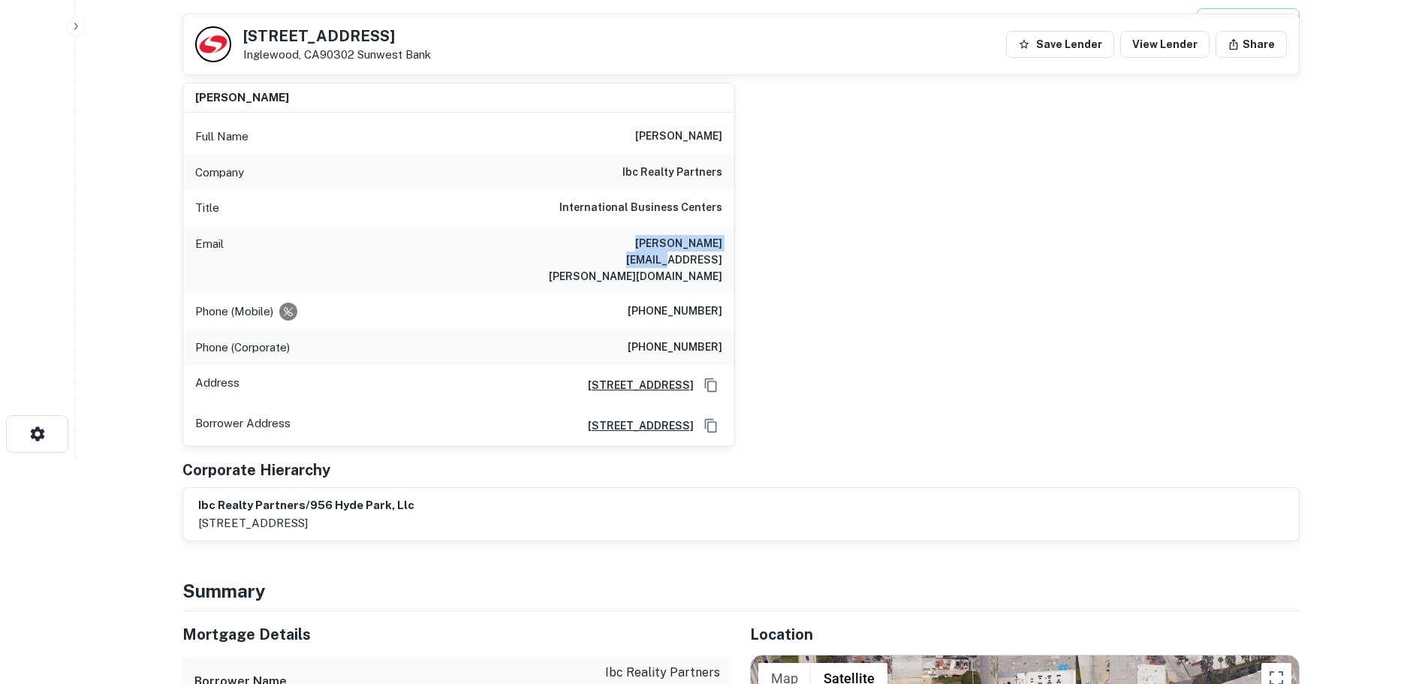
drag, startPoint x: 727, startPoint y: 243, endPoint x: 606, endPoint y: 242, distance: 120.1
click at [606, 242] on div "Email [PERSON_NAME][EMAIL_ADDRESS][PERSON_NAME][DOMAIN_NAME]" at bounding box center [458, 260] width 551 height 68
copy h6 "[PERSON_NAME][EMAIL_ADDRESS][PERSON_NAME][DOMAIN_NAME]"
drag, startPoint x: 428, startPoint y: 35, endPoint x: 247, endPoint y: 32, distance: 180.9
click at [247, 32] on div "[STREET_ADDRESS][GEOGRAPHIC_DATA] Save Lender View Lender Share" at bounding box center [740, 44] width 1115 height 60
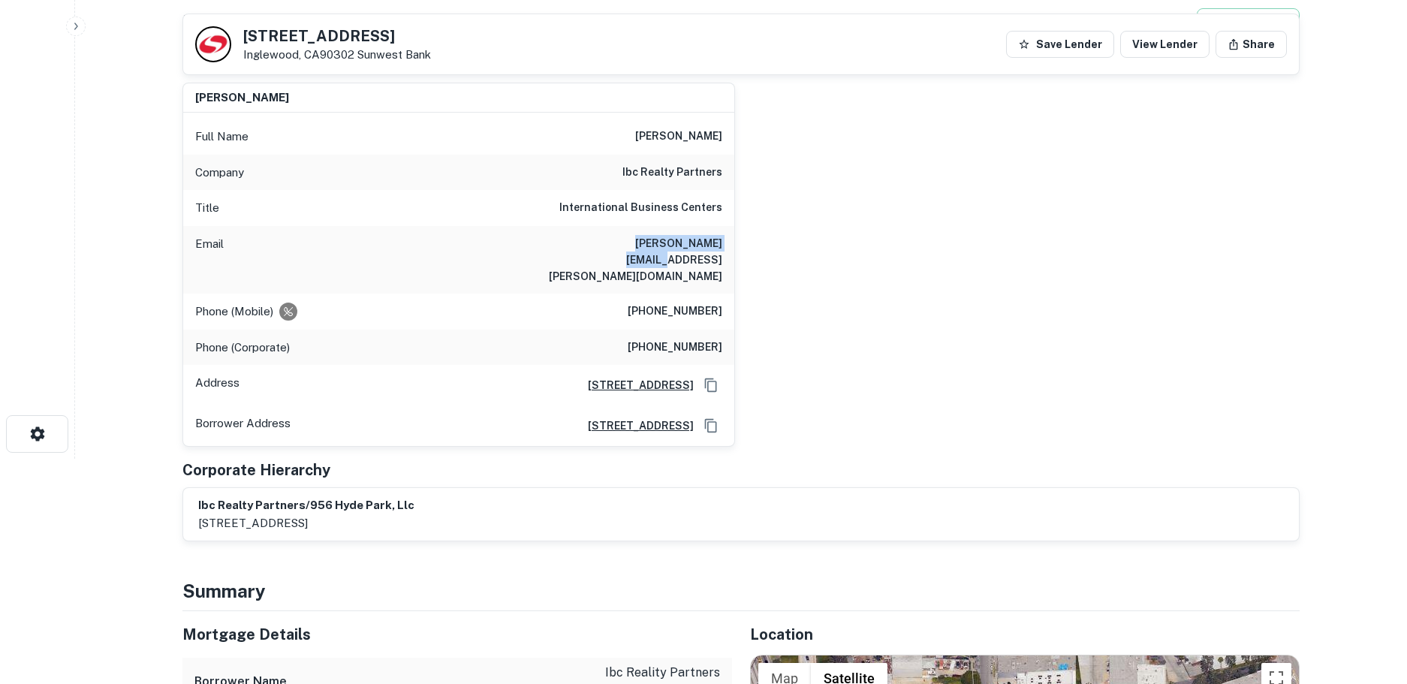
copy h5 "[STREET_ADDRESS]"
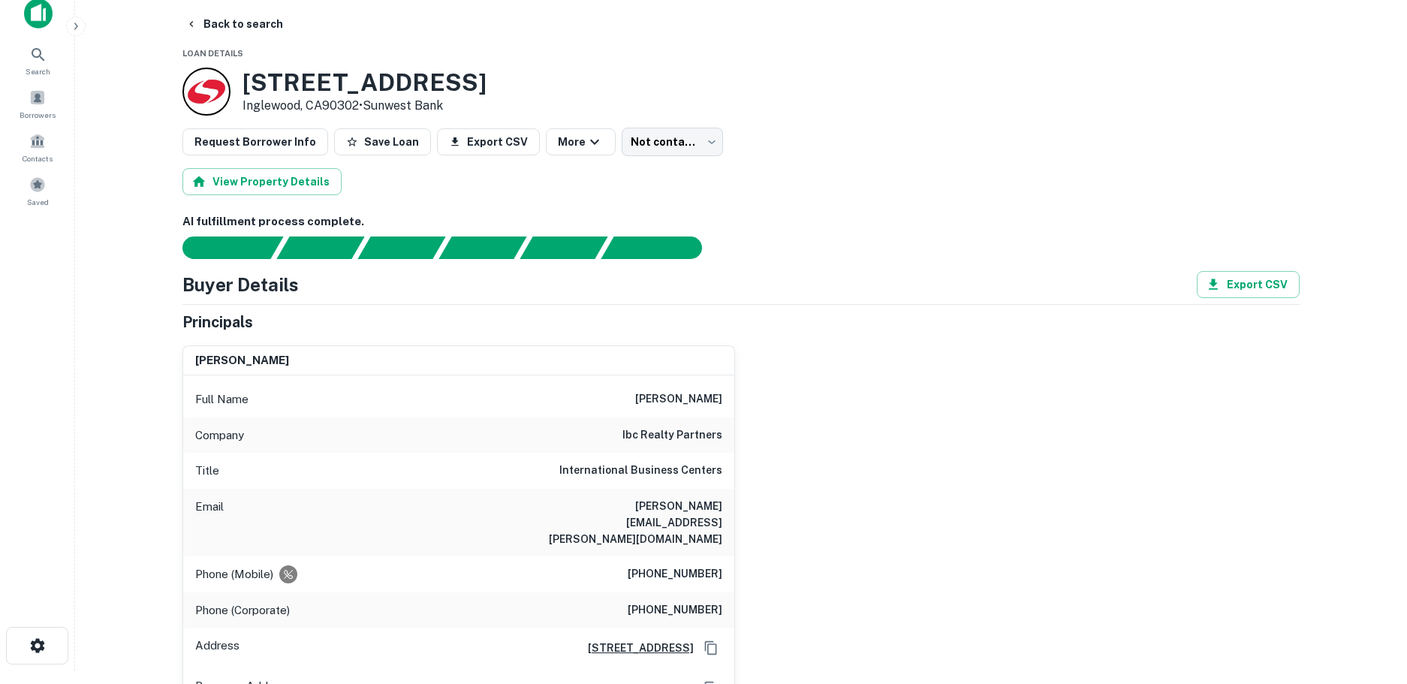
scroll to position [0, 0]
